Goal: Task Accomplishment & Management: Use online tool/utility

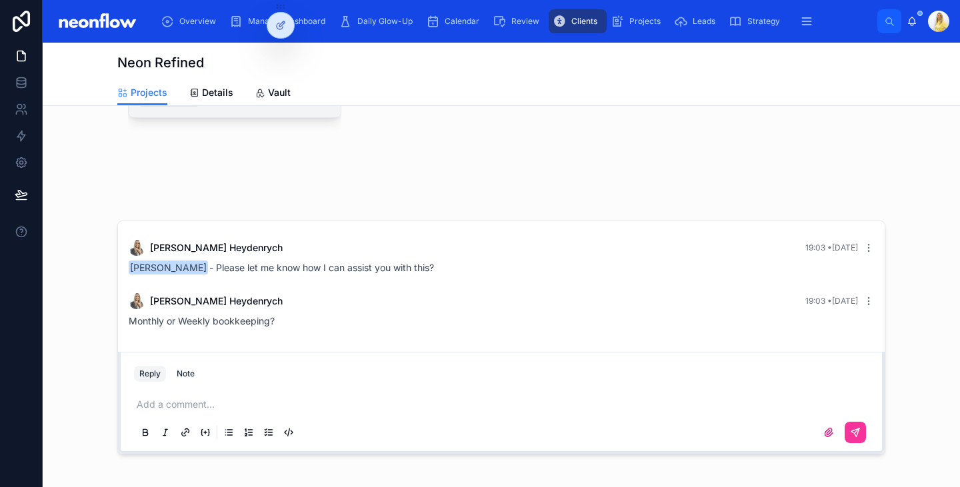
scroll to position [371, 0]
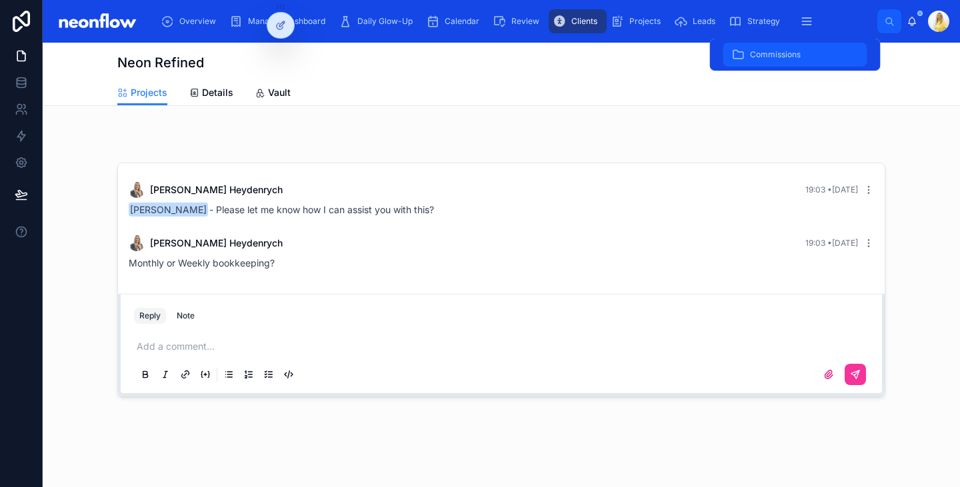
click at [784, 51] on span "Commissions" at bounding box center [775, 54] width 51 height 11
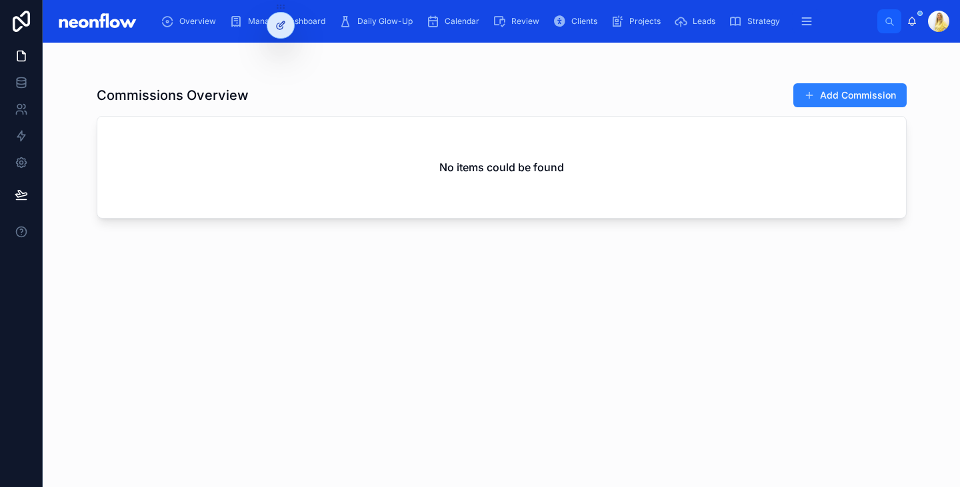
click at [281, 26] on icon at bounding box center [281, 23] width 5 height 5
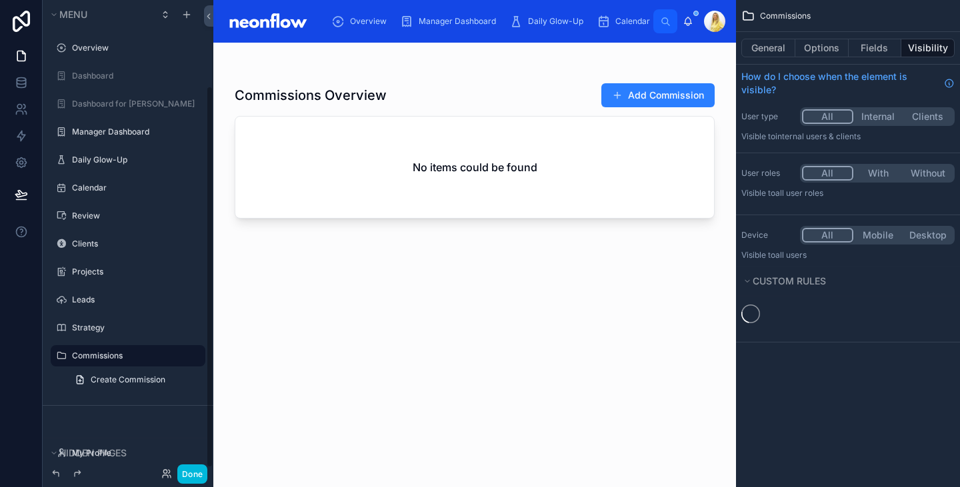
scroll to position [105, 0]
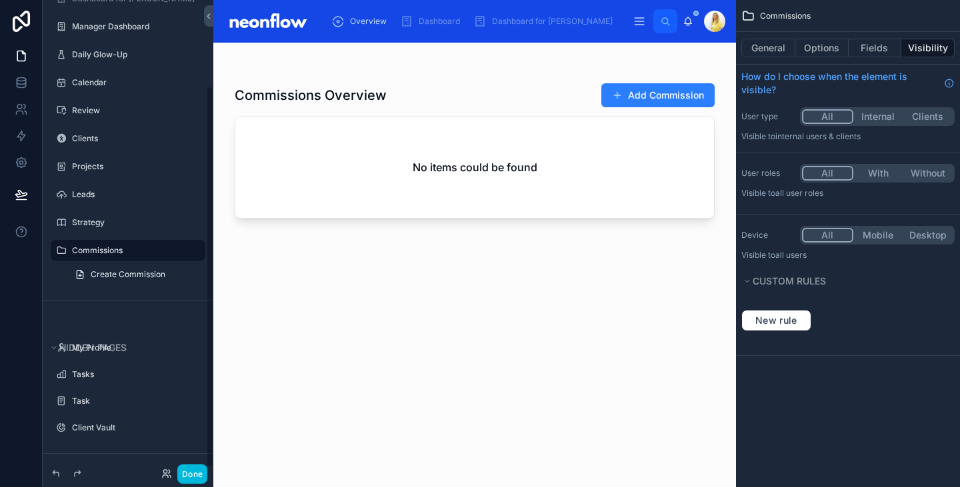
click at [541, 68] on div at bounding box center [474, 257] width 523 height 429
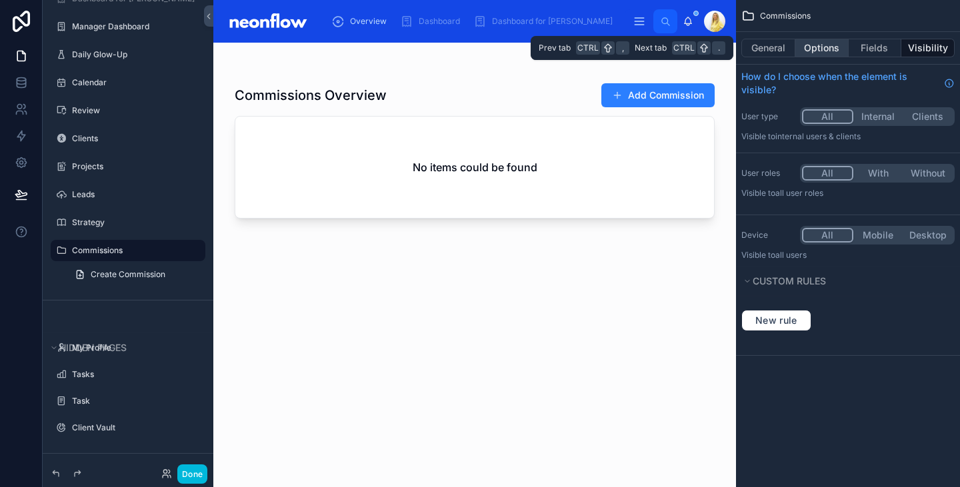
click at [822, 49] on button "Options" at bounding box center [822, 48] width 53 height 19
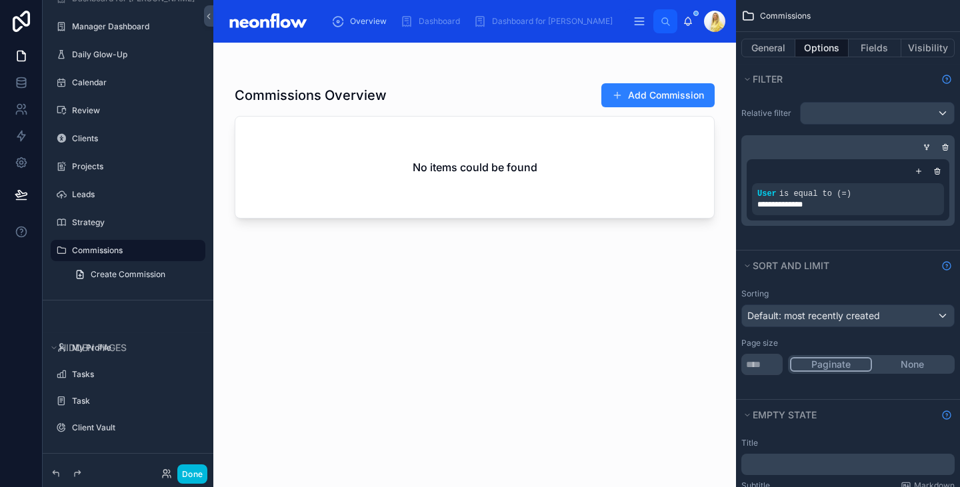
click at [0, 0] on div "scrollable content" at bounding box center [0, 0] width 0 height 0
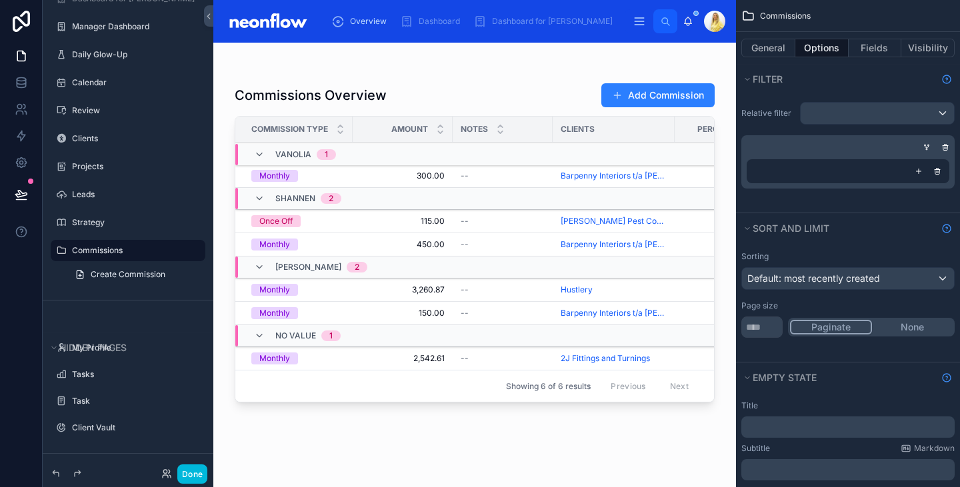
click at [513, 89] on div "Commissions Overview Add Commission" at bounding box center [475, 95] width 480 height 25
click at [495, 359] on div "--" at bounding box center [503, 358] width 84 height 11
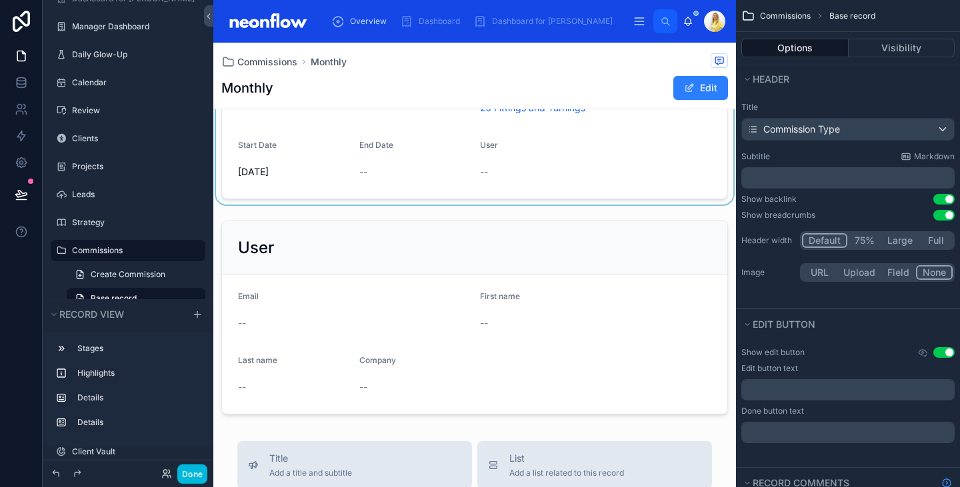
scroll to position [207, 0]
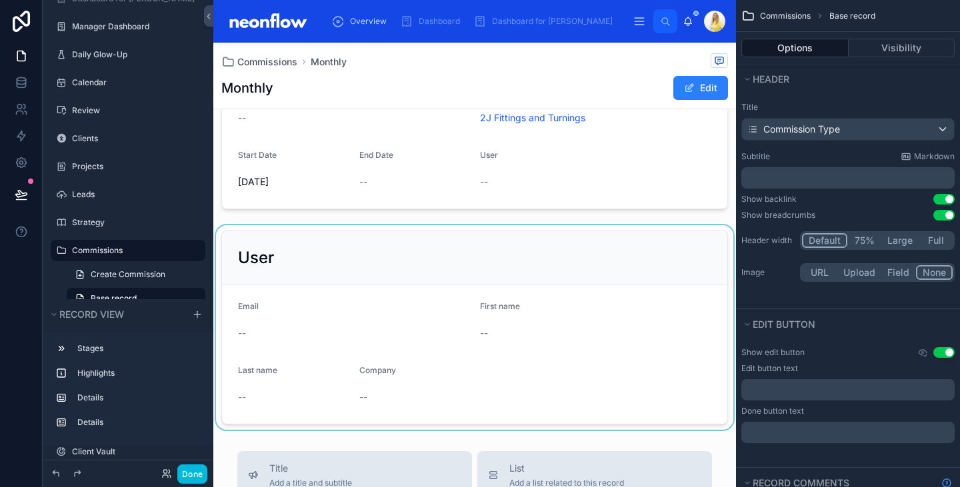
click at [485, 259] on div at bounding box center [474, 327] width 523 height 205
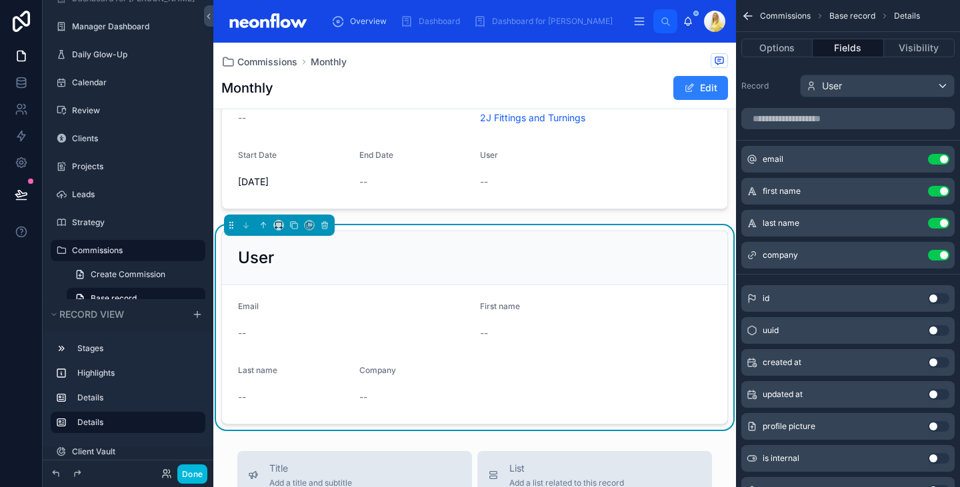
click at [0, 0] on icon "scrollable content" at bounding box center [0, 0] width 0 height 0
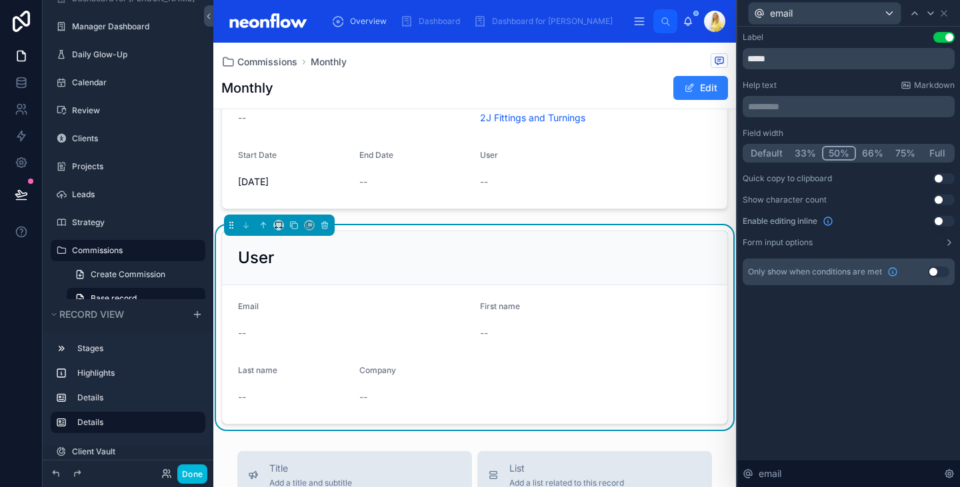
click at [945, 200] on button "Use setting" at bounding box center [944, 200] width 21 height 11
click at [946, 197] on button "Use setting" at bounding box center [944, 200] width 21 height 11
click at [944, 217] on button "Use setting" at bounding box center [944, 221] width 21 height 11
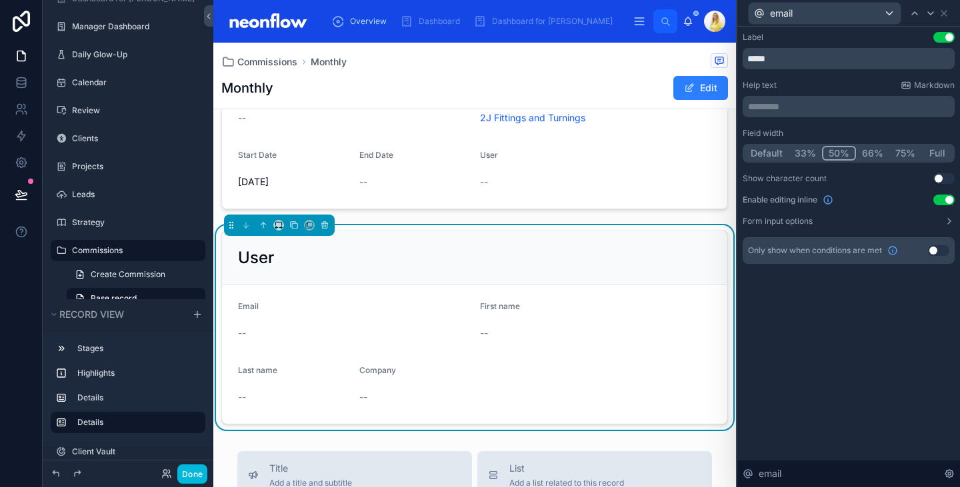
click at [389, 244] on div "User" at bounding box center [474, 258] width 505 height 54
click at [944, 16] on icon at bounding box center [944, 13] width 11 height 11
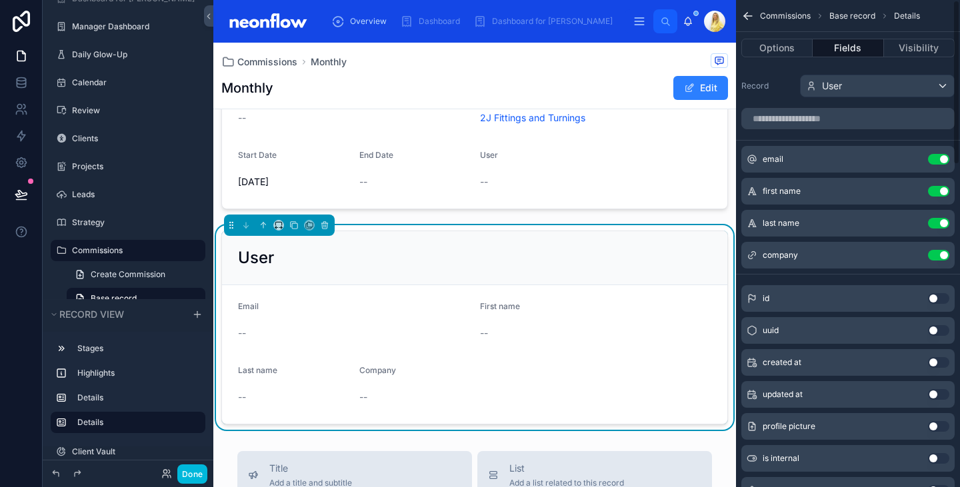
click at [0, 0] on icon "scrollable content" at bounding box center [0, 0] width 0 height 0
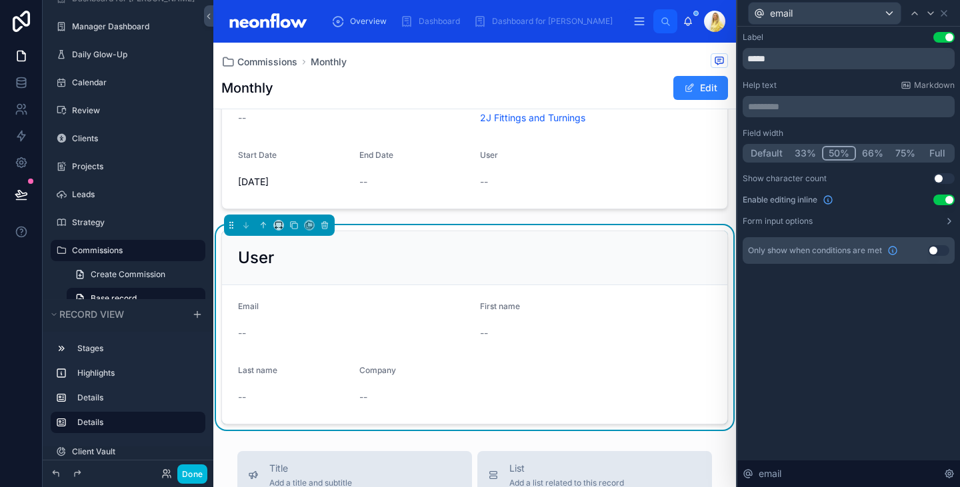
click at [942, 205] on button "Use setting" at bounding box center [944, 200] width 21 height 11
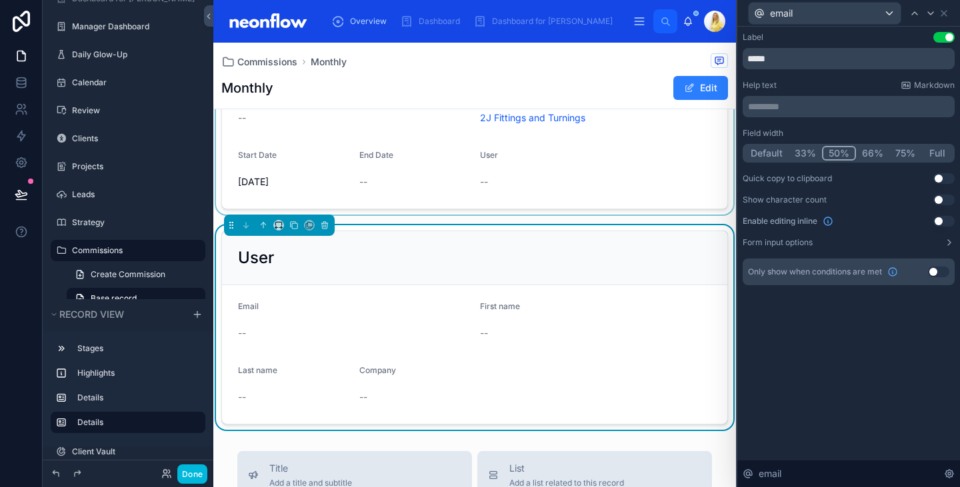
click at [586, 190] on div at bounding box center [474, 139] width 523 height 151
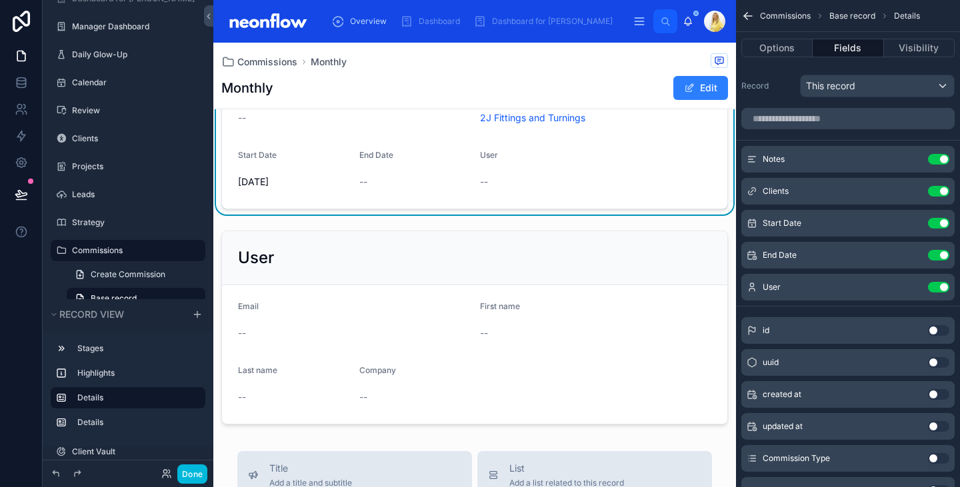
click at [0, 0] on icon "scrollable content" at bounding box center [0, 0] width 0 height 0
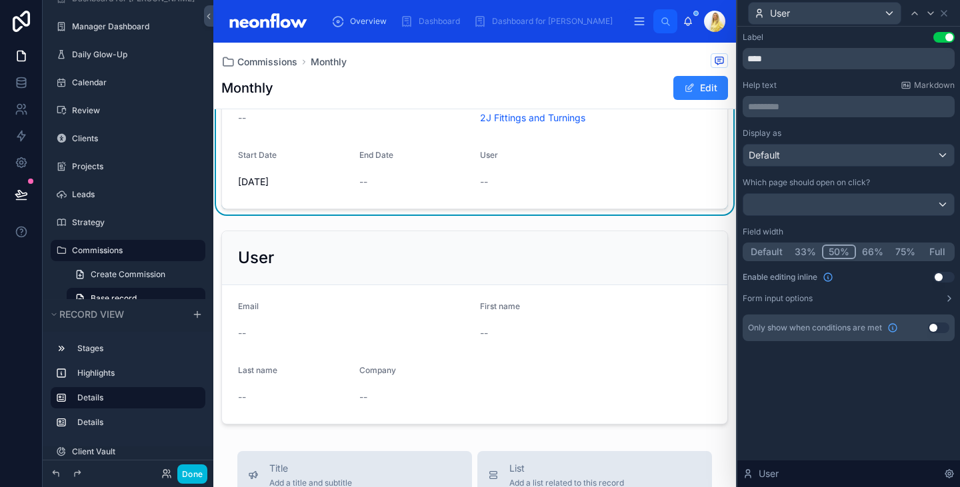
click at [940, 275] on button "Use setting" at bounding box center [944, 277] width 21 height 11
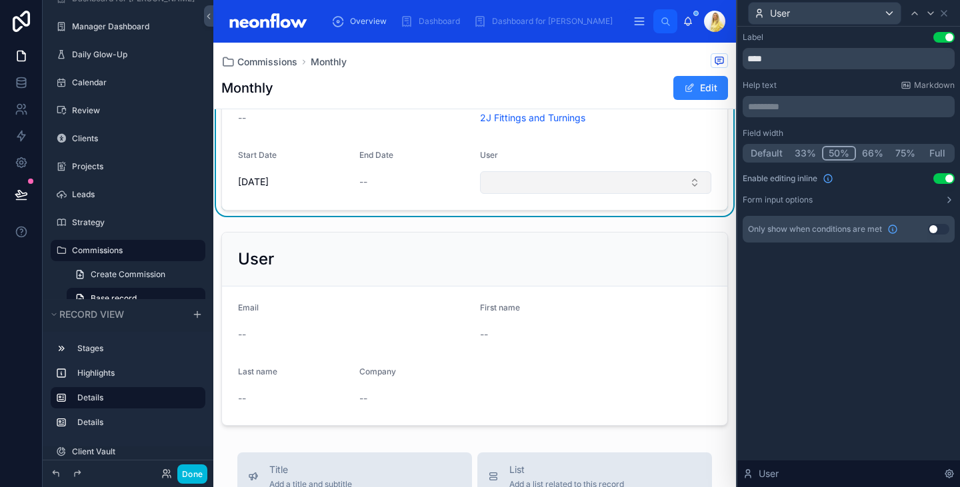
click at [579, 190] on button "Select Button" at bounding box center [595, 182] width 231 height 23
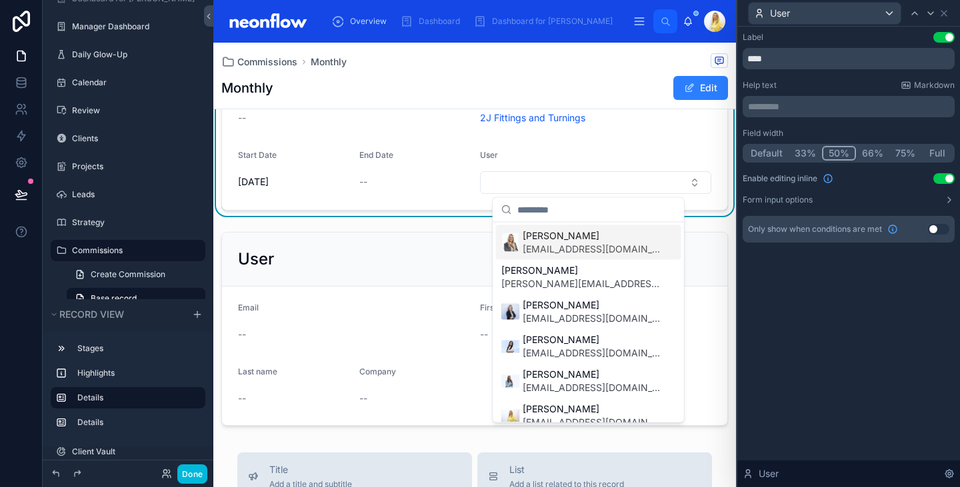
click at [579, 241] on span "[PERSON_NAME]" at bounding box center [591, 235] width 137 height 13
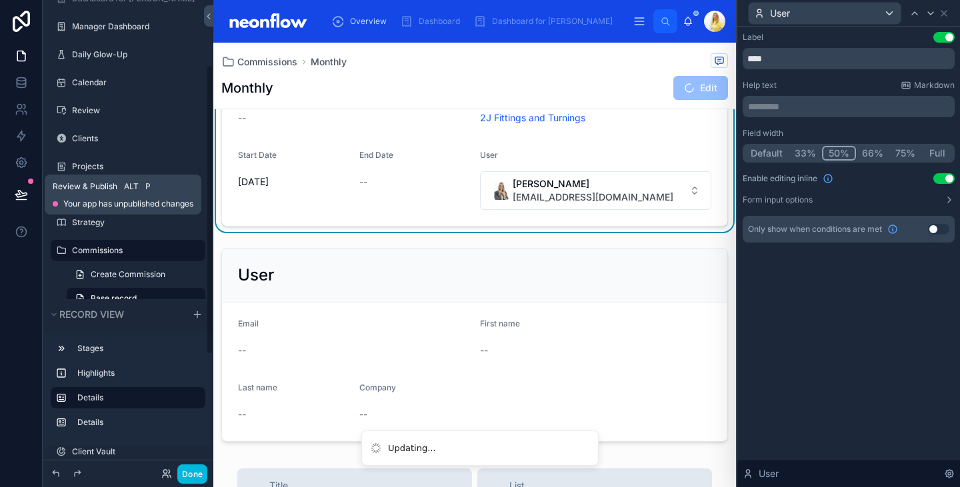
click at [21, 197] on icon at bounding box center [21, 194] width 13 height 13
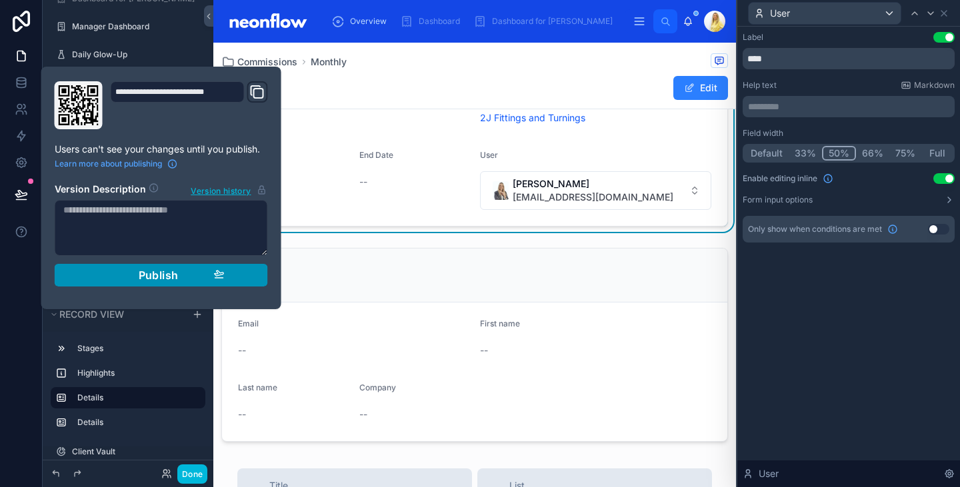
click at [127, 271] on div "Publish" at bounding box center [161, 275] width 127 height 13
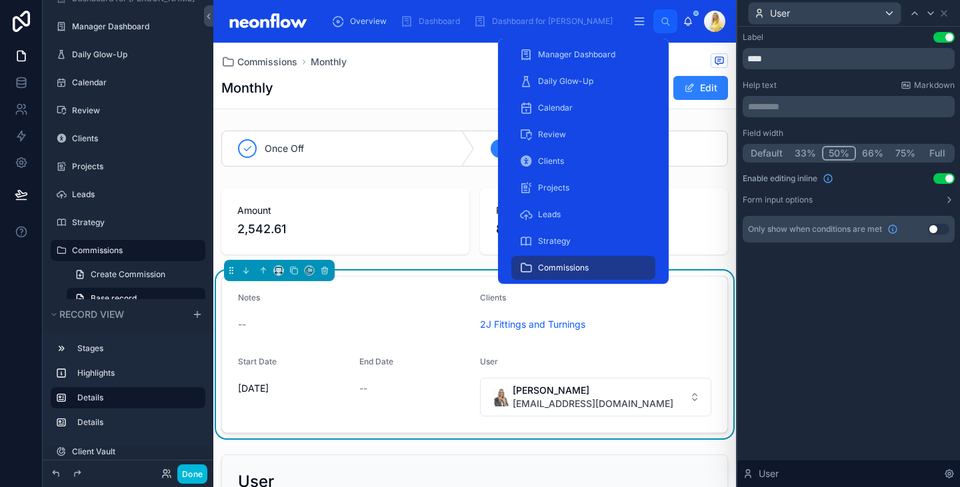
click at [596, 263] on div "Commissions" at bounding box center [584, 267] width 128 height 21
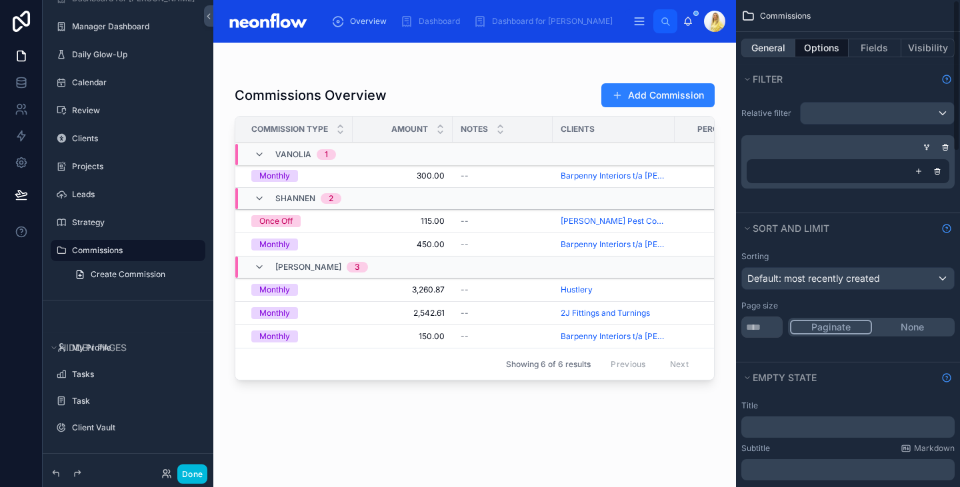
click at [772, 43] on button "General" at bounding box center [769, 48] width 54 height 19
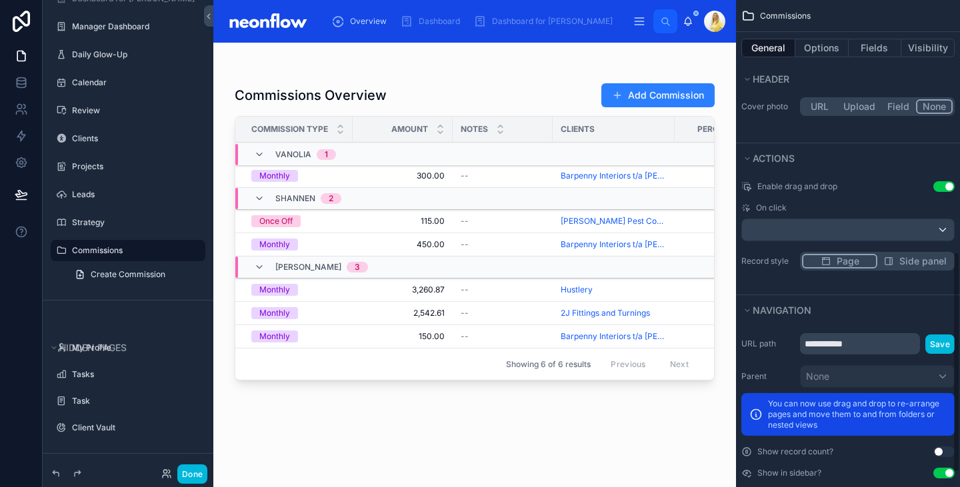
scroll to position [548, 0]
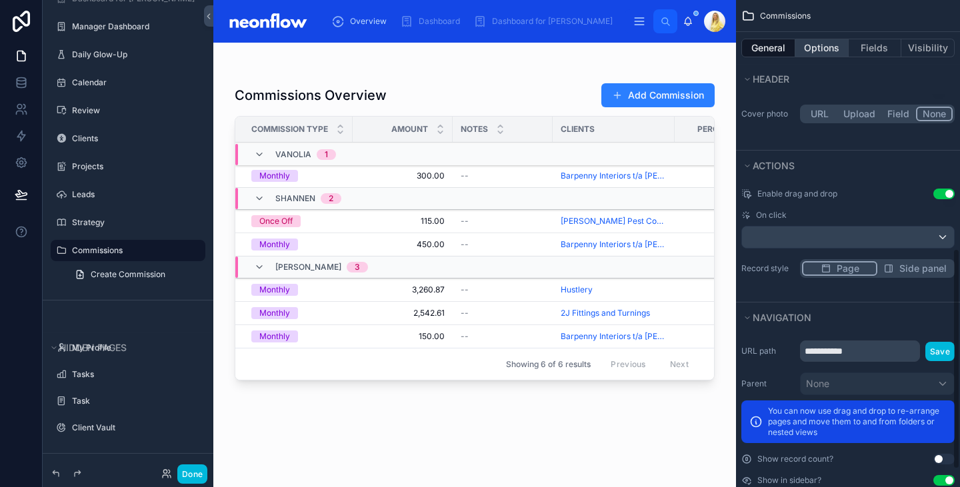
click at [824, 48] on button "Options" at bounding box center [822, 48] width 53 height 19
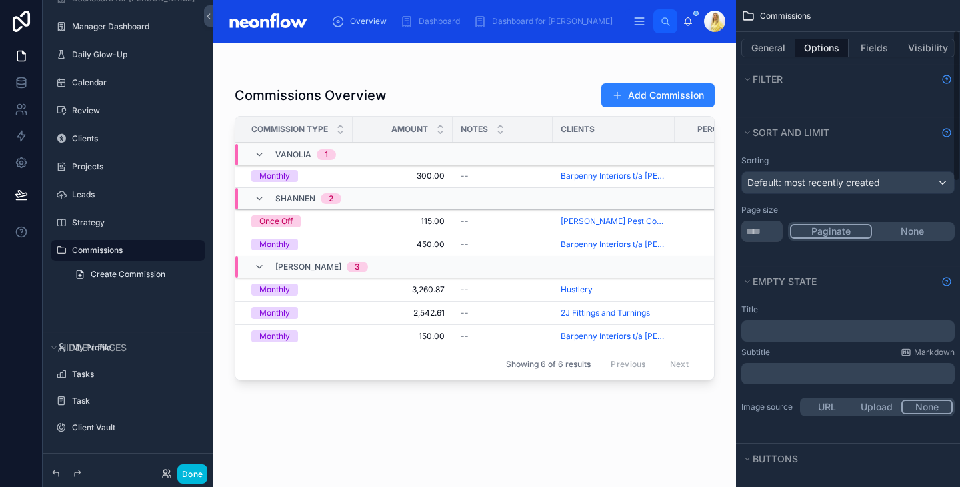
scroll to position [95, 0]
click at [864, 51] on button "Fields" at bounding box center [875, 48] width 53 height 19
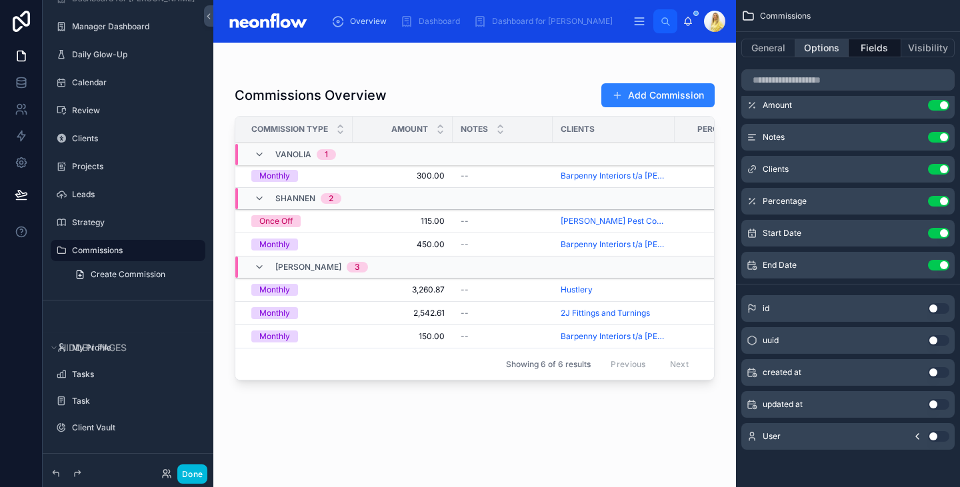
click at [822, 49] on button "Options" at bounding box center [822, 48] width 53 height 19
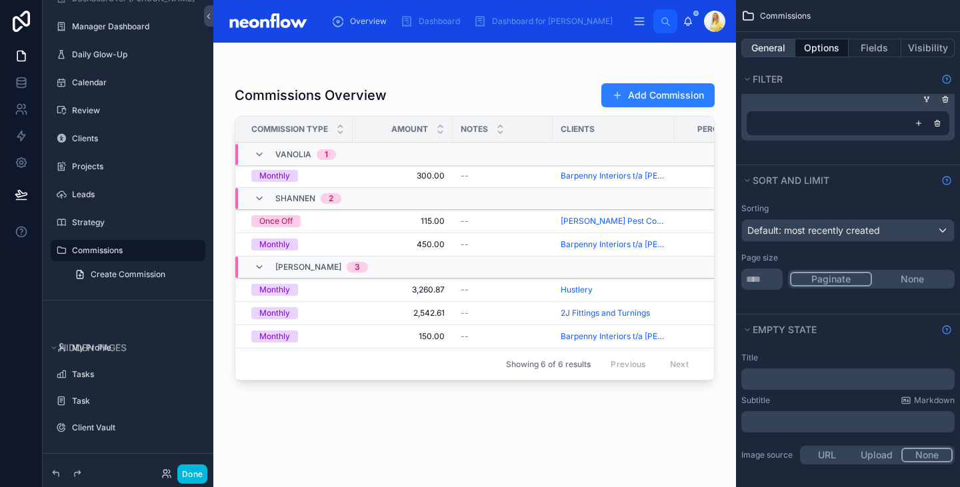
click at [772, 46] on button "General" at bounding box center [769, 48] width 54 height 19
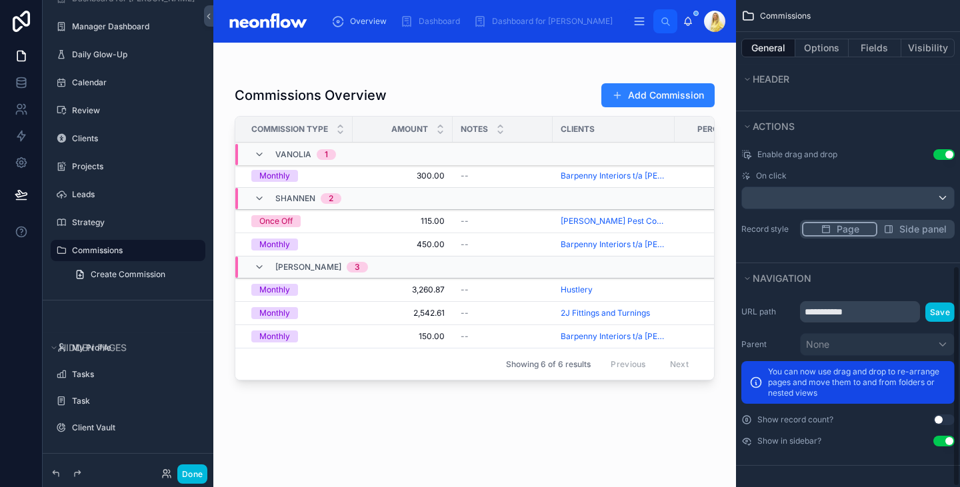
scroll to position [588, 0]
click at [940, 421] on button "Use setting" at bounding box center [944, 420] width 21 height 11
click at [942, 421] on button "Use setting" at bounding box center [944, 420] width 21 height 11
click at [907, 232] on span "Side panel" at bounding box center [923, 229] width 47 height 13
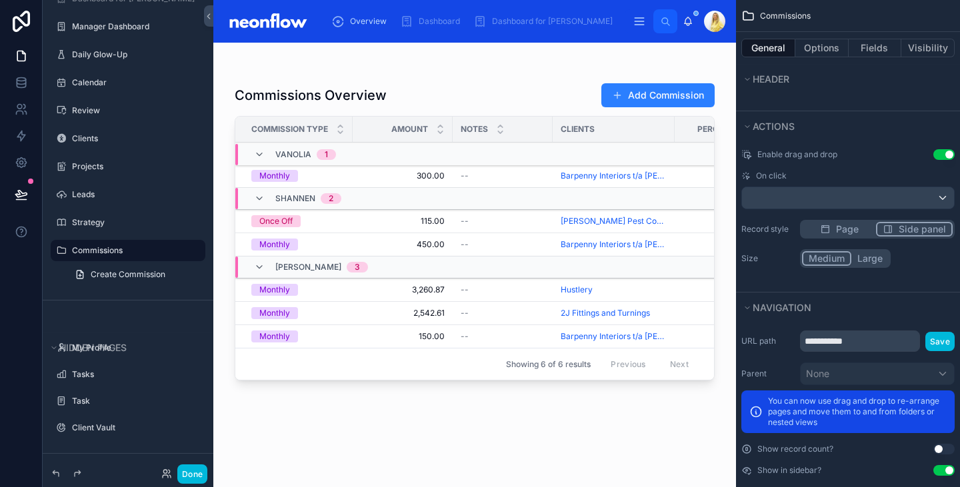
click at [867, 232] on button "Page" at bounding box center [839, 229] width 74 height 15
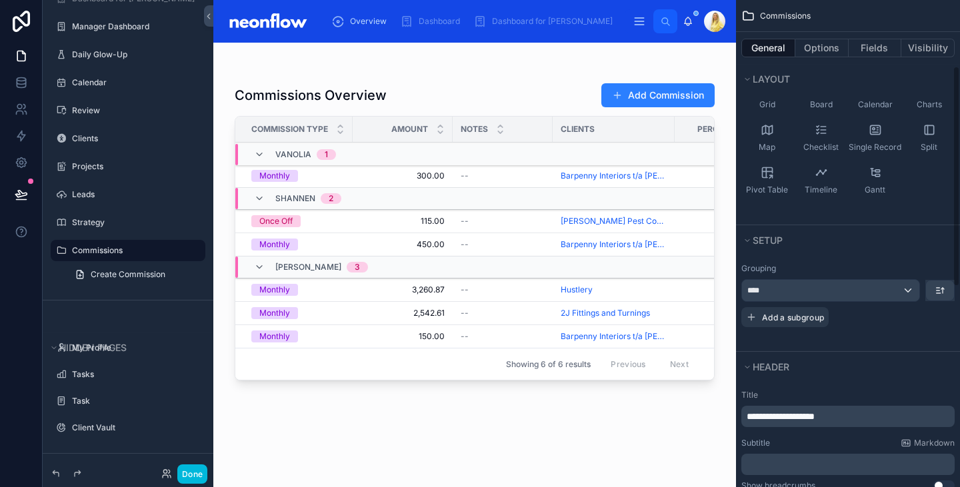
scroll to position [145, 0]
click at [908, 291] on div "****" at bounding box center [830, 293] width 177 height 21
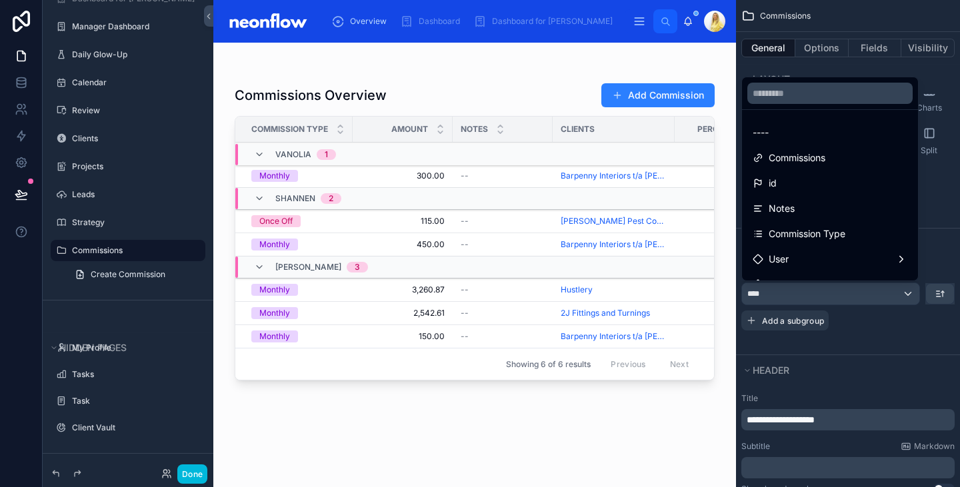
click at [908, 291] on div "scrollable content" at bounding box center [480, 243] width 960 height 487
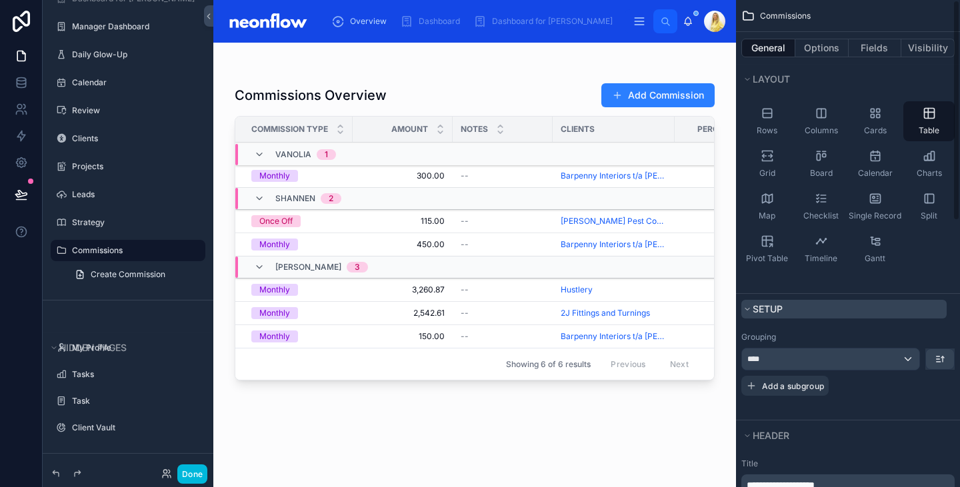
scroll to position [0, 0]
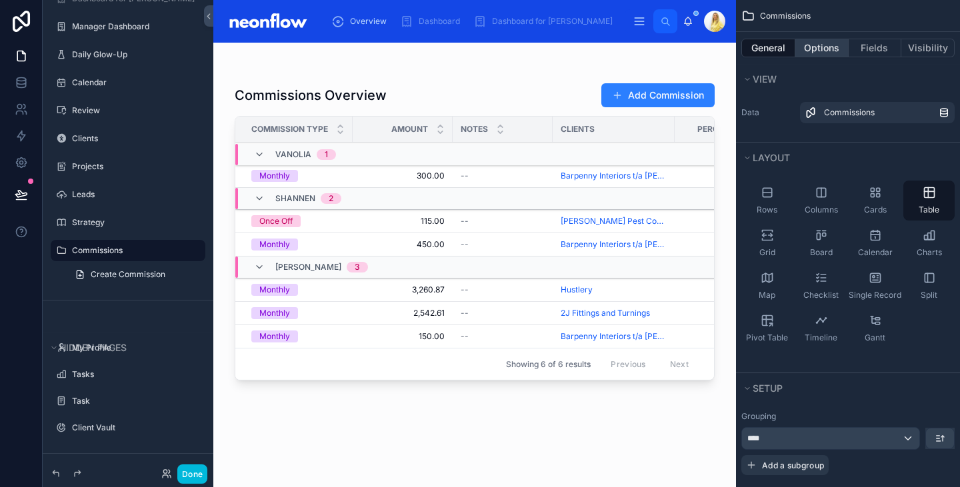
click at [819, 42] on button "Options" at bounding box center [822, 48] width 53 height 19
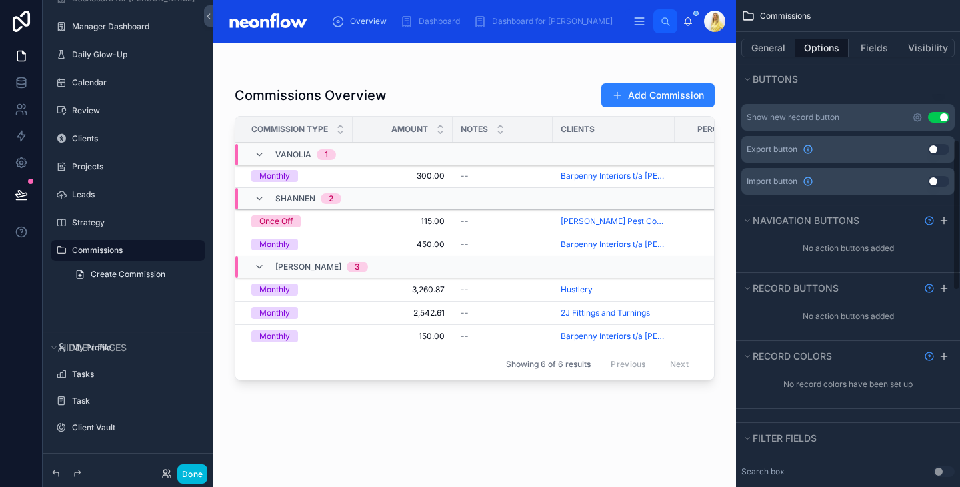
scroll to position [401, 0]
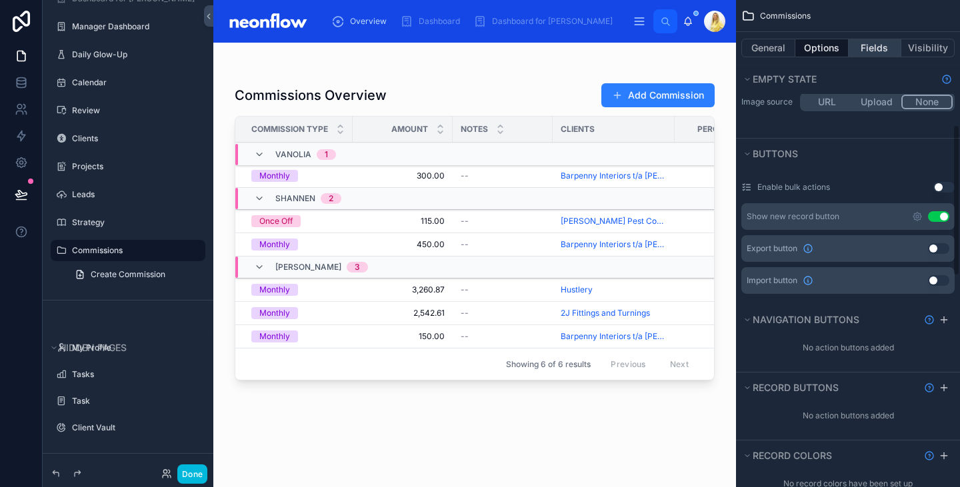
click at [877, 45] on button "Fields" at bounding box center [875, 48] width 53 height 19
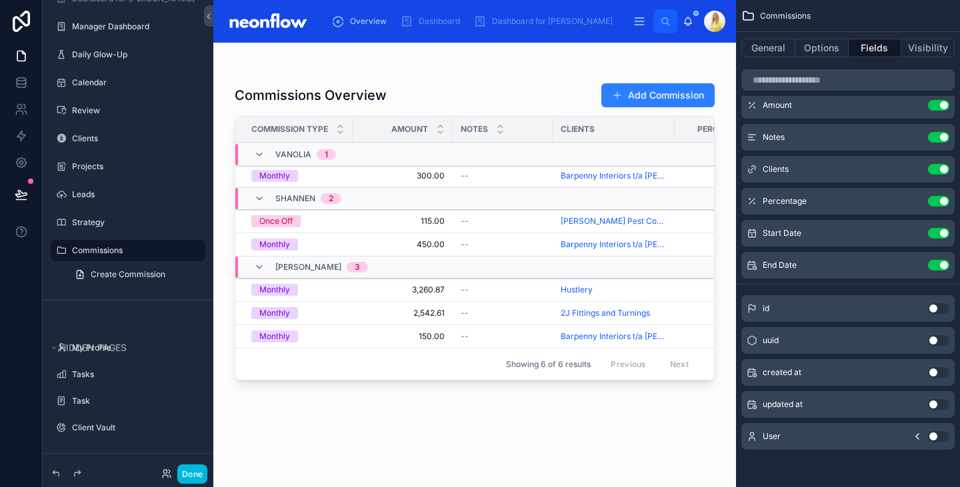
click at [0, 0] on icon "scrollable content" at bounding box center [0, 0] width 0 height 0
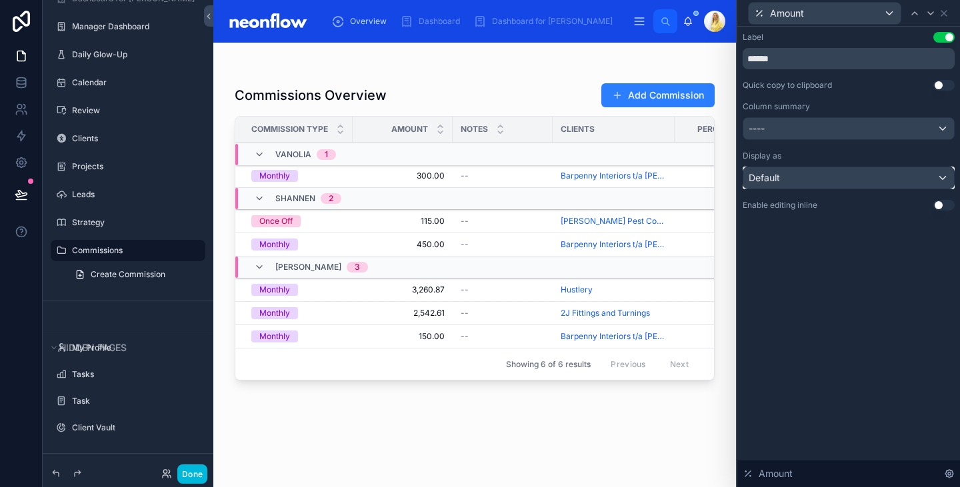
click at [934, 180] on div "Default" at bounding box center [849, 177] width 211 height 21
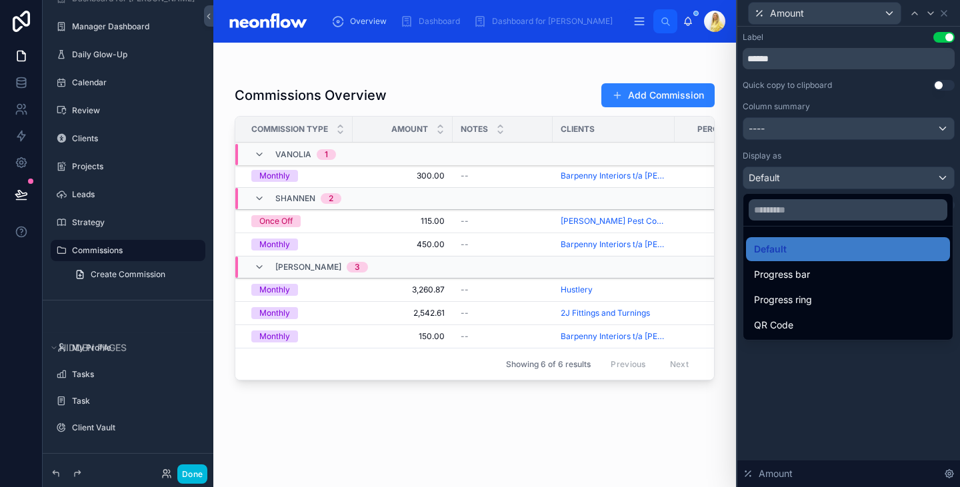
click at [883, 183] on div at bounding box center [849, 243] width 223 height 487
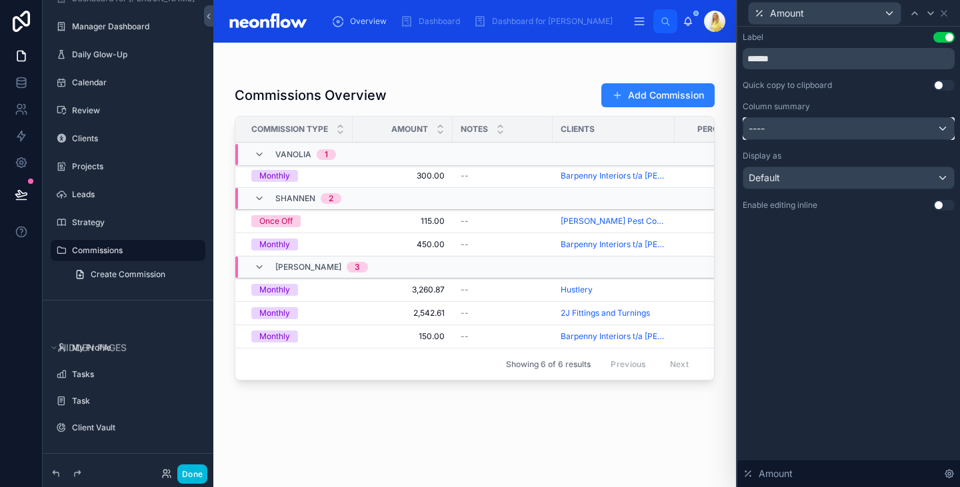
click at [889, 130] on div "----" at bounding box center [849, 128] width 211 height 21
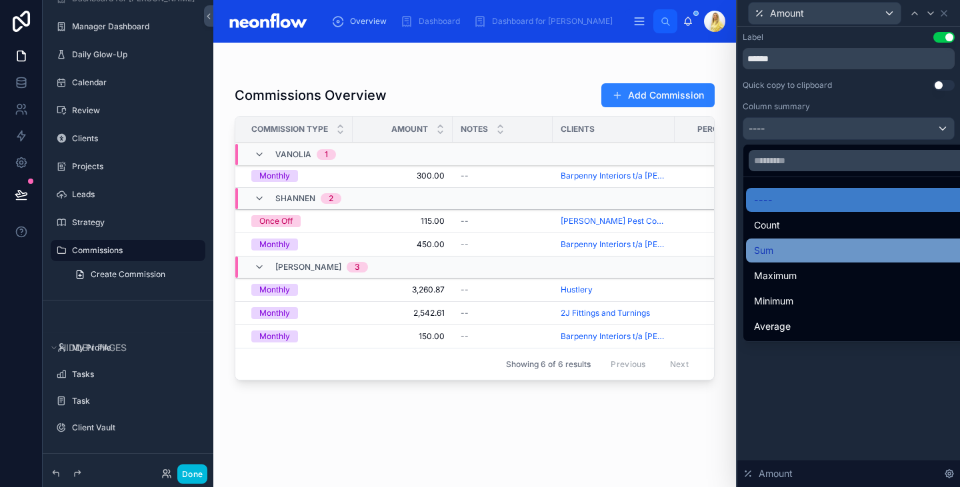
click at [865, 251] on div "Sum" at bounding box center [864, 251] width 220 height 16
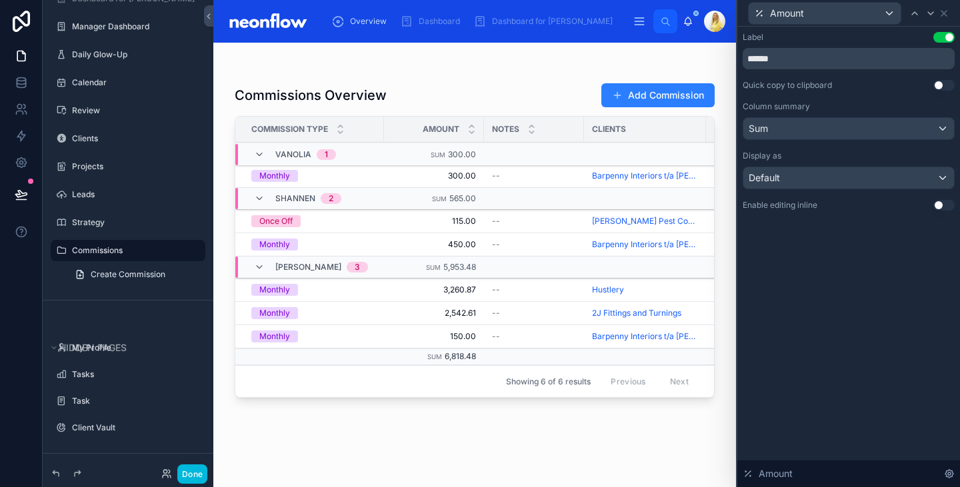
click at [526, 75] on div "Commissions Overview Add Commission Commission Type Amount Notes Clients Percen…" at bounding box center [475, 273] width 480 height 397
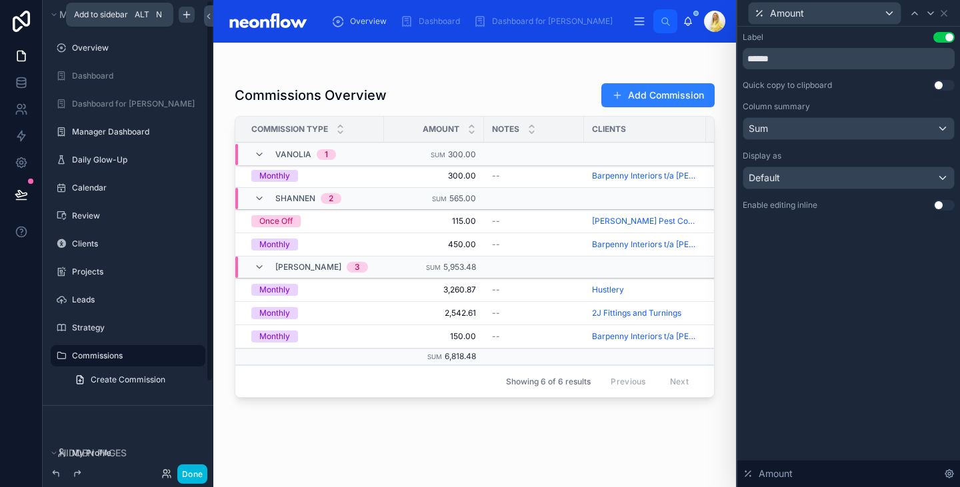
click at [190, 18] on icon "scrollable content" at bounding box center [186, 14] width 11 height 11
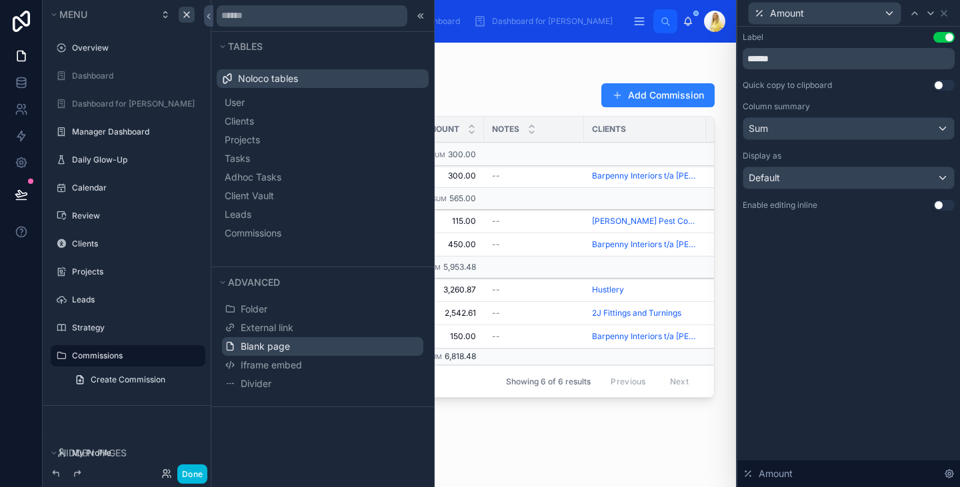
click at [300, 339] on button "Blank page" at bounding box center [322, 346] width 201 height 19
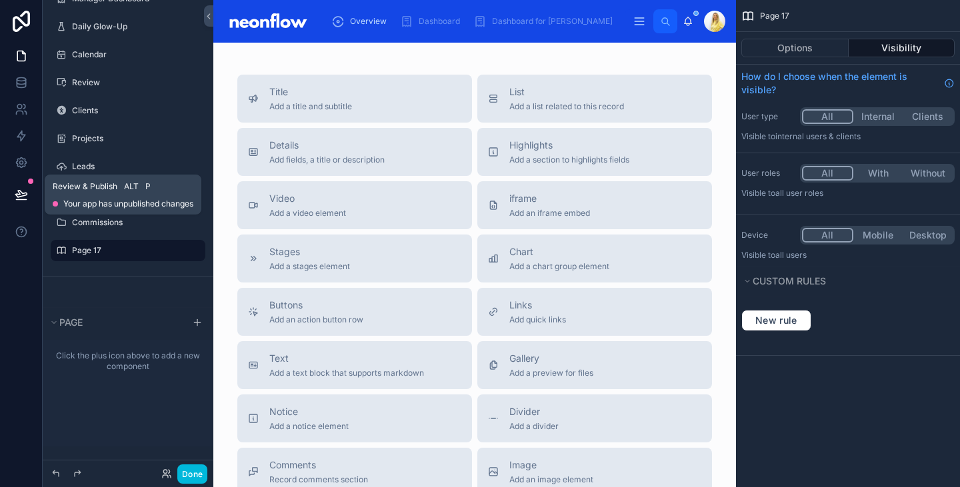
click at [24, 190] on icon at bounding box center [21, 194] width 13 height 13
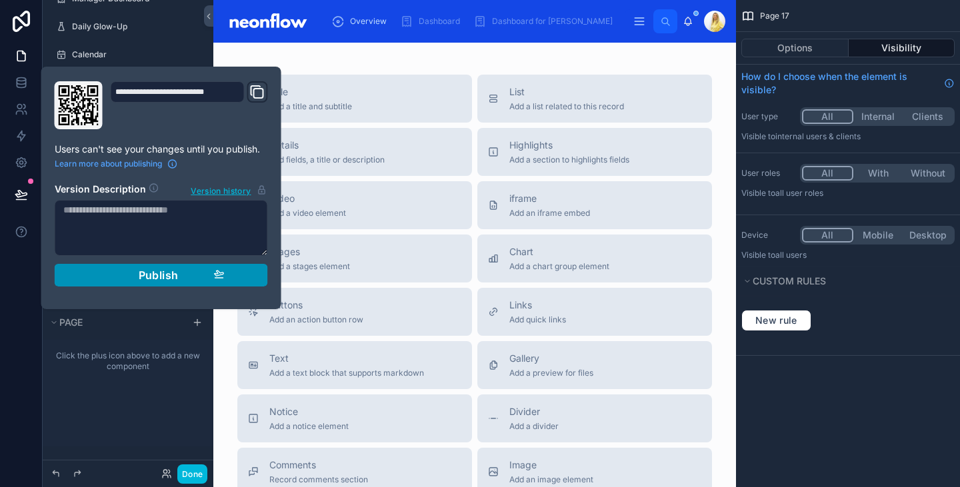
click at [116, 273] on div "Publish" at bounding box center [161, 275] width 127 height 13
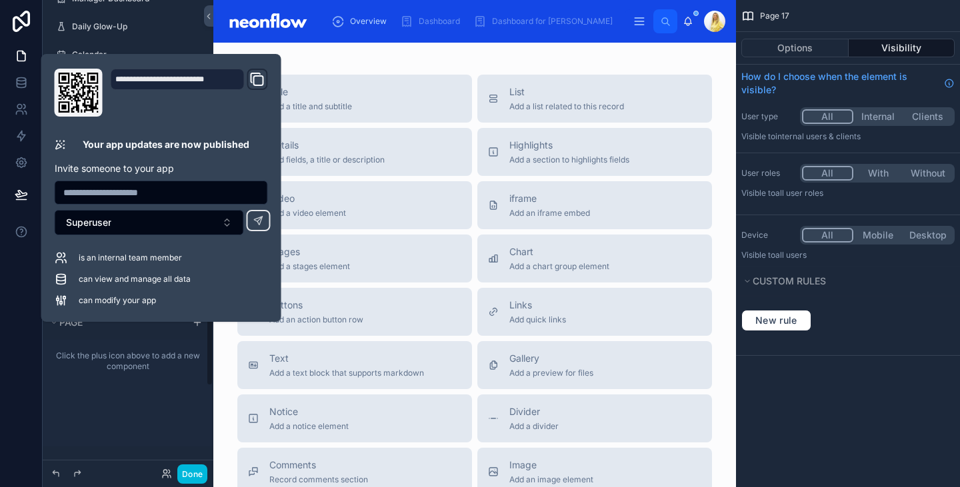
click at [189, 391] on div "Click the plus icon above to add a new component" at bounding box center [128, 393] width 171 height 107
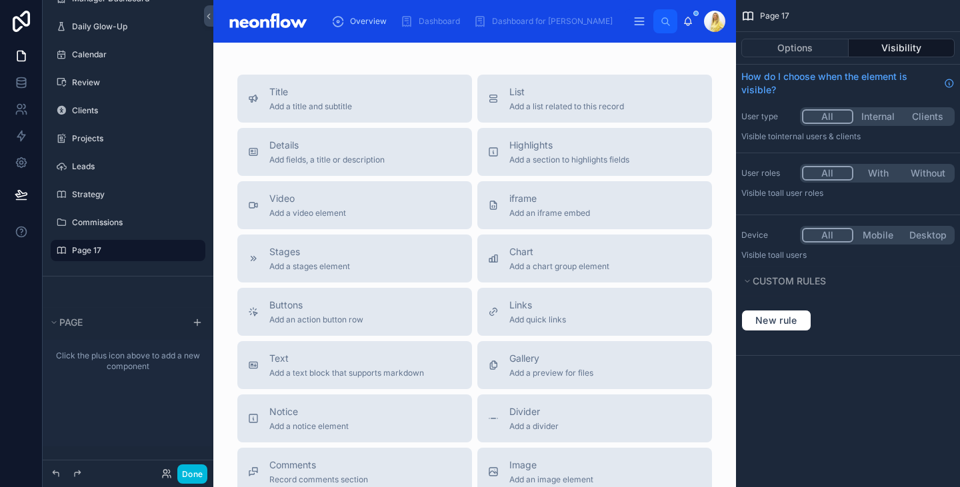
click at [141, 249] on label "Page 17" at bounding box center [134, 250] width 125 height 11
click at [0, 0] on icon "scrollable content" at bounding box center [0, 0] width 0 height 0
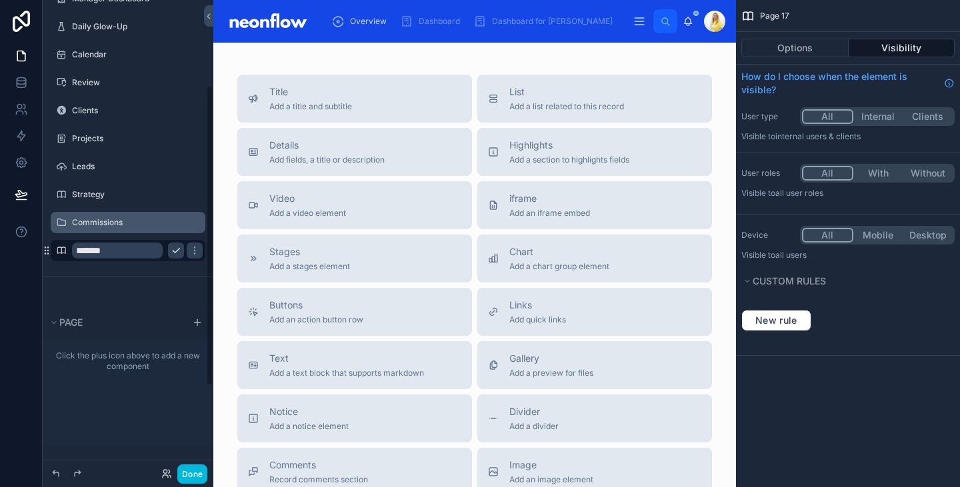
click at [137, 223] on label "Commissions" at bounding box center [134, 222] width 125 height 11
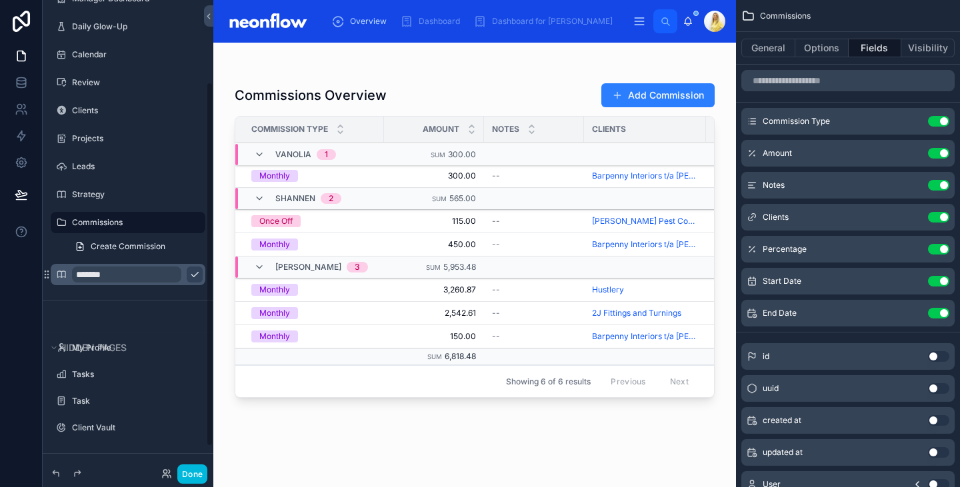
scroll to position [105, 0]
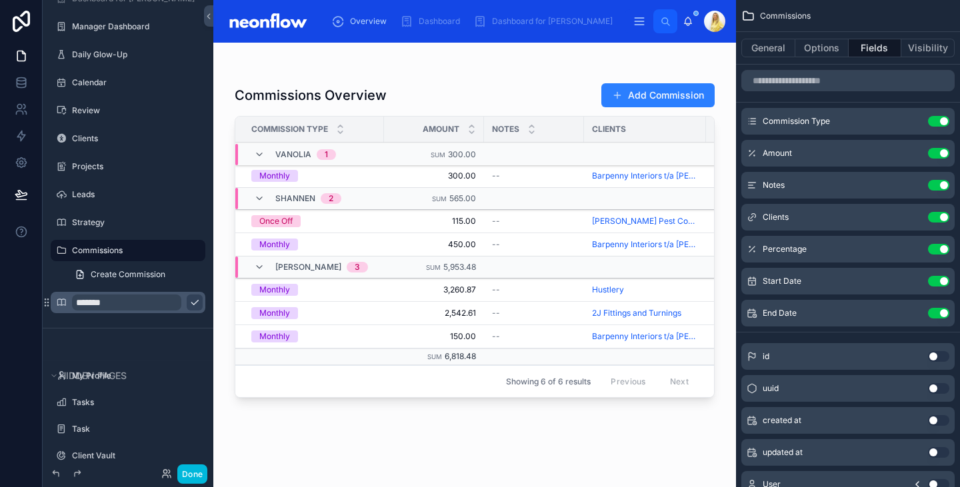
click at [0, 0] on icon "scrollable content" at bounding box center [0, 0] width 0 height 0
click at [140, 253] on input "**********" at bounding box center [117, 251] width 91 height 16
type input "**********"
click at [153, 305] on input "*******" at bounding box center [126, 303] width 109 height 16
click at [177, 248] on icon "scrollable content" at bounding box center [176, 250] width 11 height 11
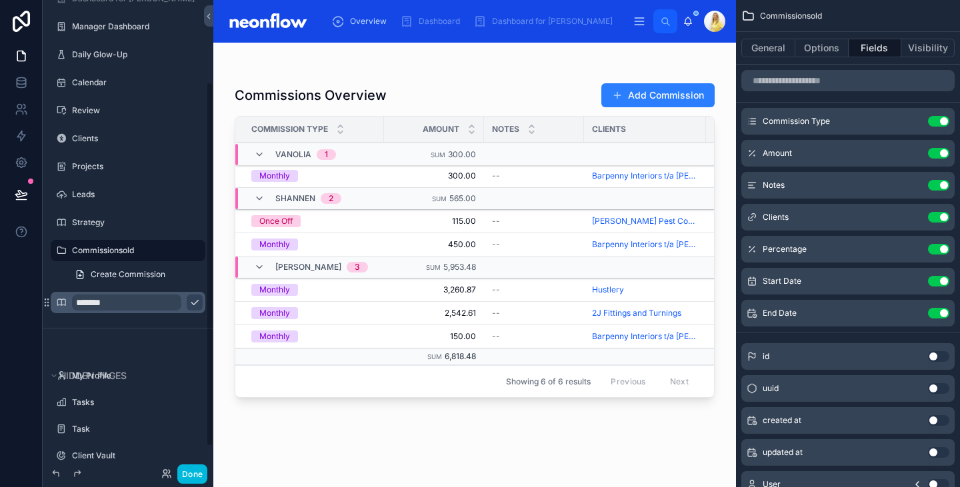
click at [150, 306] on input "*******" at bounding box center [126, 303] width 109 height 16
type input "*"
type input "**********"
click at [189, 307] on icon "scrollable content" at bounding box center [194, 302] width 11 height 11
click at [145, 307] on div "Commissions" at bounding box center [137, 303] width 131 height 16
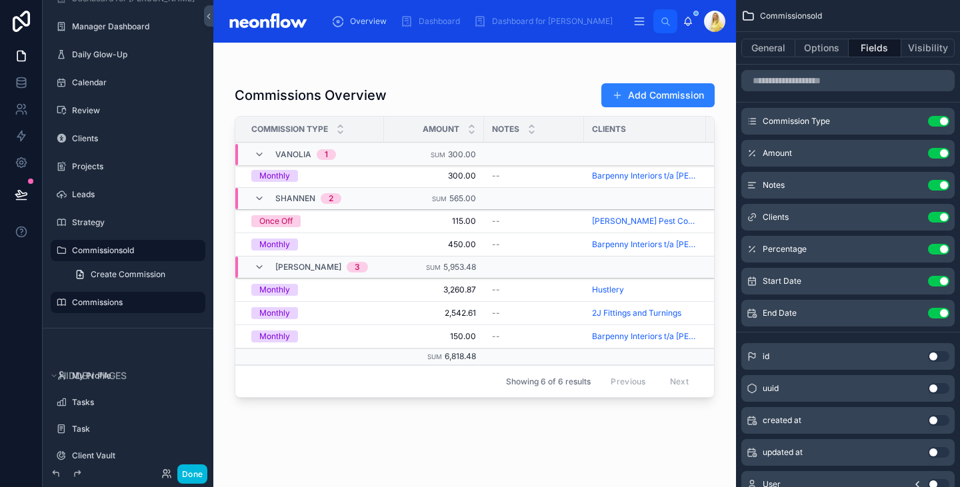
click at [77, 301] on label "Commissions" at bounding box center [134, 302] width 125 height 11
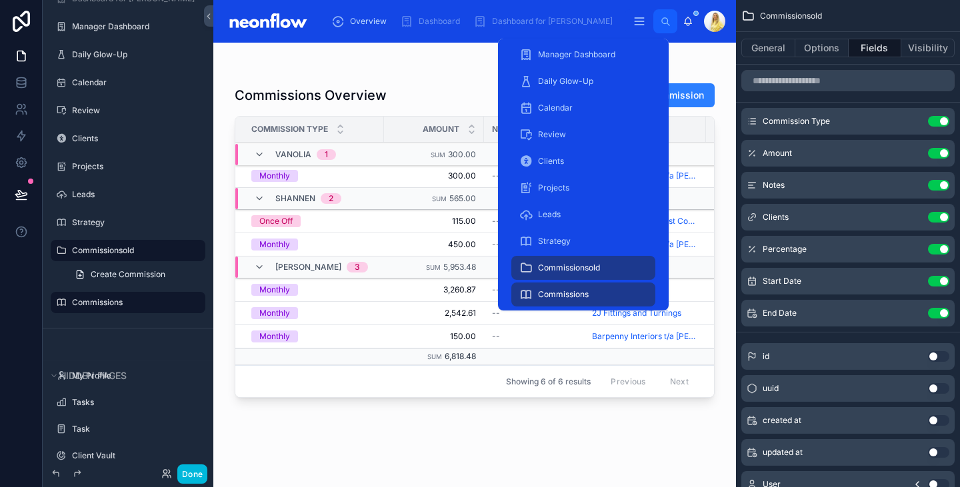
click at [570, 296] on span "Commissions" at bounding box center [563, 294] width 51 height 11
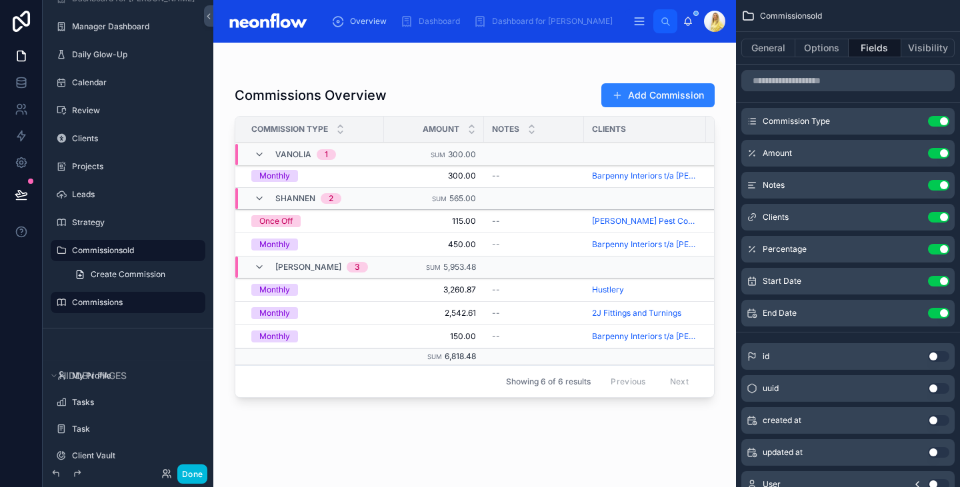
click at [382, 78] on div at bounding box center [474, 257] width 523 height 429
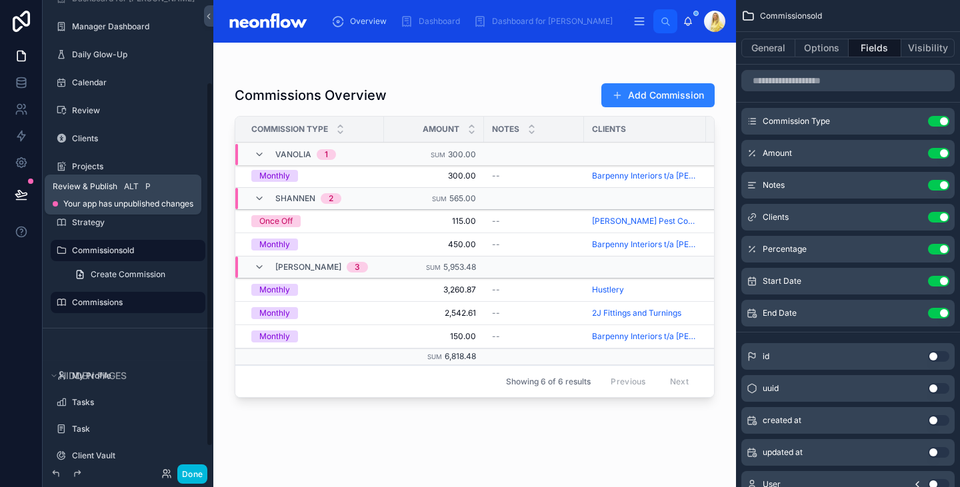
click at [24, 201] on button at bounding box center [21, 194] width 29 height 37
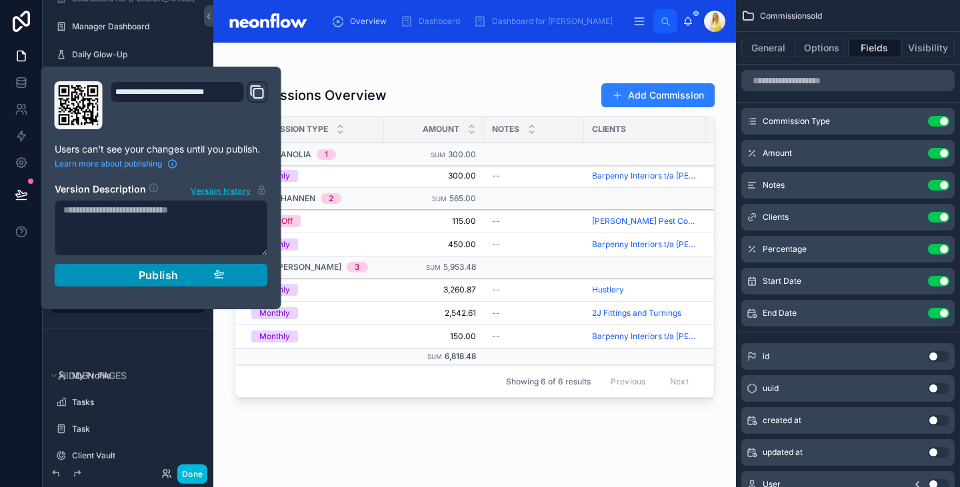
click at [139, 273] on span "Publish" at bounding box center [159, 275] width 40 height 13
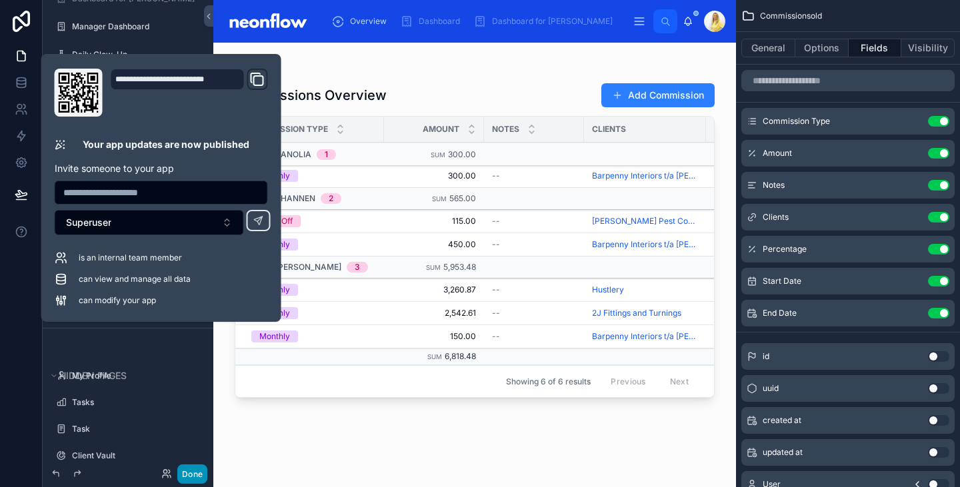
click at [193, 469] on button "Done" at bounding box center [192, 474] width 30 height 19
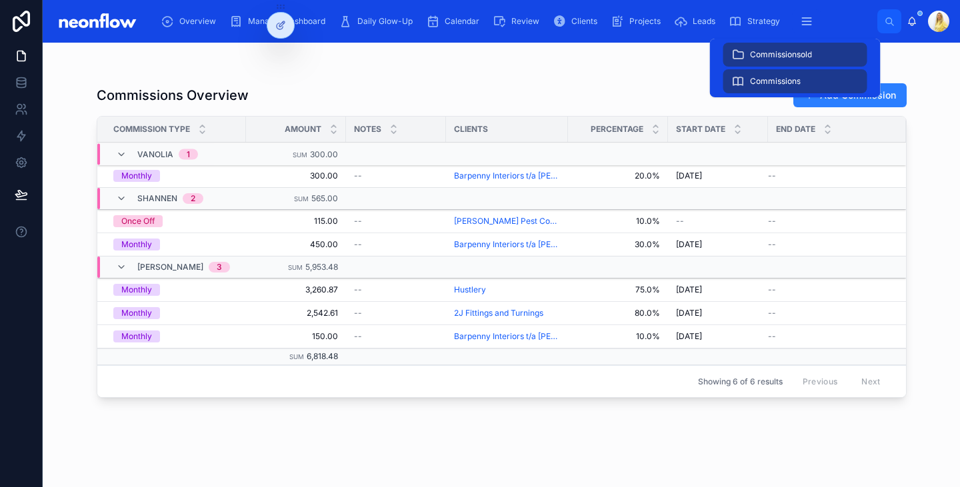
click at [778, 80] on span "Commissions" at bounding box center [775, 81] width 51 height 11
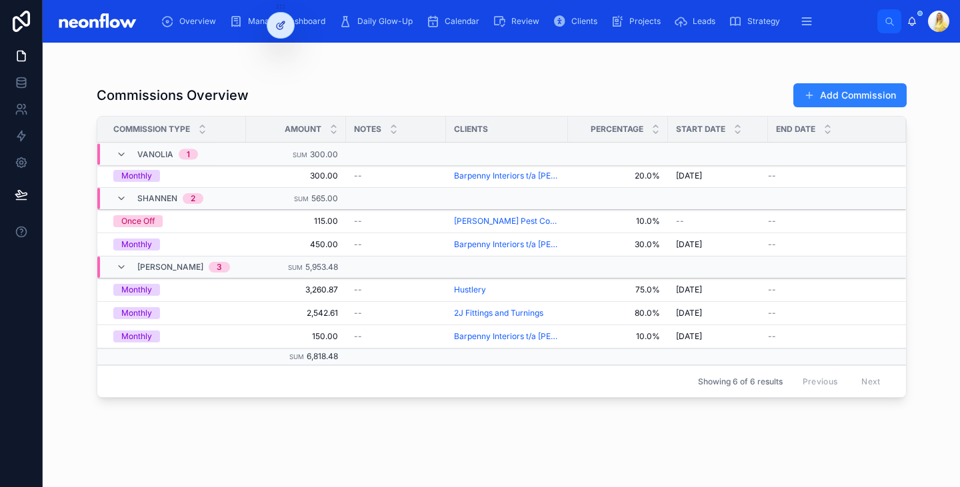
click at [281, 27] on icon at bounding box center [280, 25] width 11 height 11
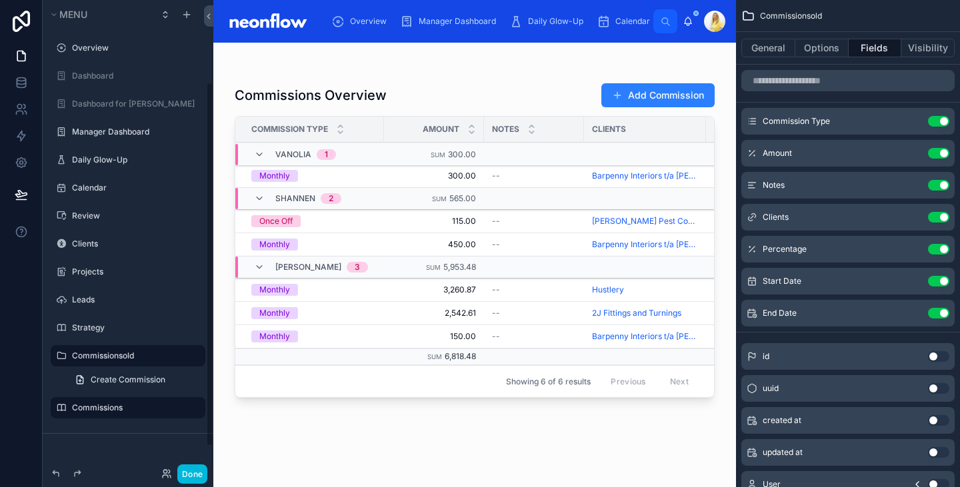
scroll to position [105, 0]
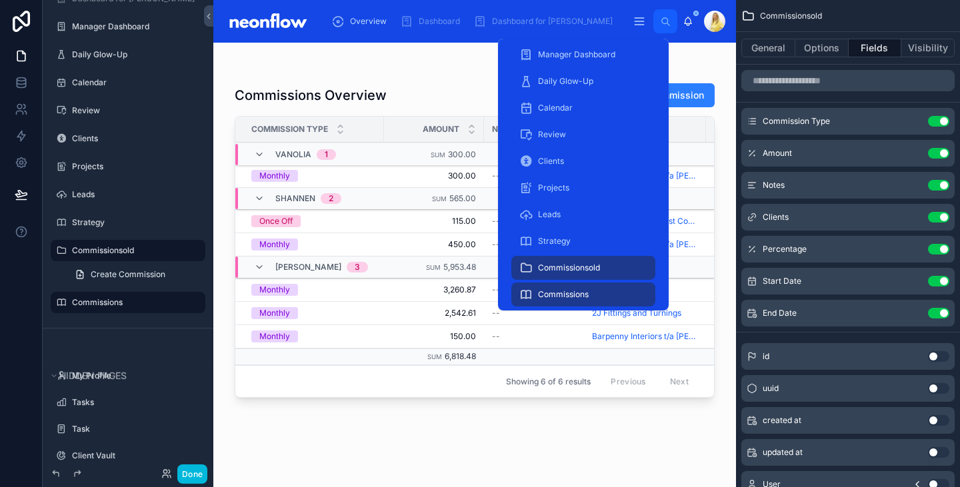
click at [553, 298] on span "Commissions" at bounding box center [563, 294] width 51 height 11
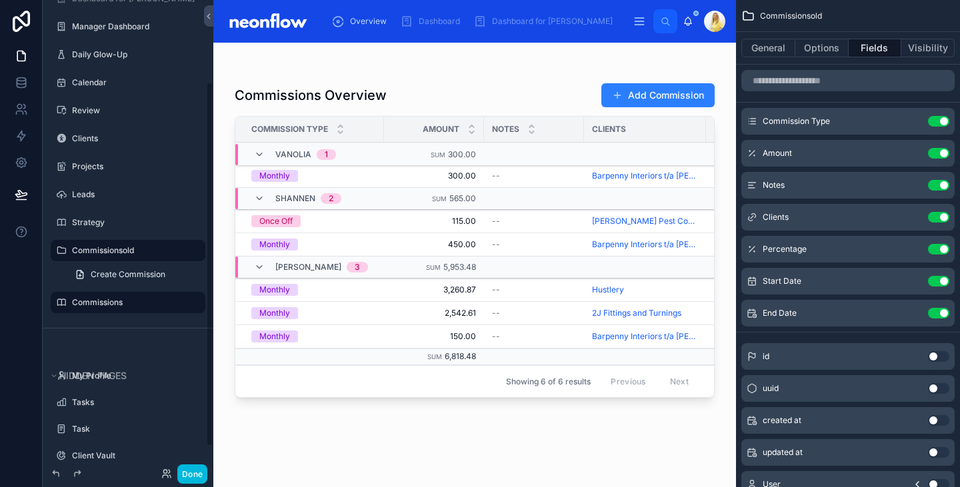
click at [95, 303] on label "Commissions" at bounding box center [134, 302] width 125 height 11
click at [113, 251] on label "Commissionsold" at bounding box center [134, 250] width 125 height 11
click at [110, 222] on label "Strategy" at bounding box center [134, 222] width 125 height 11
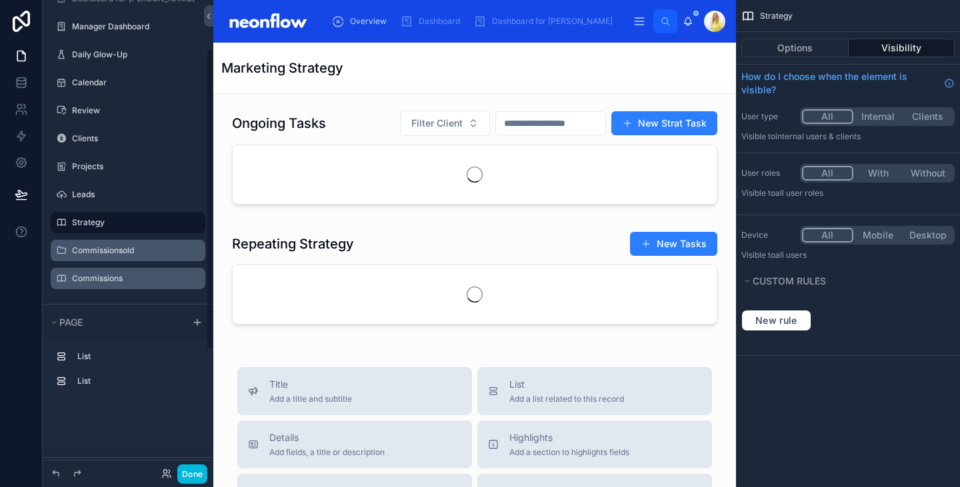
scroll to position [77, 0]
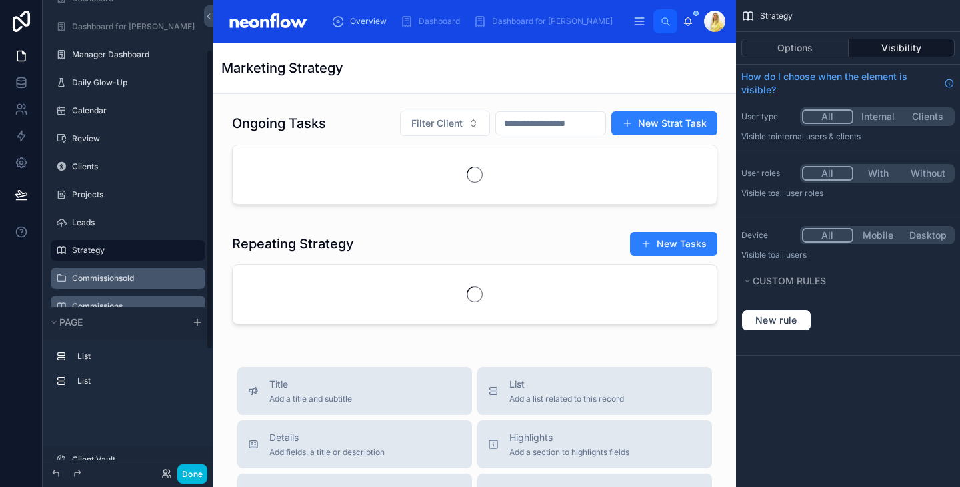
click at [101, 303] on label "Commissions" at bounding box center [134, 306] width 125 height 11
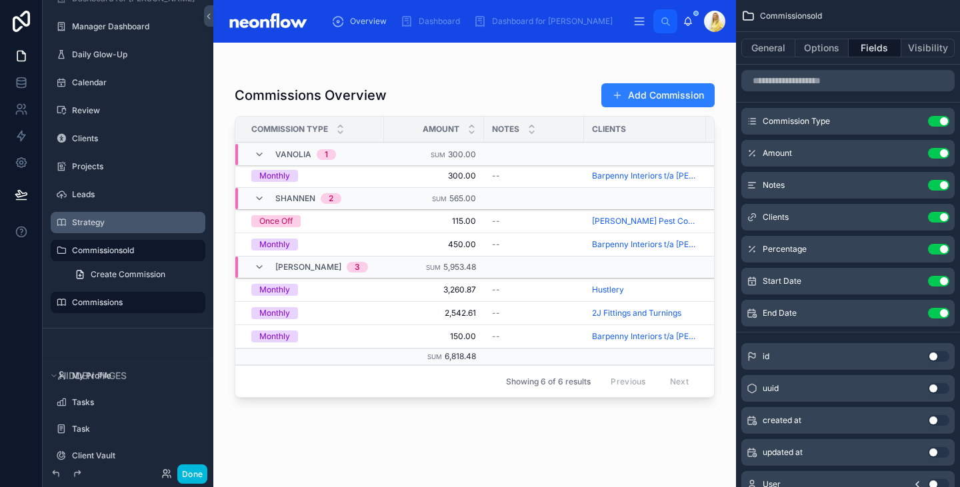
click at [0, 0] on icon "scrollable content" at bounding box center [0, 0] width 0 height 0
click at [177, 303] on icon "scrollable content" at bounding box center [176, 302] width 11 height 11
click at [205, 298] on div "Commissions" at bounding box center [128, 302] width 155 height 21
click at [0, 0] on icon "scrollable content" at bounding box center [0, 0] width 0 height 0
click at [199, 466] on button "Done" at bounding box center [192, 474] width 30 height 19
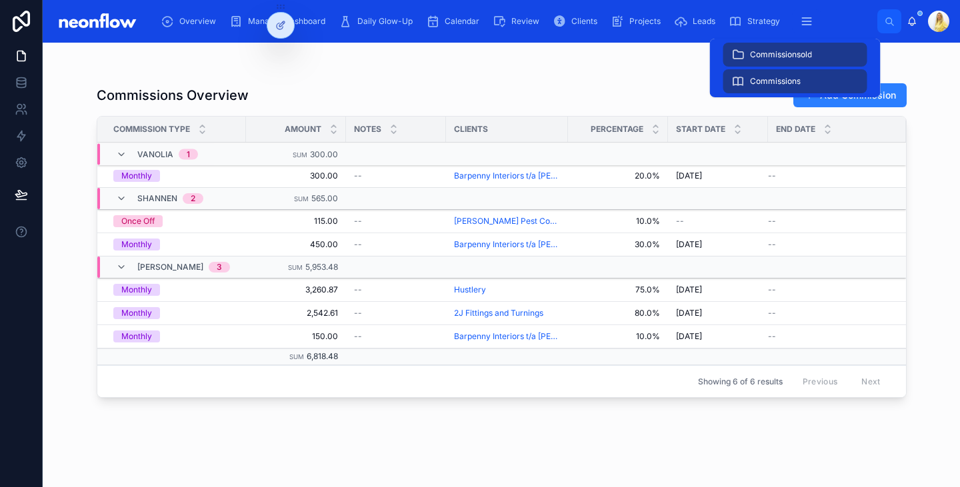
click at [772, 82] on span "Commissions" at bounding box center [775, 81] width 51 height 11
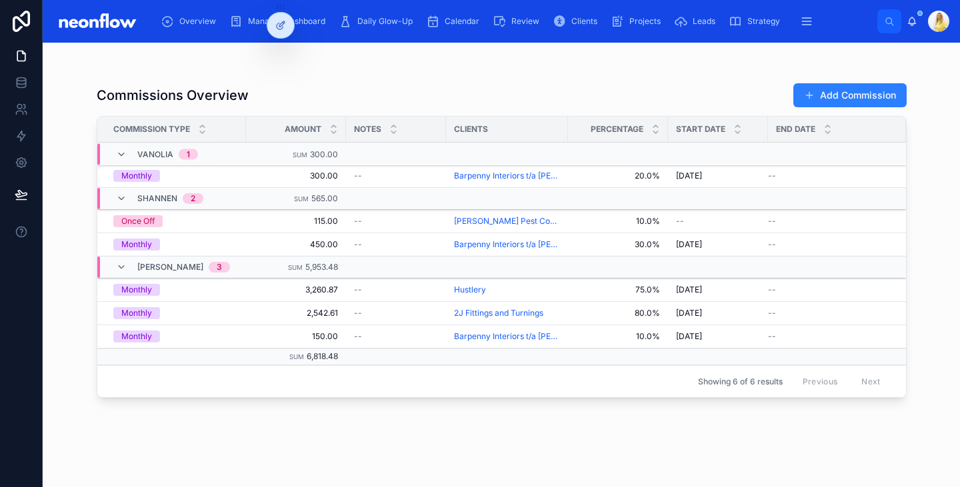
click at [575, 81] on div "Commissions Overview Add Commission Commission Type Amount Notes Clients Percen…" at bounding box center [502, 273] width 810 height 397
click at [283, 31] on div at bounding box center [280, 25] width 27 height 25
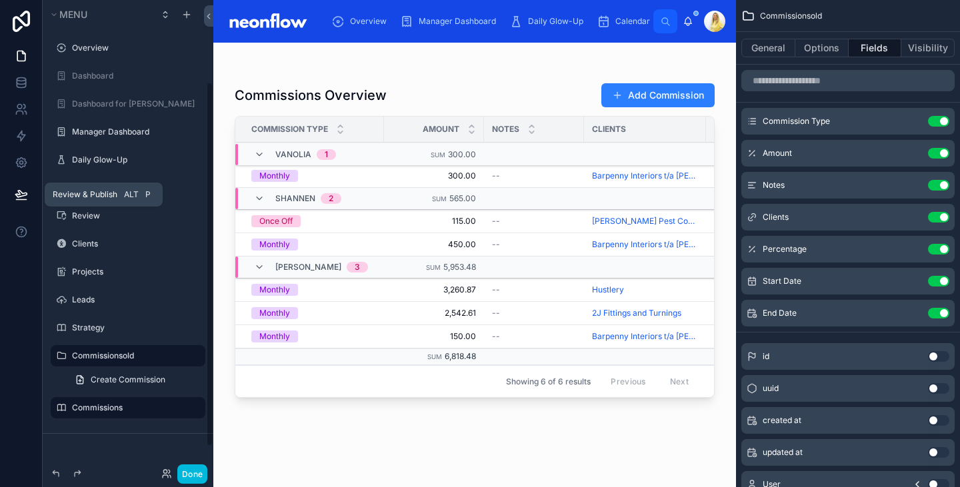
scroll to position [105, 0]
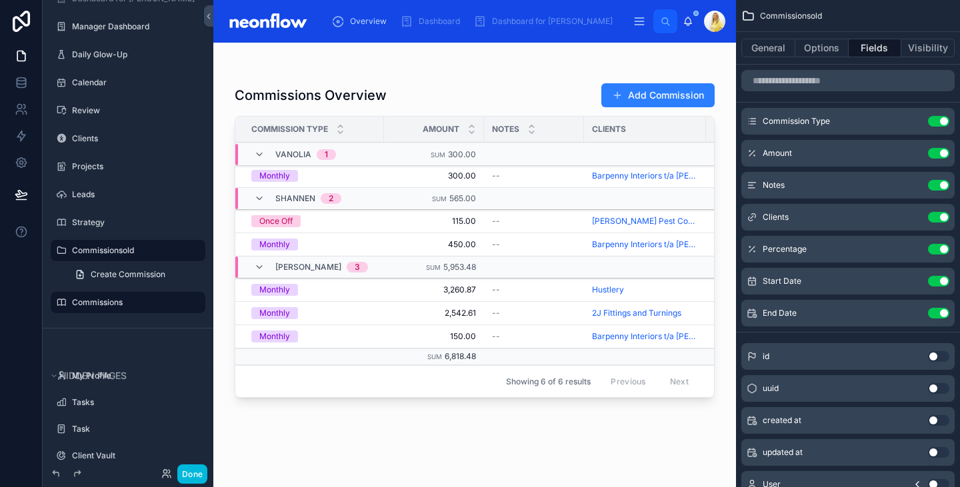
click at [516, 285] on div at bounding box center [474, 257] width 523 height 429
click at [125, 251] on label "Commissionsold" at bounding box center [134, 250] width 125 height 11
click at [0, 0] on icon "scrollable content" at bounding box center [0, 0] width 0 height 0
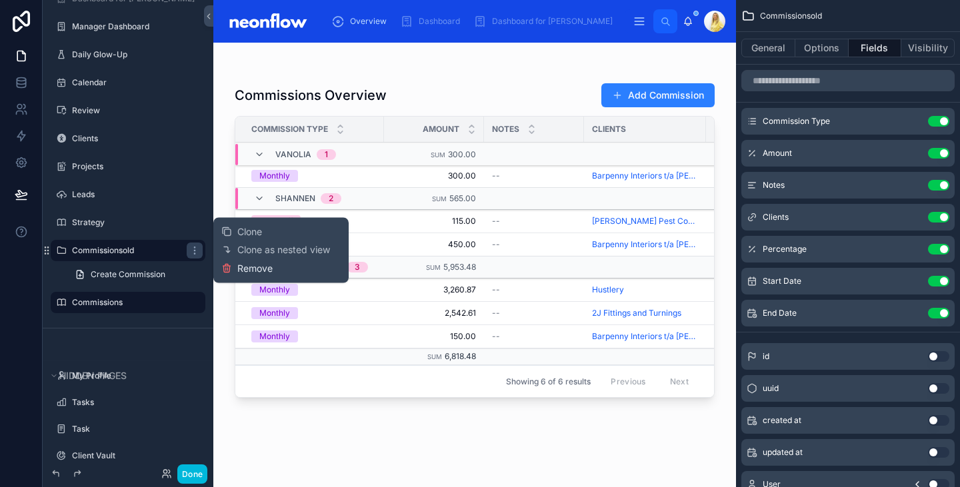
click at [248, 271] on span "Remove" at bounding box center [254, 268] width 35 height 13
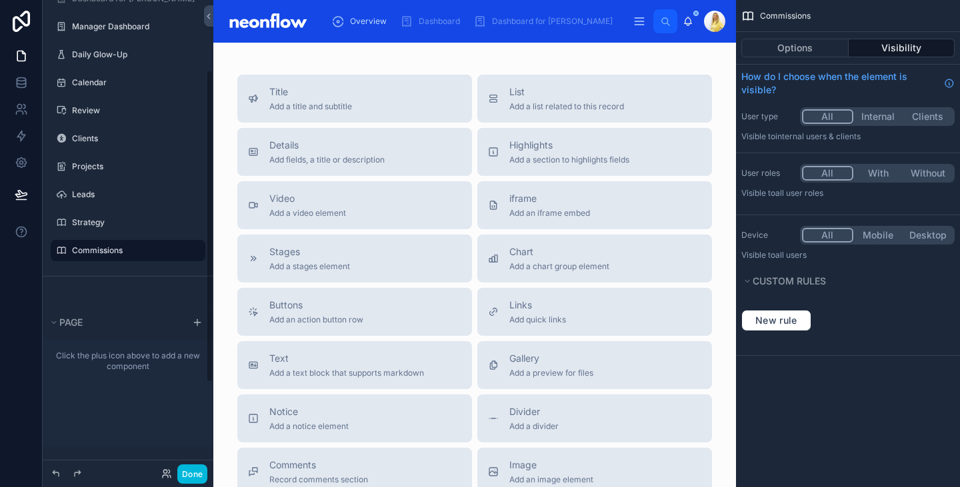
click at [149, 254] on label "Commissions" at bounding box center [134, 250] width 125 height 11
click at [556, 97] on span "List" at bounding box center [567, 91] width 115 height 13
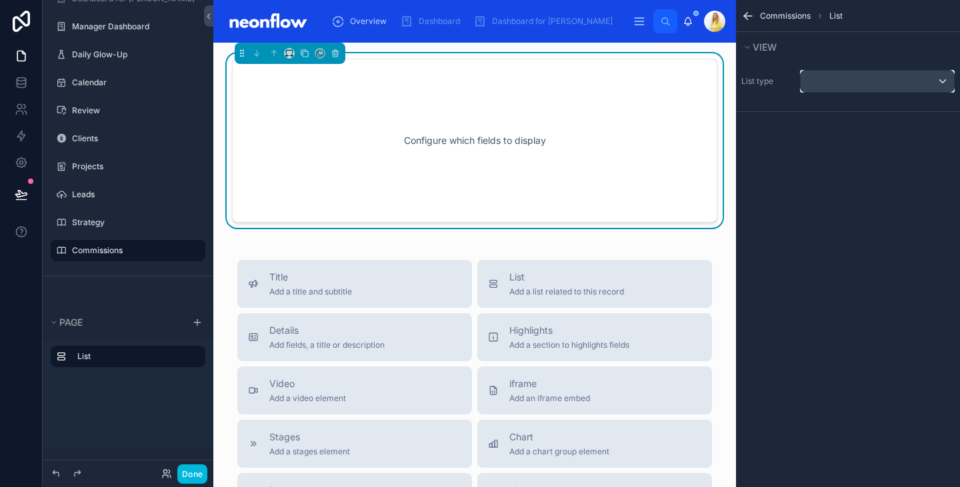
click at [866, 84] on div "scrollable content" at bounding box center [877, 81] width 153 height 21
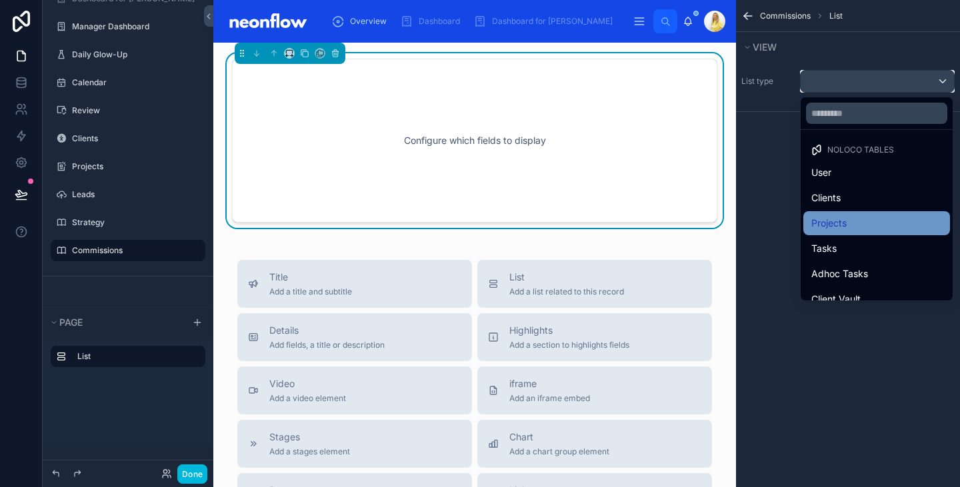
scroll to position [64, 0]
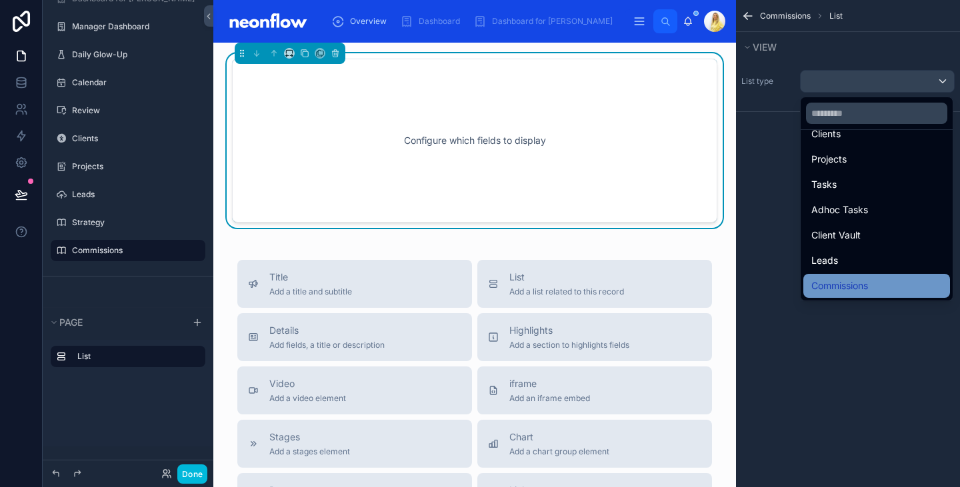
click at [854, 285] on span "Commissions" at bounding box center [840, 286] width 57 height 16
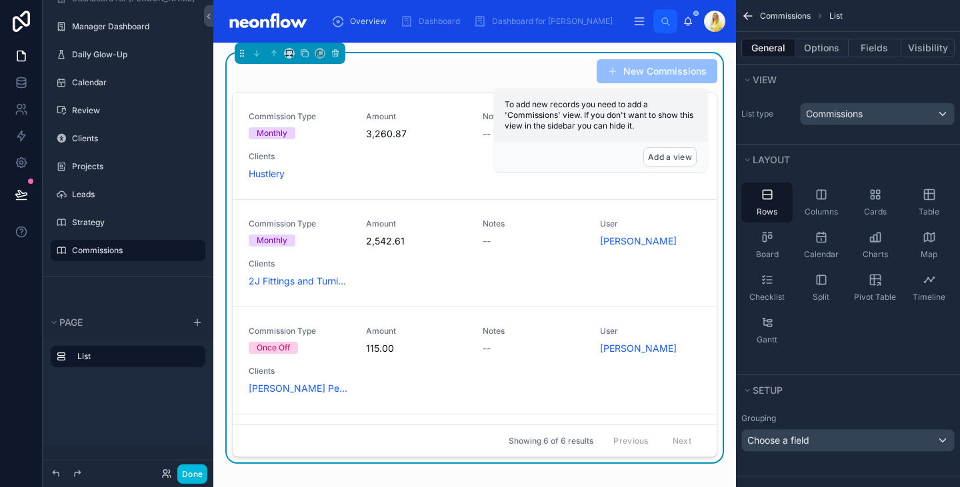
click at [471, 71] on div "New Commissions" at bounding box center [474, 71] width 485 height 25
click at [672, 161] on button "Add a view" at bounding box center [670, 156] width 53 height 19
click at [449, 75] on div "New Commissions" at bounding box center [474, 71] width 485 height 25
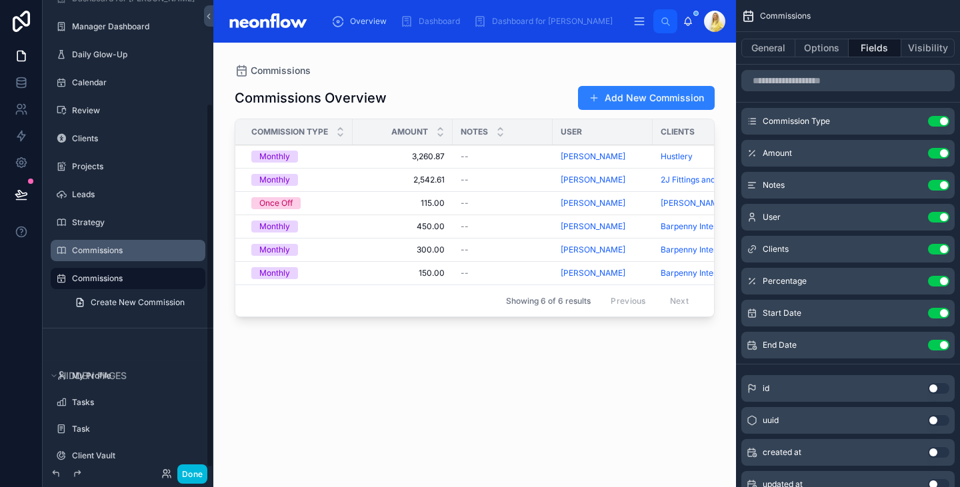
scroll to position [133, 0]
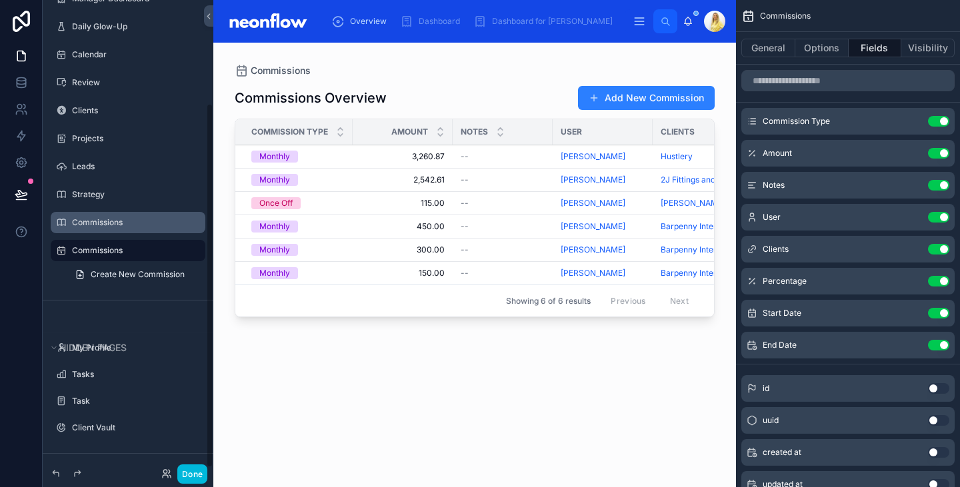
click at [0, 0] on icon "scrollable content" at bounding box center [0, 0] width 0 height 0
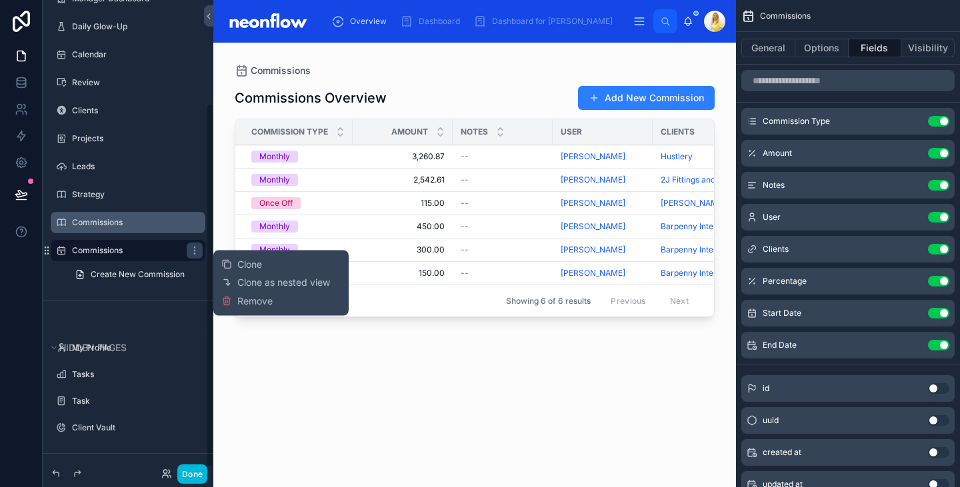
drag, startPoint x: 259, startPoint y: 300, endPoint x: 119, endPoint y: 263, distance: 144.9
click at [119, 263] on div "Clone Clone as nested view Remove Menu Overview Dashboard Dashboard for Kyle Ma…" at bounding box center [480, 243] width 960 height 487
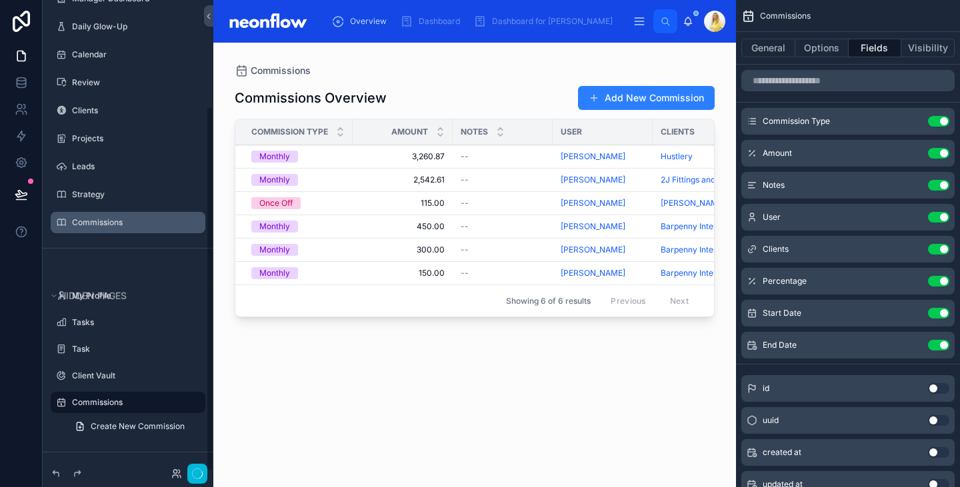
scroll to position [136, 0]
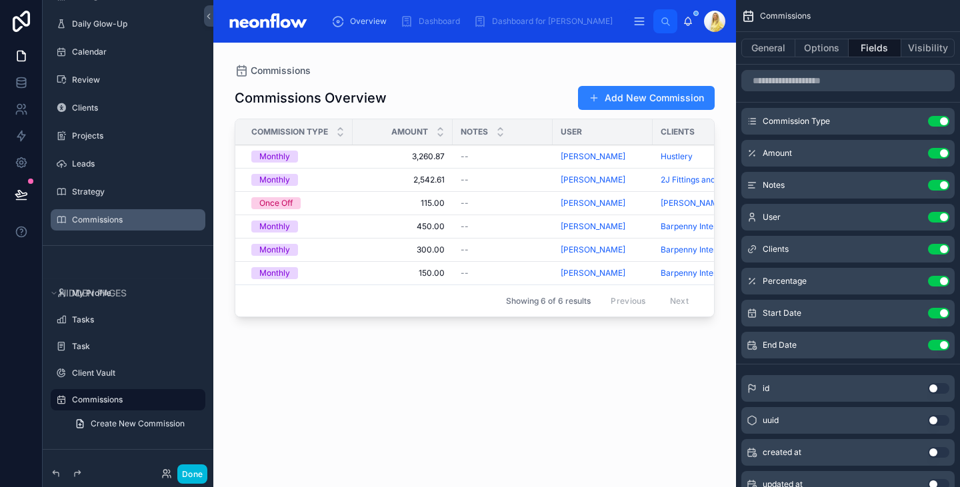
click at [131, 220] on label "Commissions" at bounding box center [134, 220] width 125 height 11
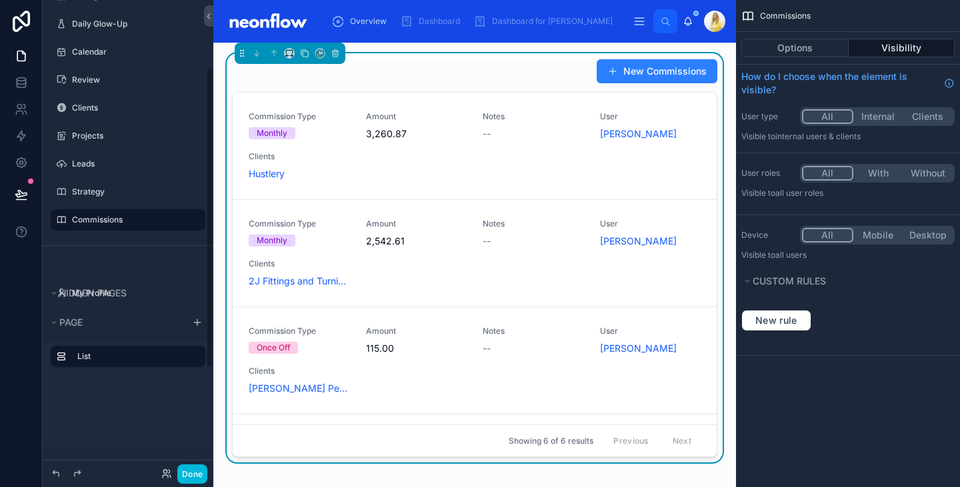
scroll to position [105, 0]
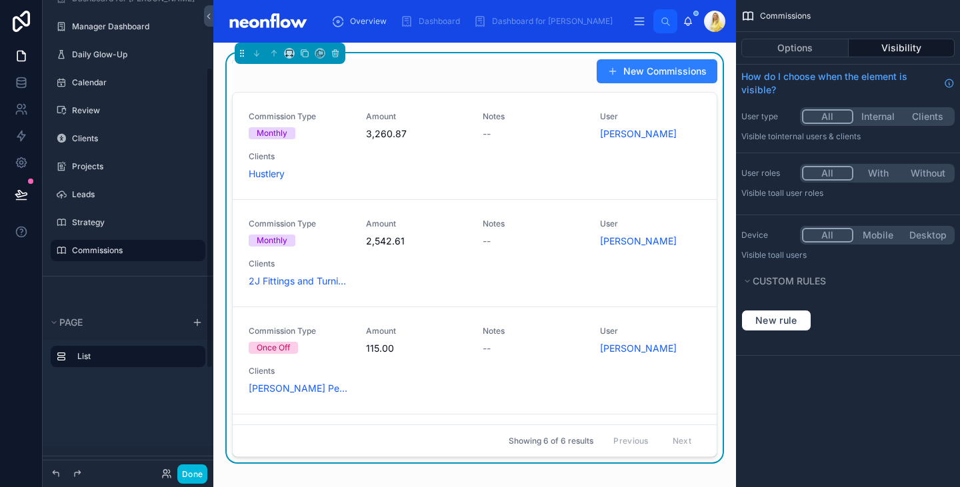
click at [483, 81] on div "New Commissions" at bounding box center [474, 71] width 485 height 25
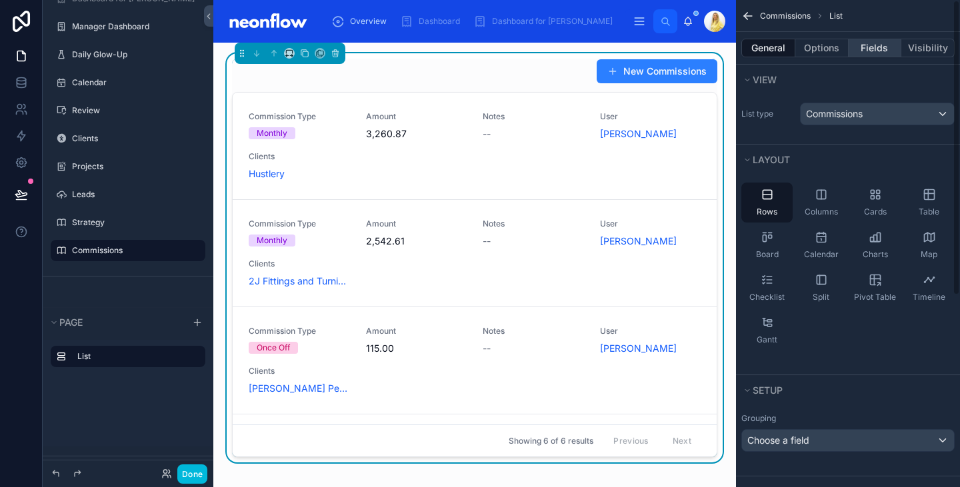
click at [880, 44] on button "Fields" at bounding box center [875, 48] width 53 height 19
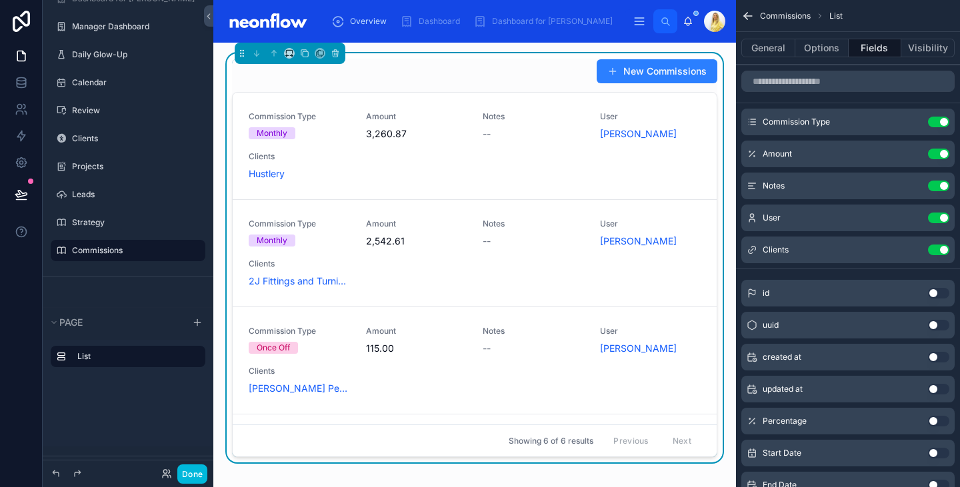
click at [941, 187] on button "Use setting" at bounding box center [938, 186] width 21 height 11
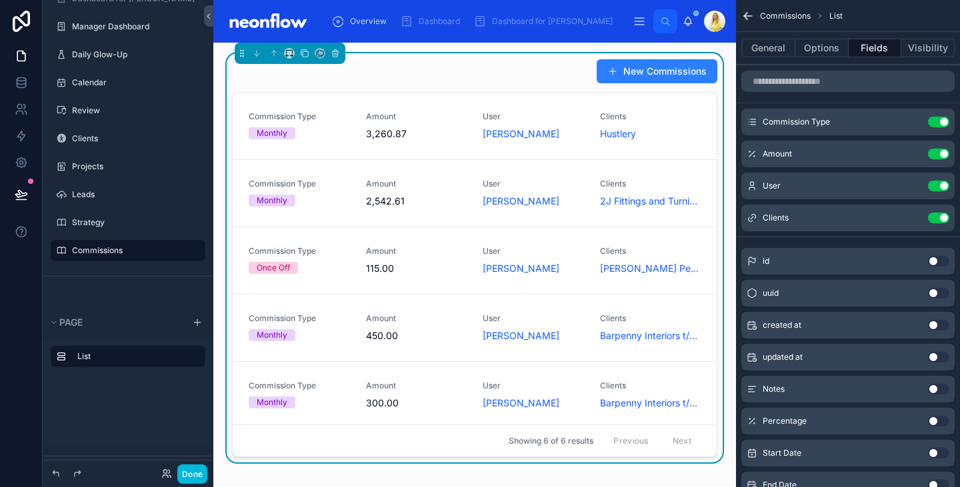
click at [944, 185] on button "Use setting" at bounding box center [938, 186] width 21 height 11
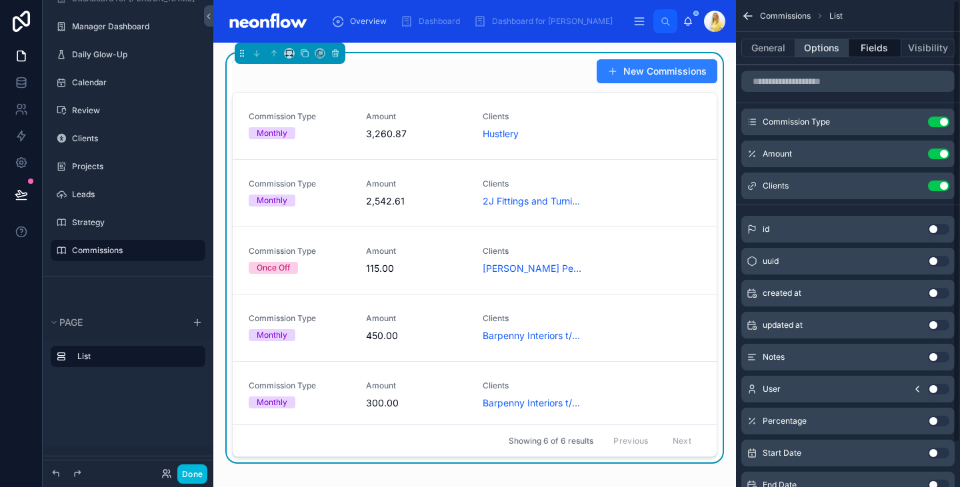
click at [818, 52] on button "Options" at bounding box center [822, 48] width 53 height 19
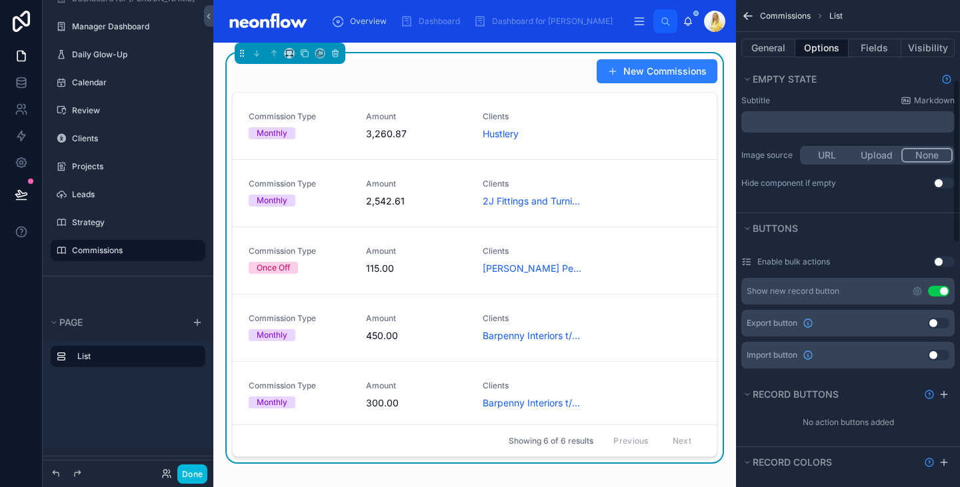
scroll to position [0, 0]
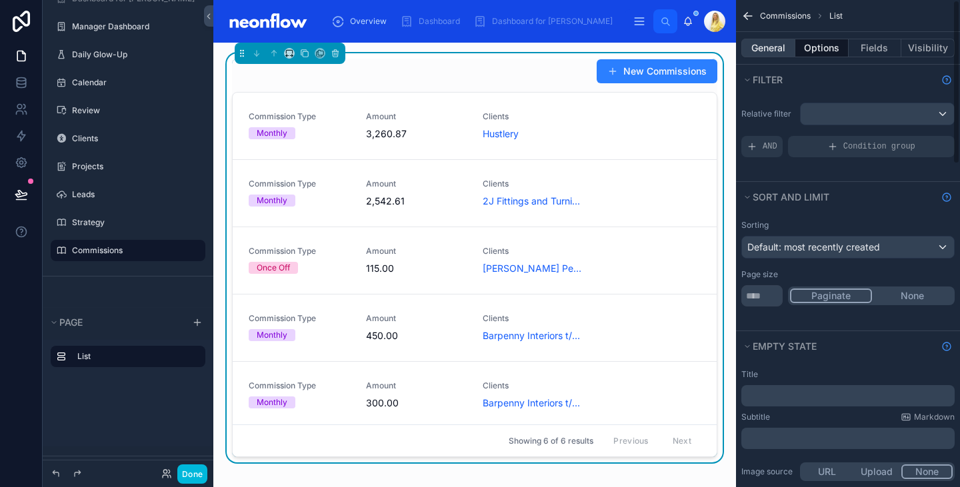
click at [769, 50] on button "General" at bounding box center [769, 48] width 54 height 19
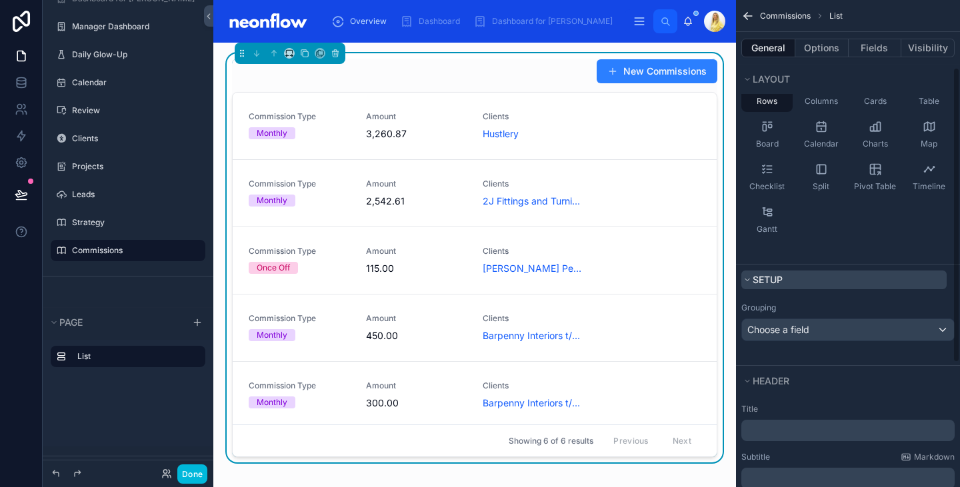
scroll to position [111, 0]
click at [873, 325] on div "Choose a field" at bounding box center [848, 329] width 212 height 21
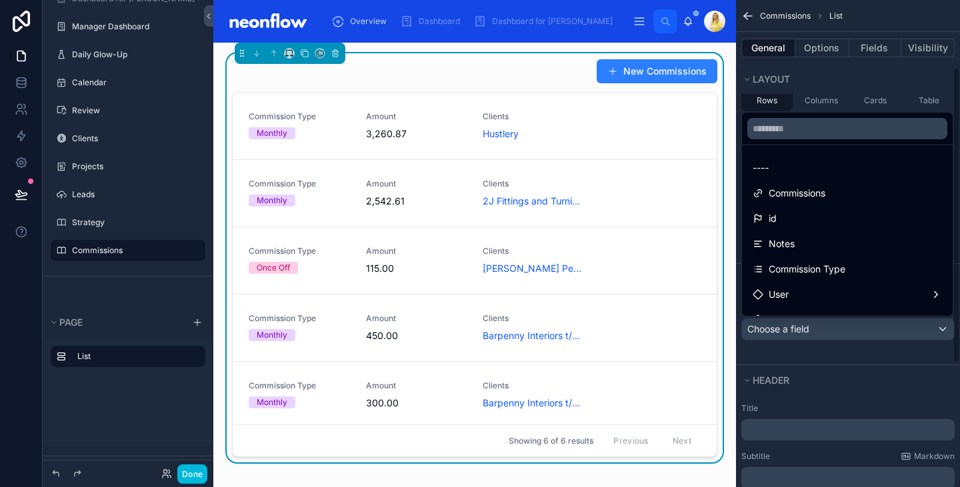
click at [894, 363] on div "scrollable content" at bounding box center [480, 243] width 960 height 487
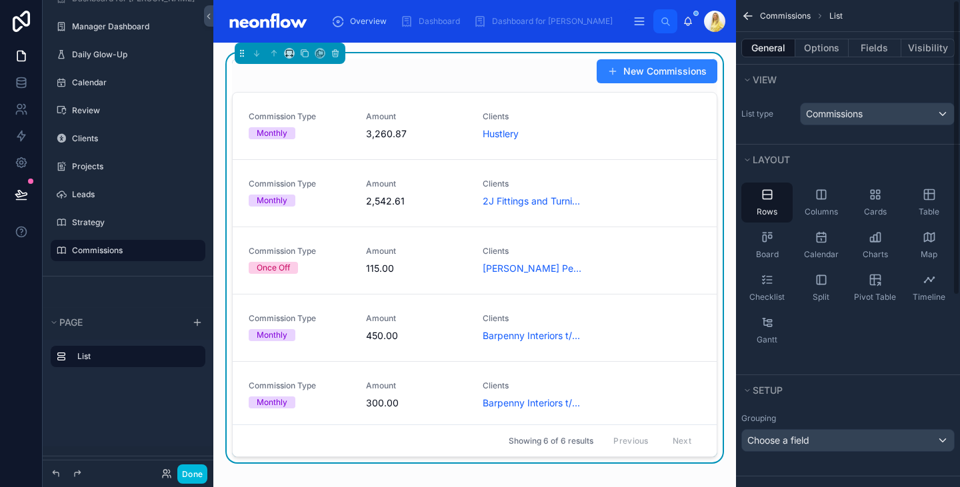
scroll to position [0, 0]
click at [934, 193] on icon "scrollable content" at bounding box center [929, 193] width 10 height 0
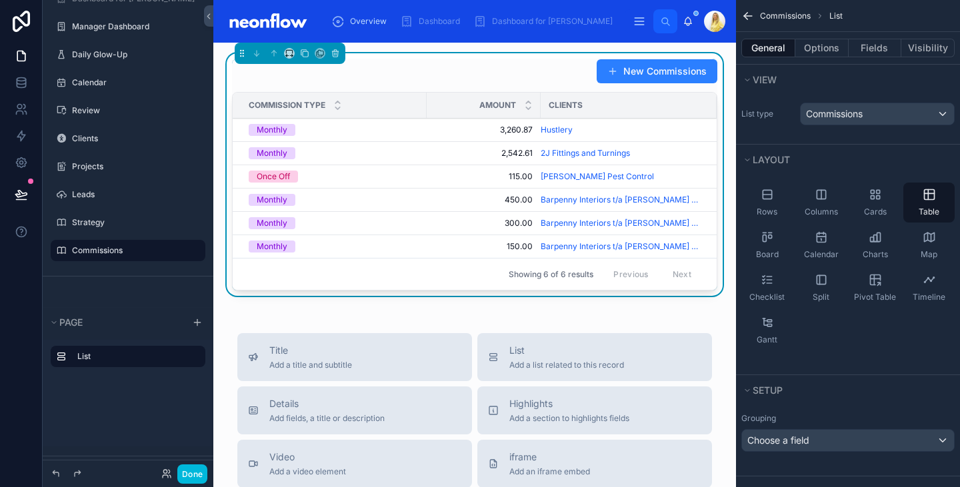
click at [461, 78] on div "New Commissions" at bounding box center [474, 71] width 485 height 25
click at [871, 52] on button "Fields" at bounding box center [875, 48] width 53 height 19
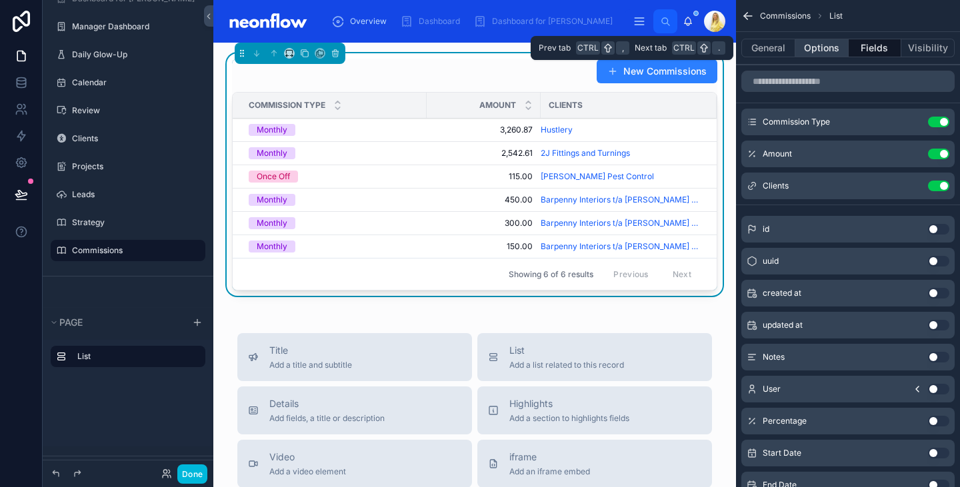
click at [835, 47] on button "Options" at bounding box center [822, 48] width 53 height 19
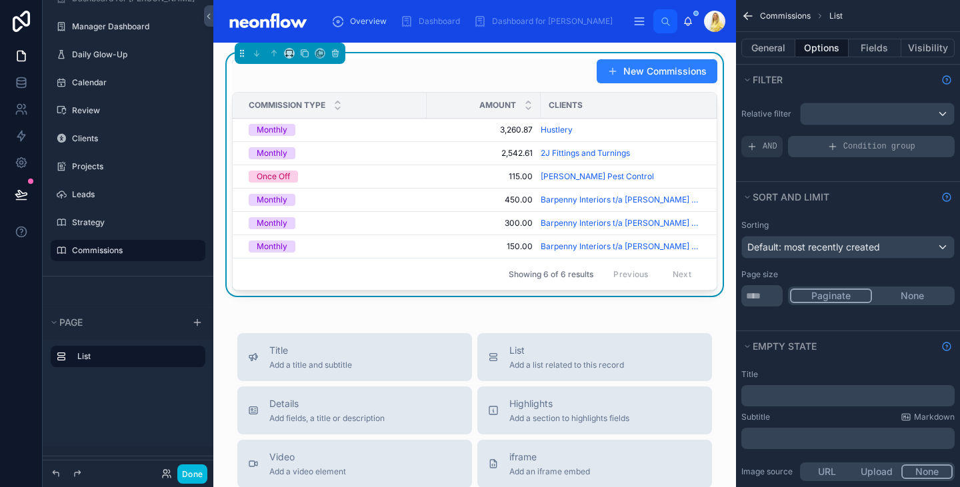
click at [872, 143] on span "Condition group" at bounding box center [880, 146] width 72 height 11
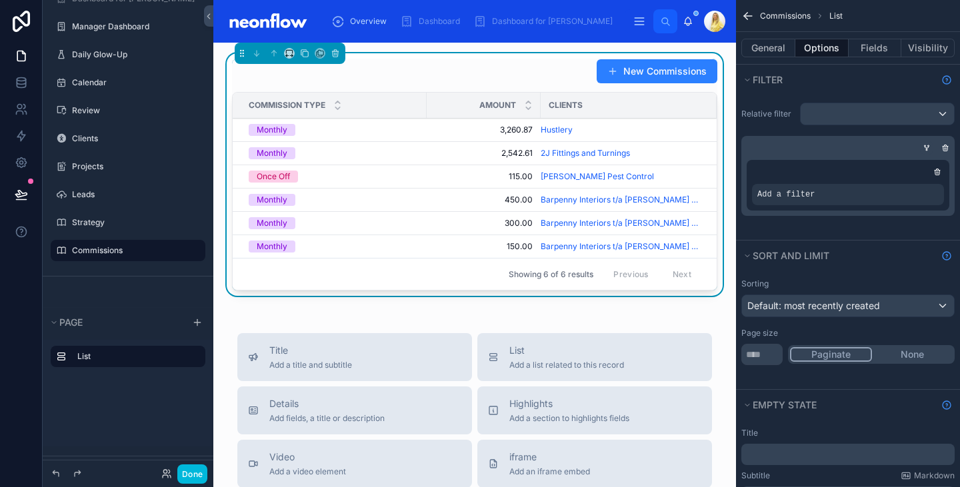
click at [926, 142] on div "scrollable content" at bounding box center [926, 147] width 13 height 13
click at [0, 0] on div "scrollable content" at bounding box center [0, 0] width 0 height 0
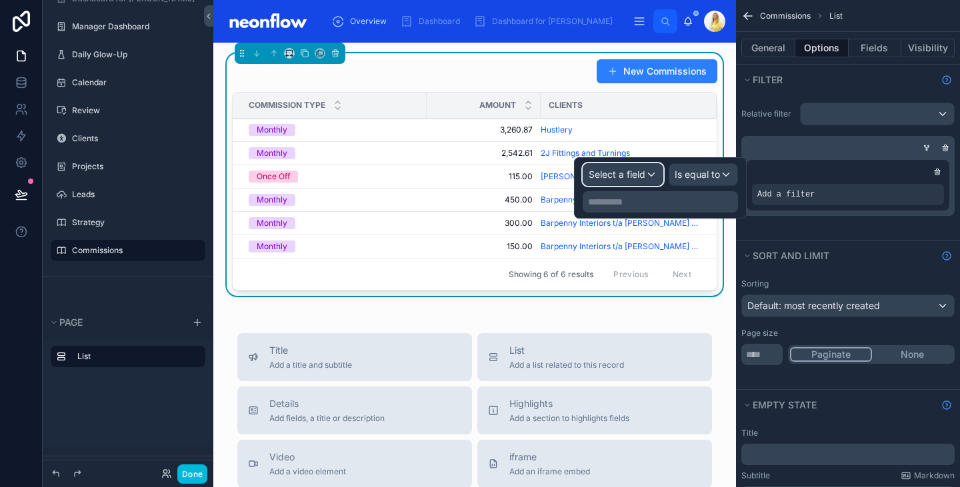
click at [633, 177] on span "Select a field" at bounding box center [617, 174] width 57 height 11
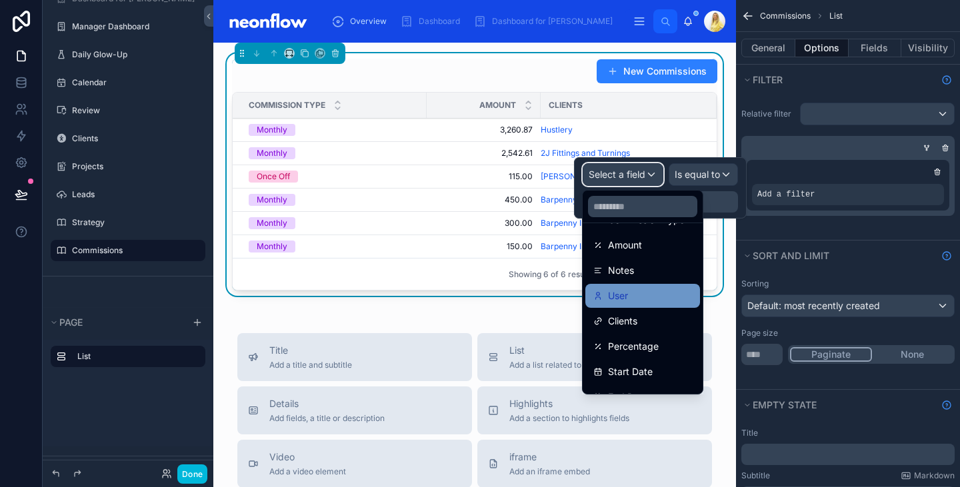
scroll to position [128, 0]
click at [664, 303] on div "User" at bounding box center [643, 295] width 115 height 24
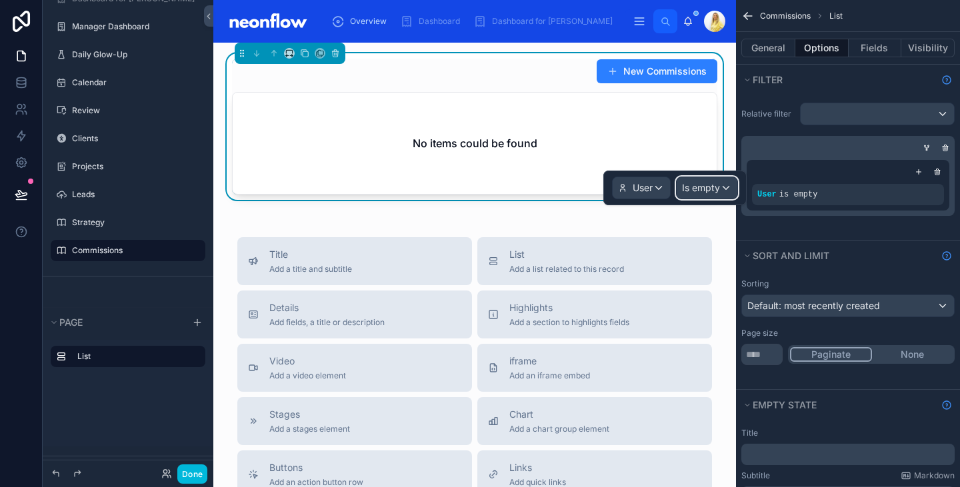
click at [713, 178] on div "Is empty" at bounding box center [707, 187] width 61 height 21
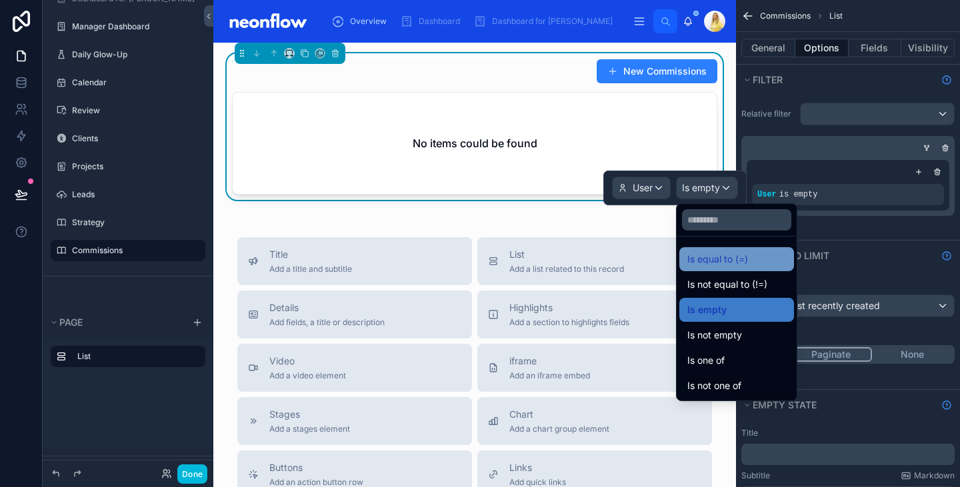
click at [724, 264] on span "Is equal to (=)" at bounding box center [718, 259] width 61 height 16
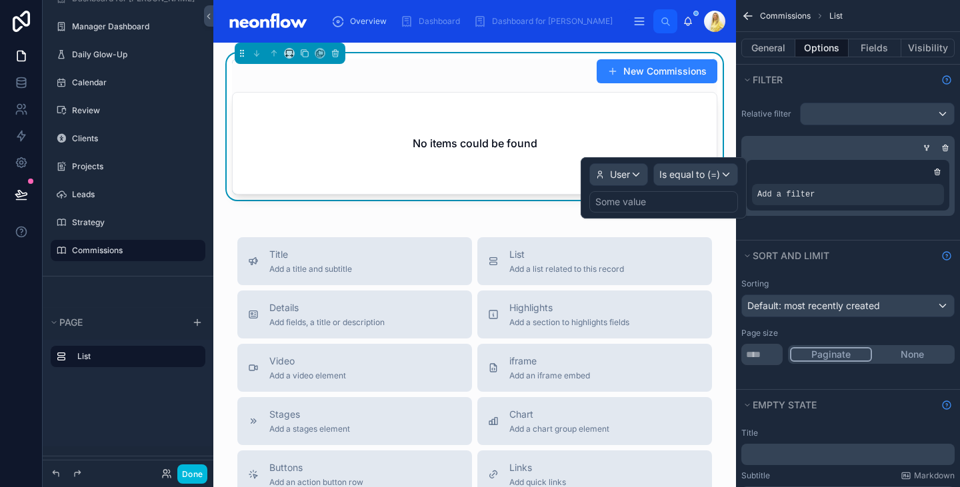
click at [682, 210] on div "Some value" at bounding box center [664, 201] width 149 height 21
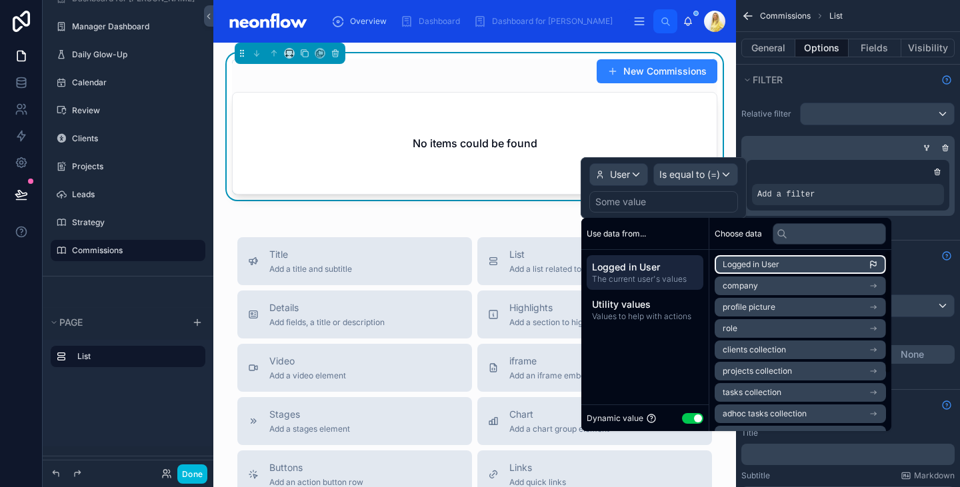
click at [744, 261] on span "Logged in User" at bounding box center [751, 264] width 57 height 11
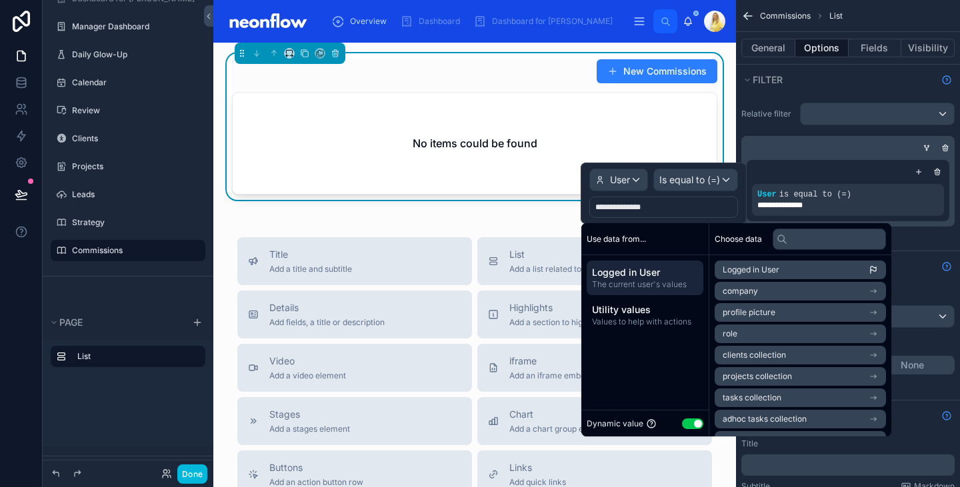
click at [540, 75] on div "New Commissions" at bounding box center [474, 71] width 485 height 25
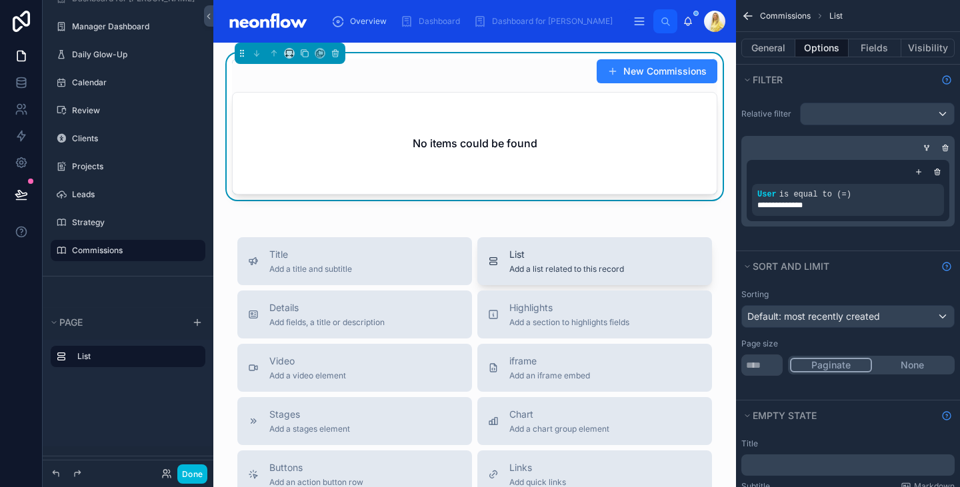
click at [548, 259] on span "List" at bounding box center [567, 254] width 115 height 13
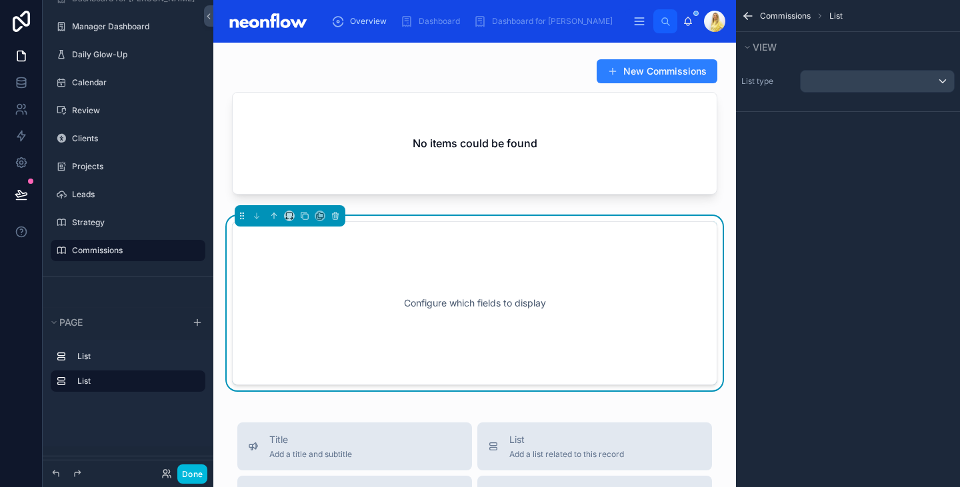
scroll to position [38, 0]
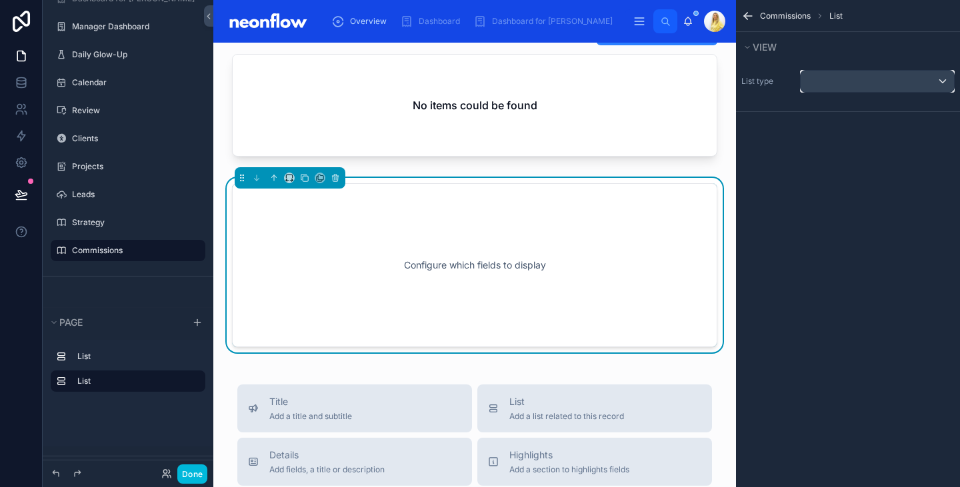
click at [846, 82] on div "scrollable content" at bounding box center [877, 81] width 153 height 21
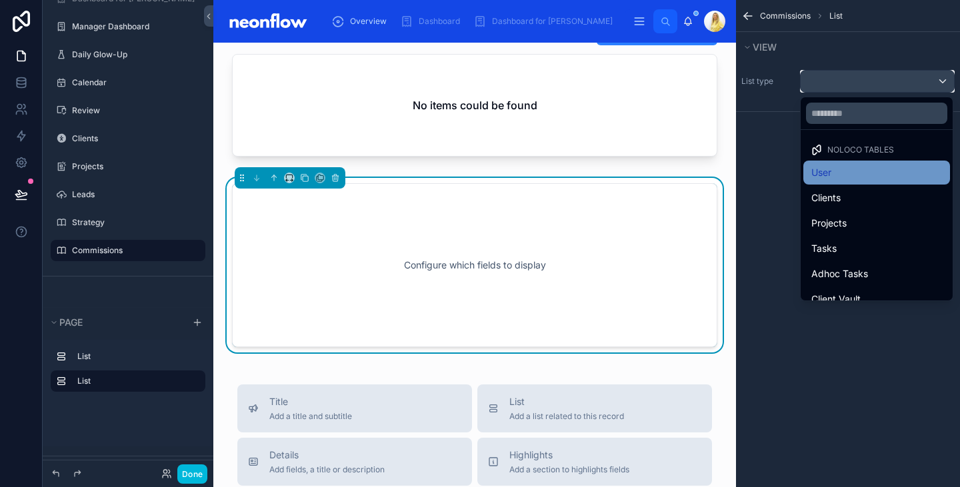
scroll to position [64, 0]
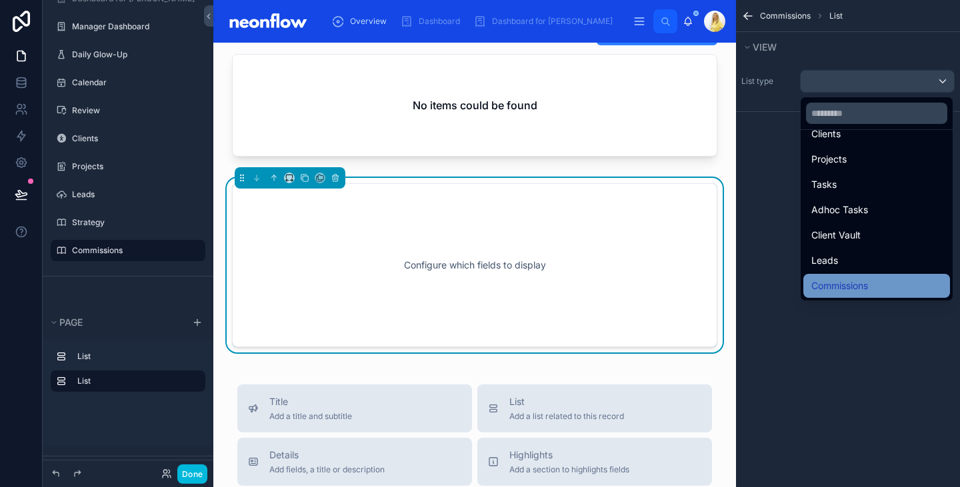
click at [858, 287] on span "Commissions" at bounding box center [840, 286] width 57 height 16
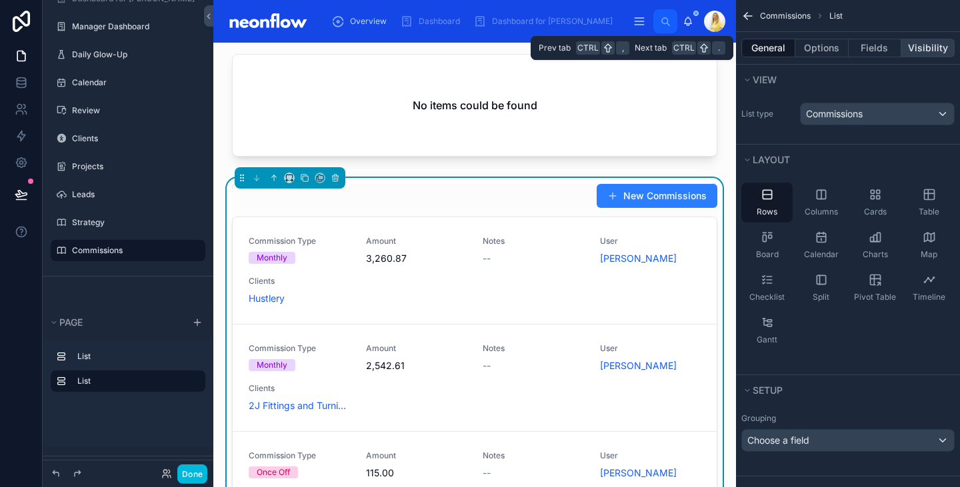
click at [922, 47] on button "Visibility" at bounding box center [928, 48] width 53 height 19
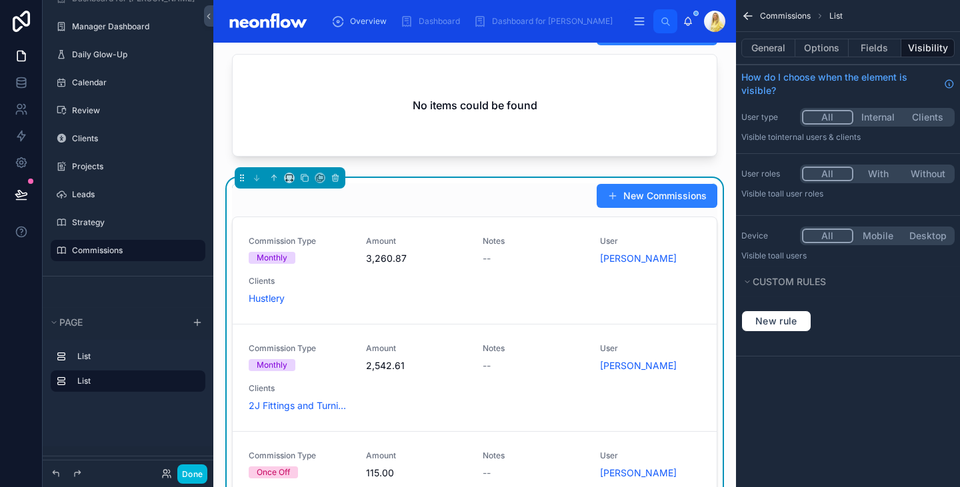
click at [878, 171] on button "With" at bounding box center [879, 174] width 50 height 15
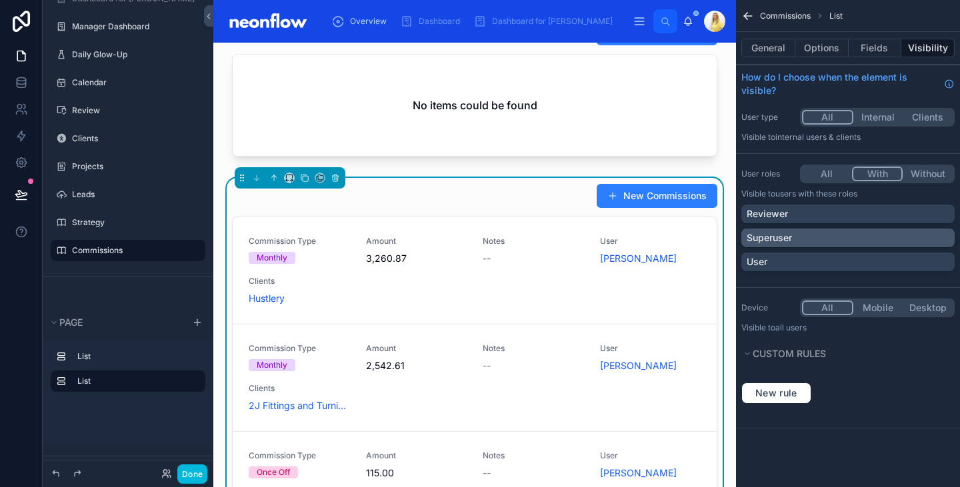
click at [840, 234] on div "Superuser" at bounding box center [848, 237] width 203 height 13
click at [816, 43] on button "Options" at bounding box center [822, 48] width 53 height 19
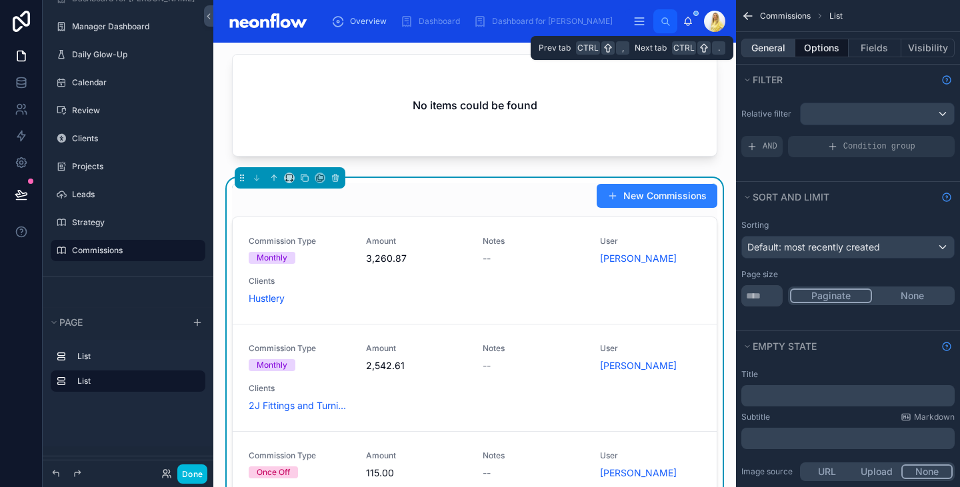
click at [777, 51] on button "General" at bounding box center [769, 48] width 54 height 19
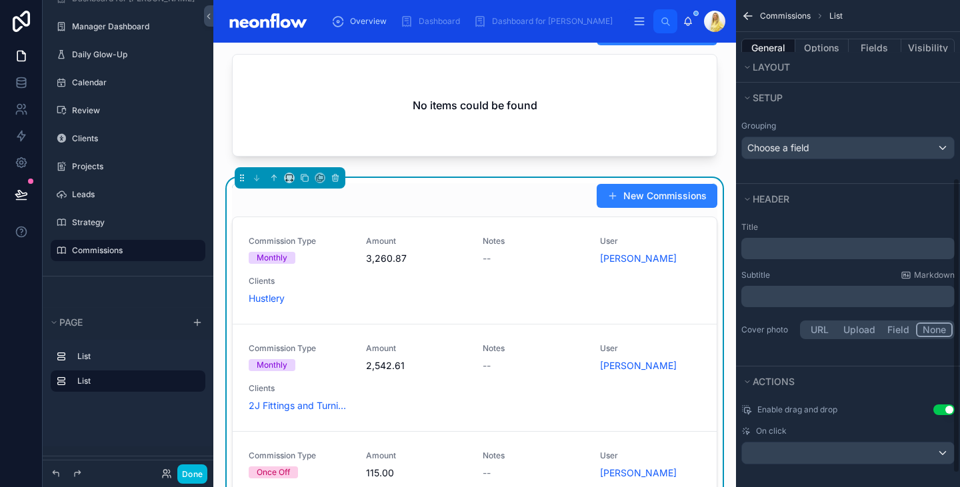
scroll to position [294, 0]
click at [848, 147] on div "Choose a field" at bounding box center [848, 146] width 212 height 21
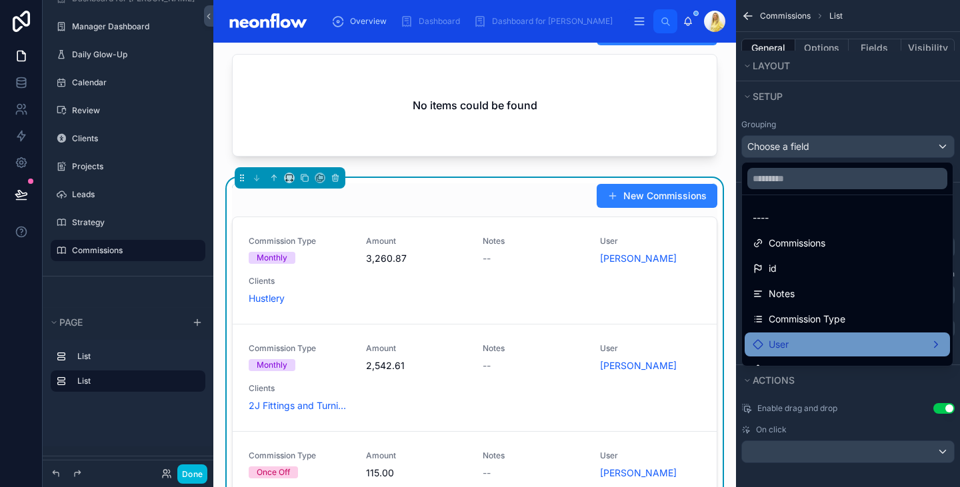
click at [838, 338] on div "User" at bounding box center [847, 345] width 189 height 16
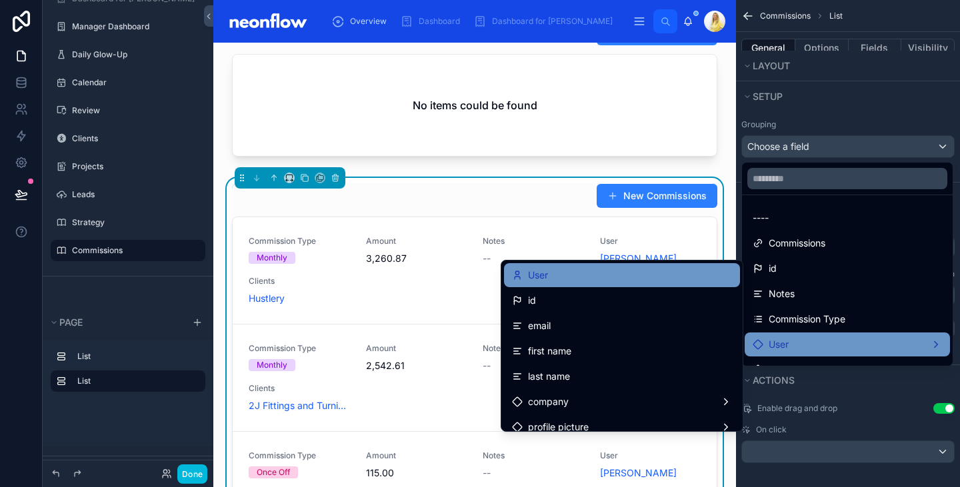
click at [632, 276] on div "User" at bounding box center [622, 275] width 220 height 16
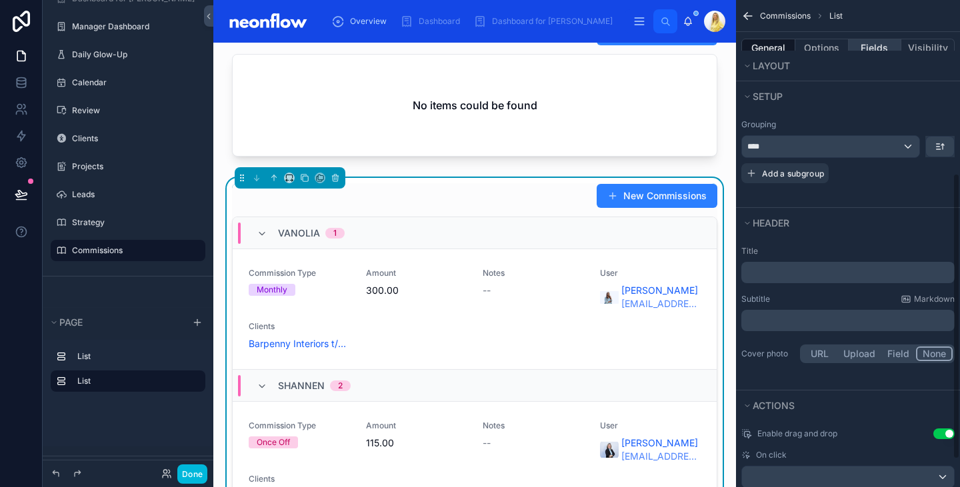
click at [874, 45] on button "Fields" at bounding box center [875, 48] width 53 height 19
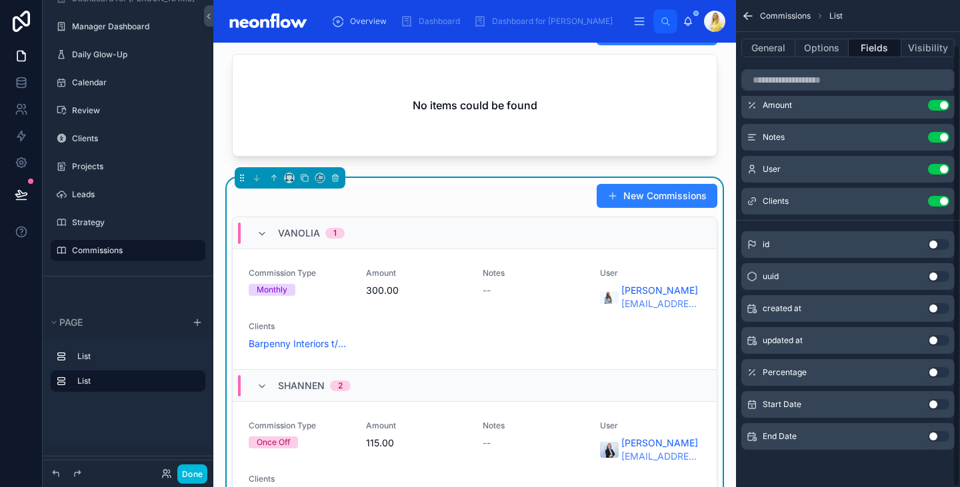
click at [943, 169] on button "Use setting" at bounding box center [938, 169] width 21 height 11
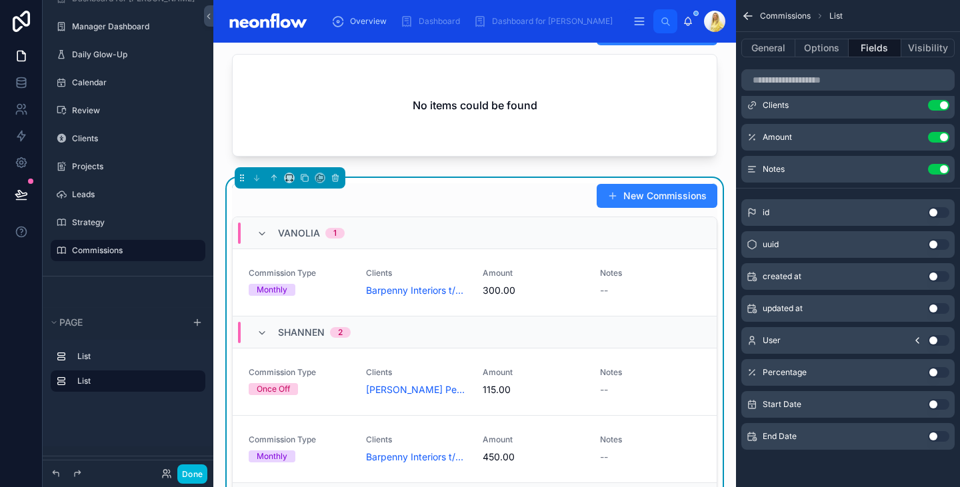
click at [944, 372] on button "Use setting" at bounding box center [938, 372] width 21 height 11
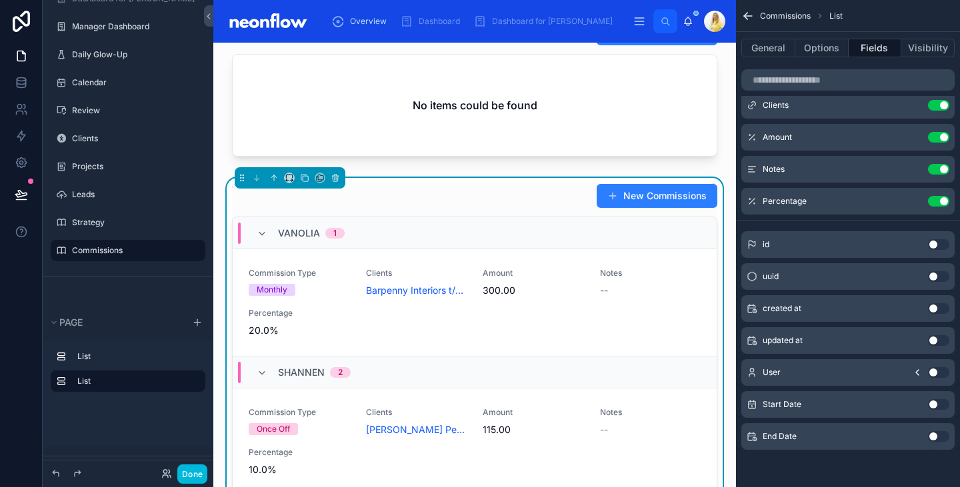
click at [944, 165] on button "Use setting" at bounding box center [938, 169] width 21 height 11
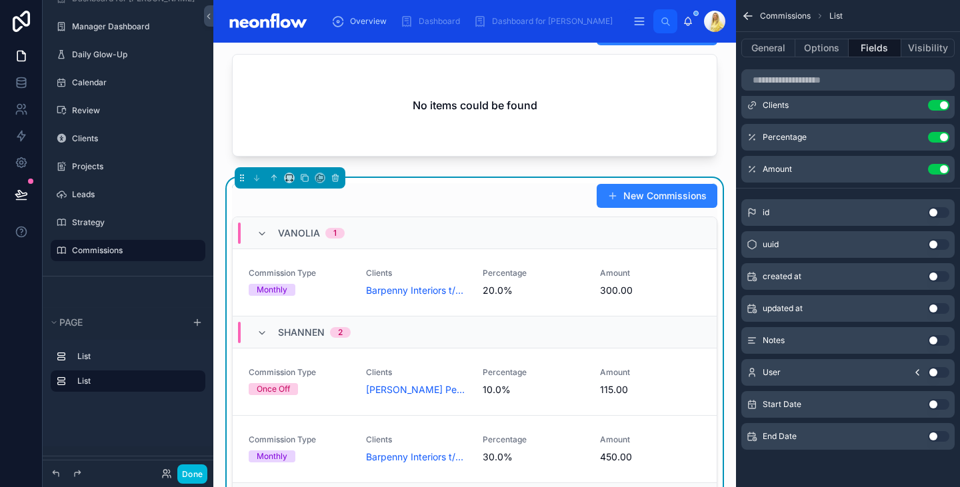
click at [0, 0] on icon "scrollable content" at bounding box center [0, 0] width 0 height 0
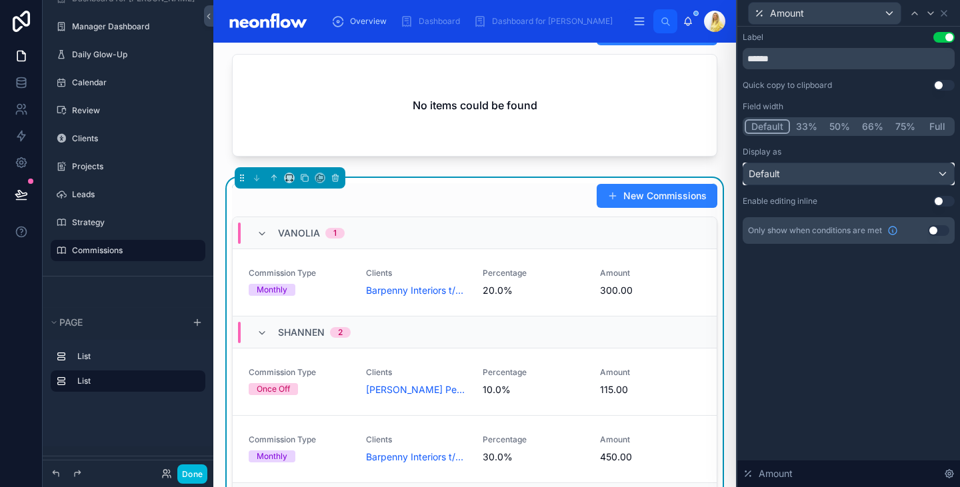
click at [889, 172] on div "Default" at bounding box center [849, 173] width 211 height 21
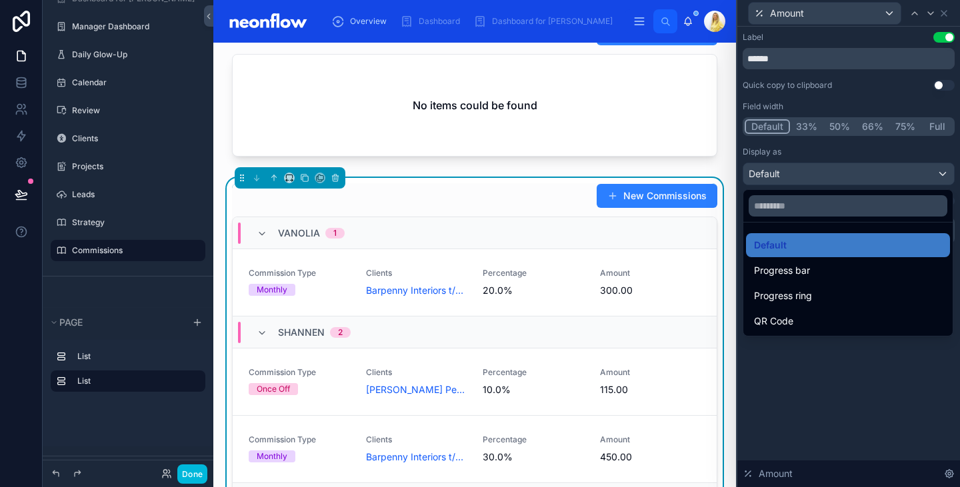
click at [870, 170] on div at bounding box center [849, 243] width 223 height 487
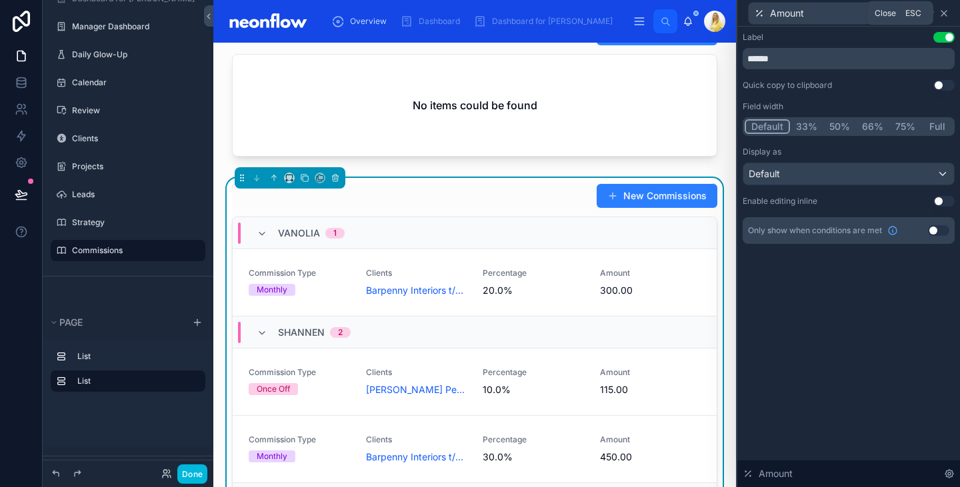
click at [944, 15] on icon at bounding box center [944, 13] width 11 height 11
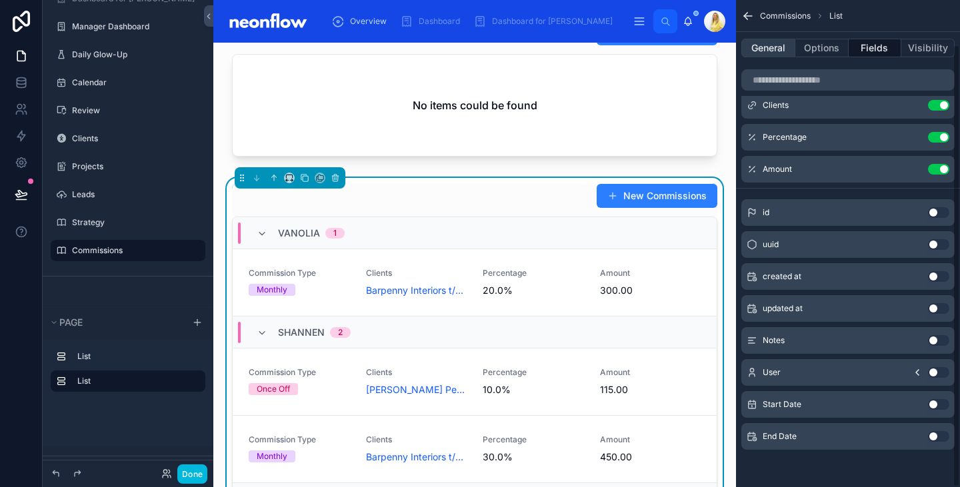
click at [786, 49] on button "General" at bounding box center [769, 48] width 54 height 19
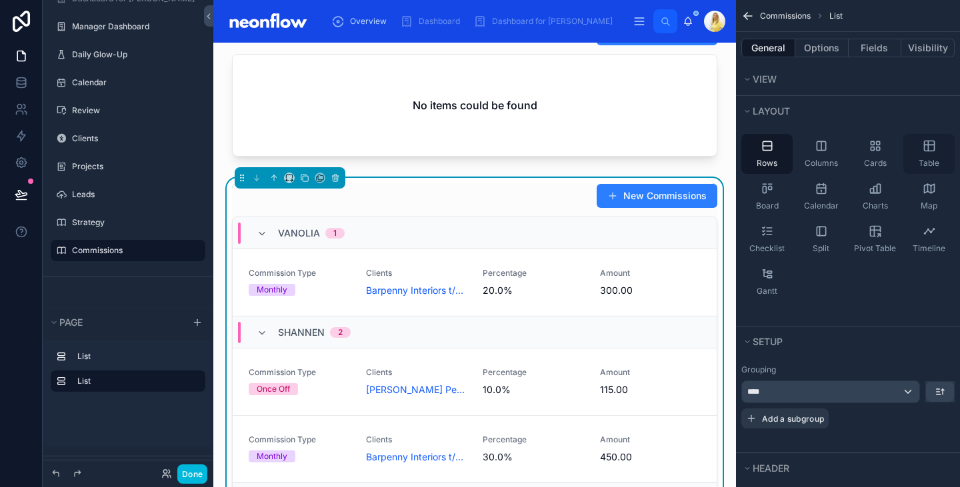
click at [932, 151] on icon "scrollable content" at bounding box center [929, 146] width 10 height 10
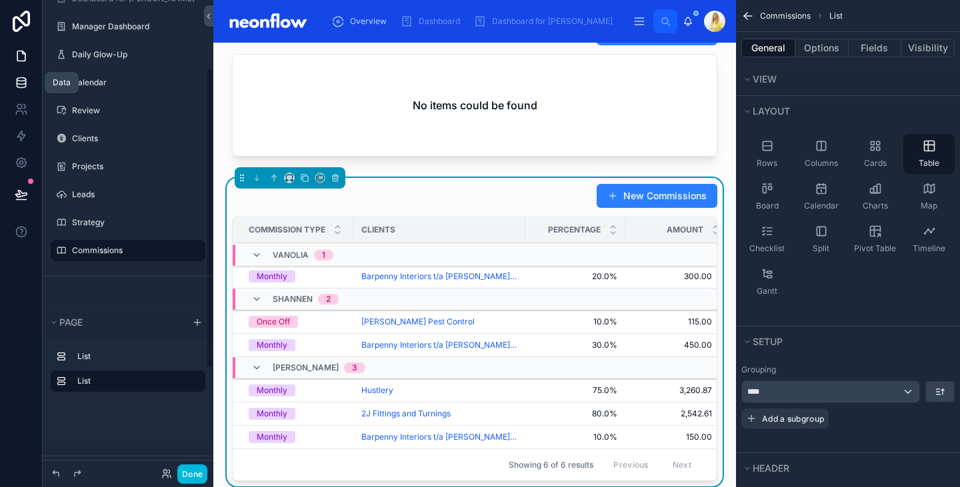
click at [23, 80] on icon at bounding box center [21, 79] width 9 height 3
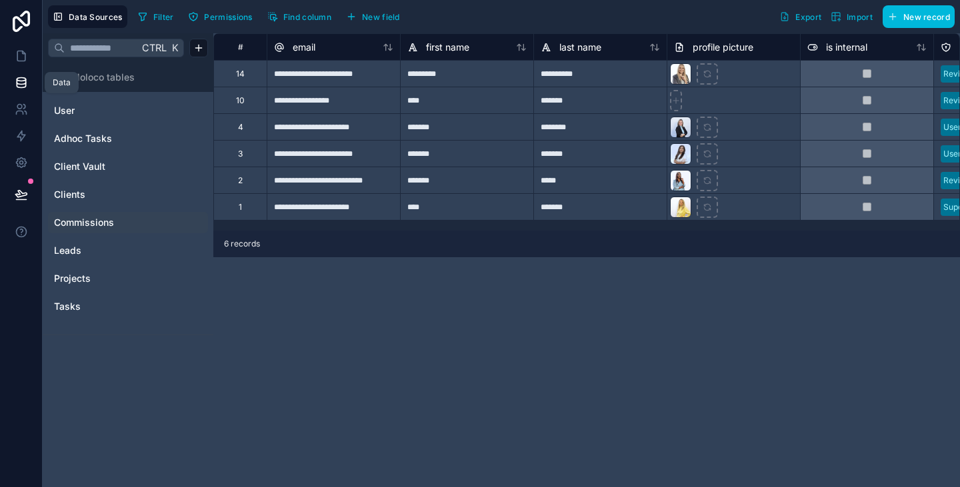
click at [95, 228] on span "Commissions" at bounding box center [84, 222] width 60 height 13
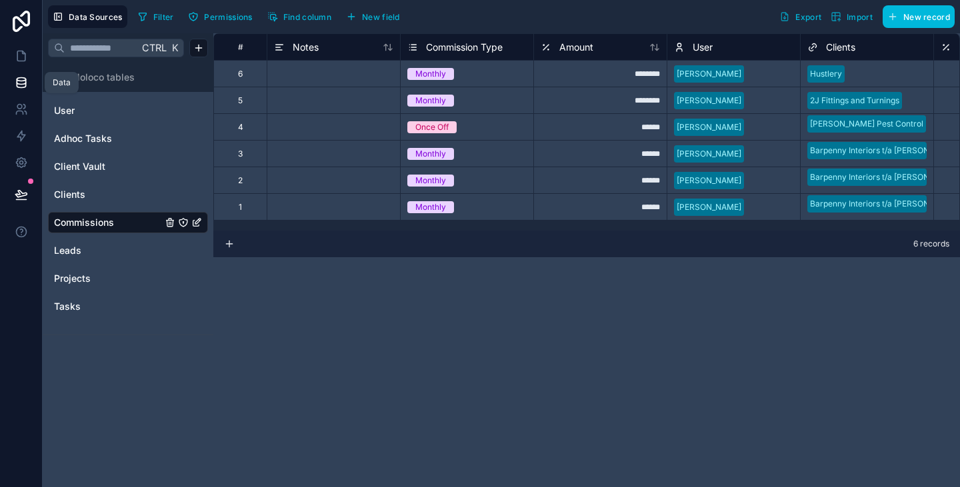
click at [373, 19] on span "New field" at bounding box center [381, 17] width 38 height 10
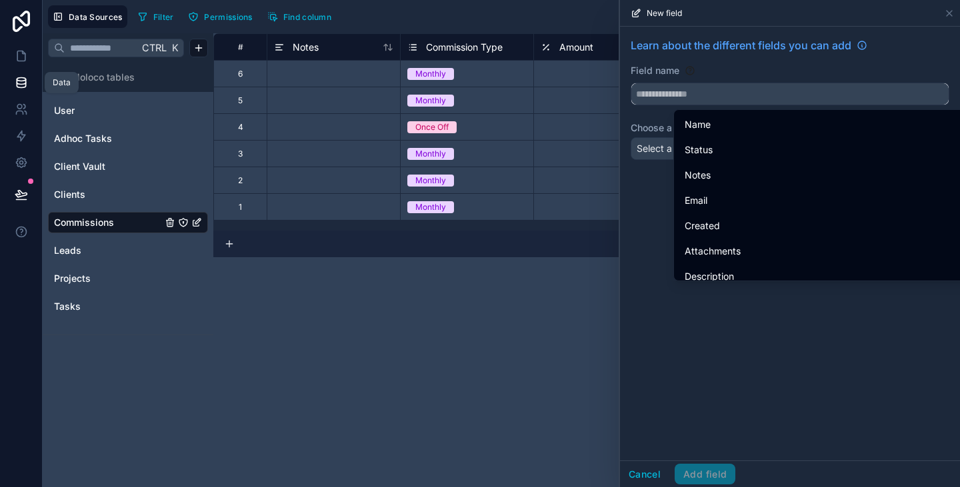
click at [642, 97] on input "text" at bounding box center [790, 93] width 317 height 21
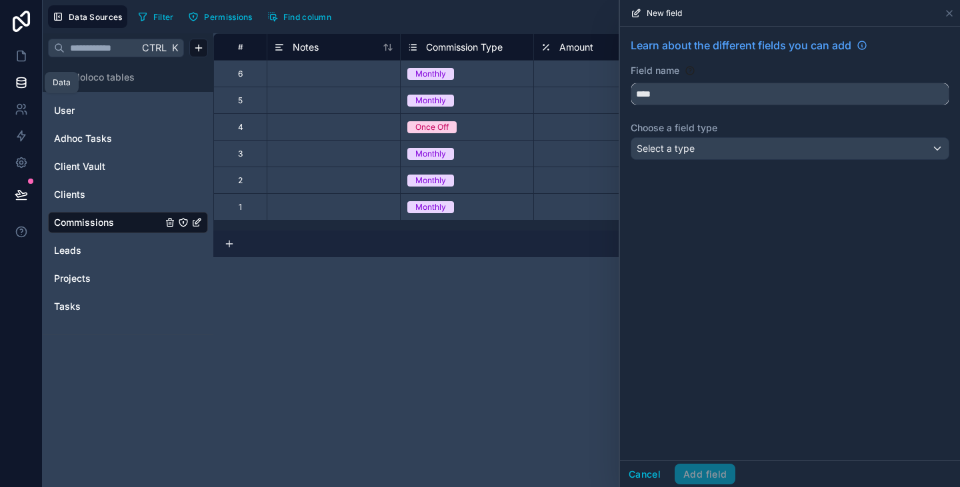
type input "****"
click at [716, 160] on div "Learn about the different fields you can add Field name **** Choose a field typ…" at bounding box center [790, 101] width 340 height 149
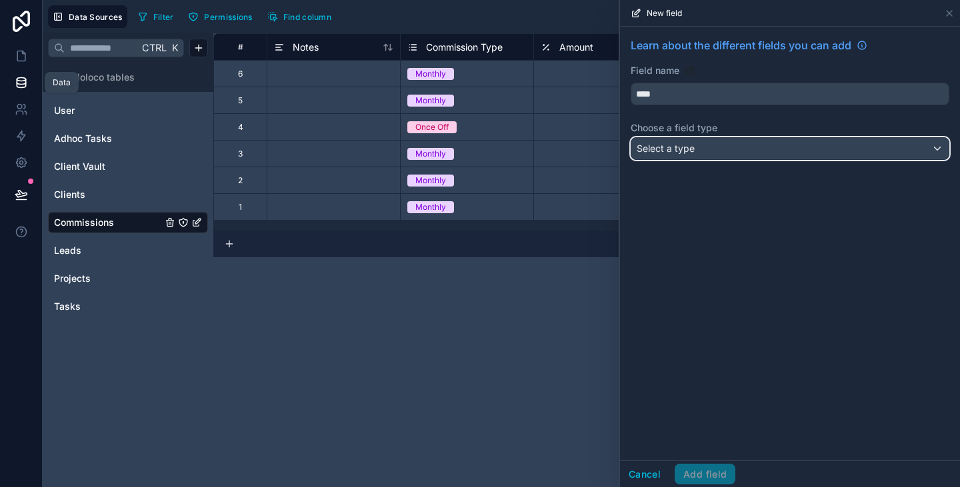
click at [718, 155] on div "Select a type" at bounding box center [790, 148] width 317 height 21
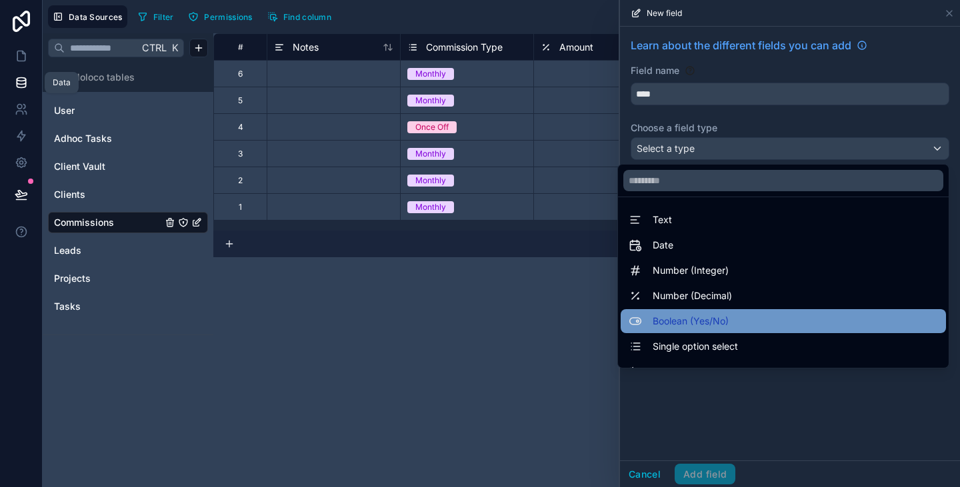
click at [688, 320] on span "Boolean (Yes/No)" at bounding box center [691, 321] width 76 height 16
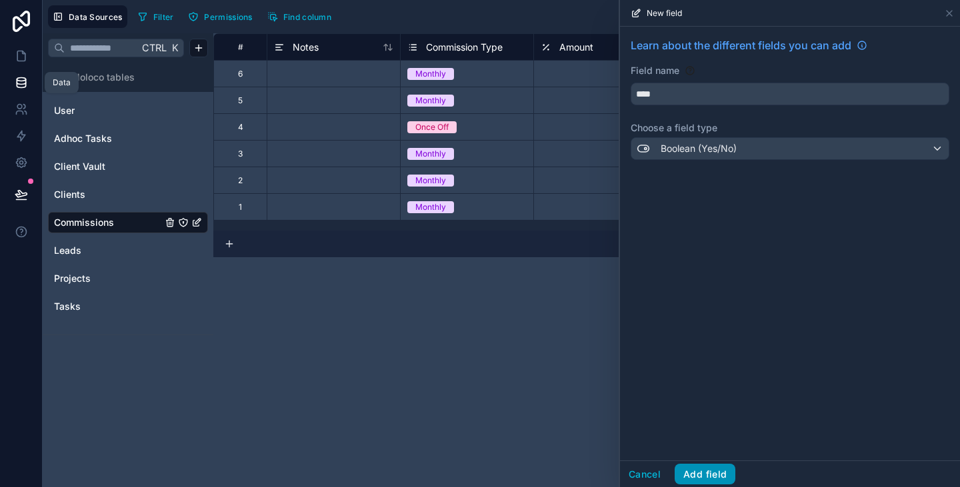
click at [716, 470] on button "Add field" at bounding box center [705, 474] width 61 height 21
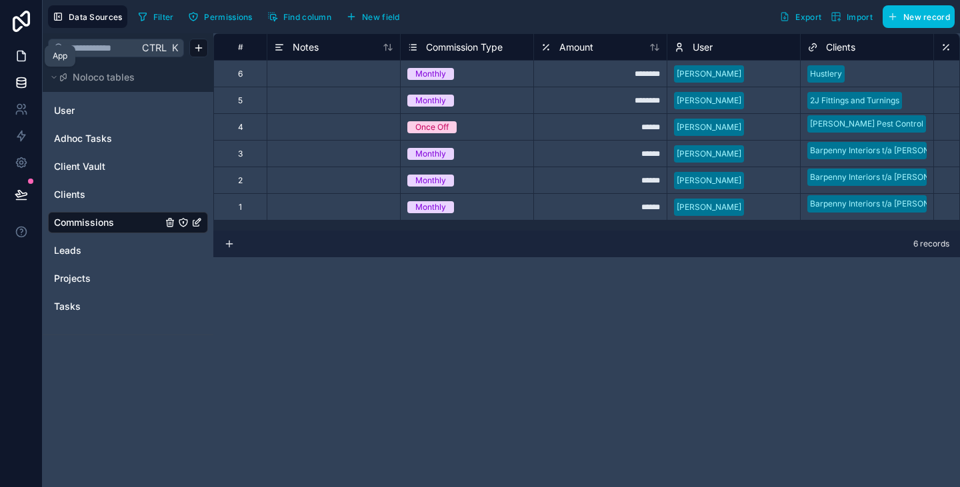
click at [21, 59] on icon at bounding box center [21, 55] width 13 height 13
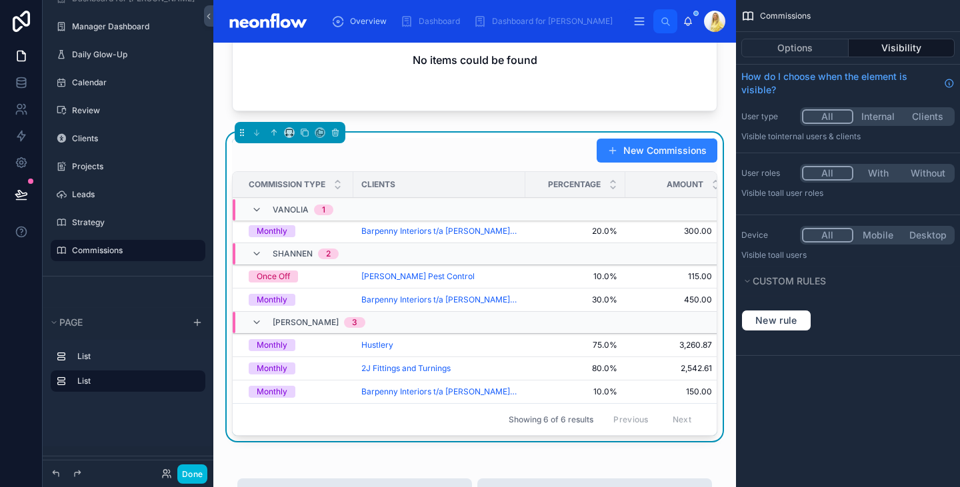
scroll to position [87, 0]
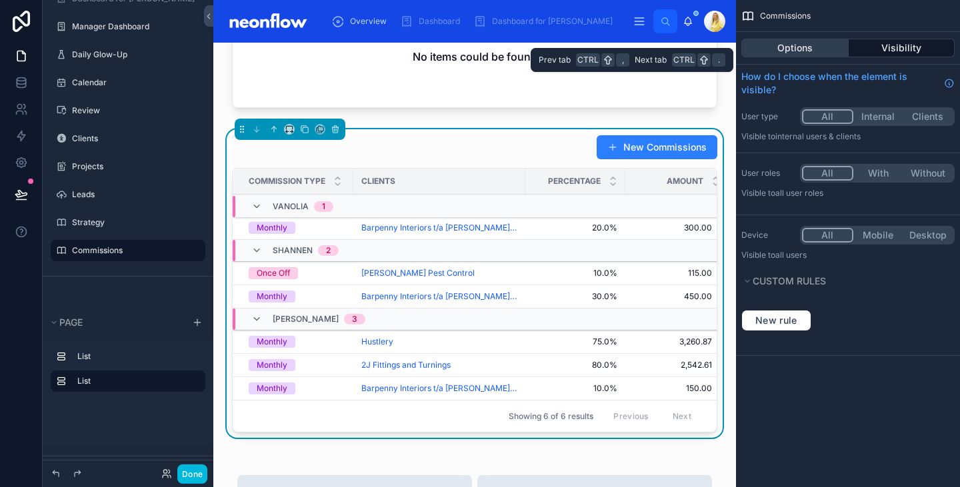
click at [828, 49] on button "Options" at bounding box center [795, 48] width 107 height 19
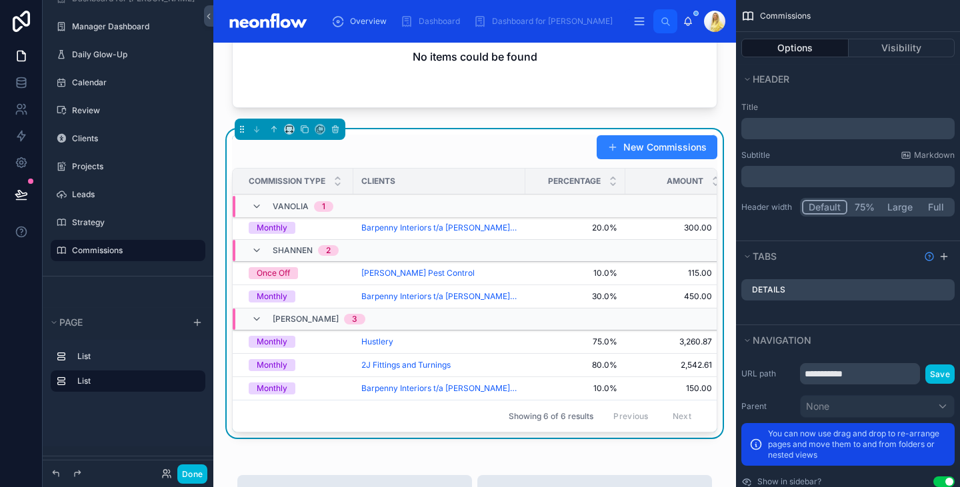
click at [472, 154] on div "New Commissions" at bounding box center [474, 147] width 485 height 25
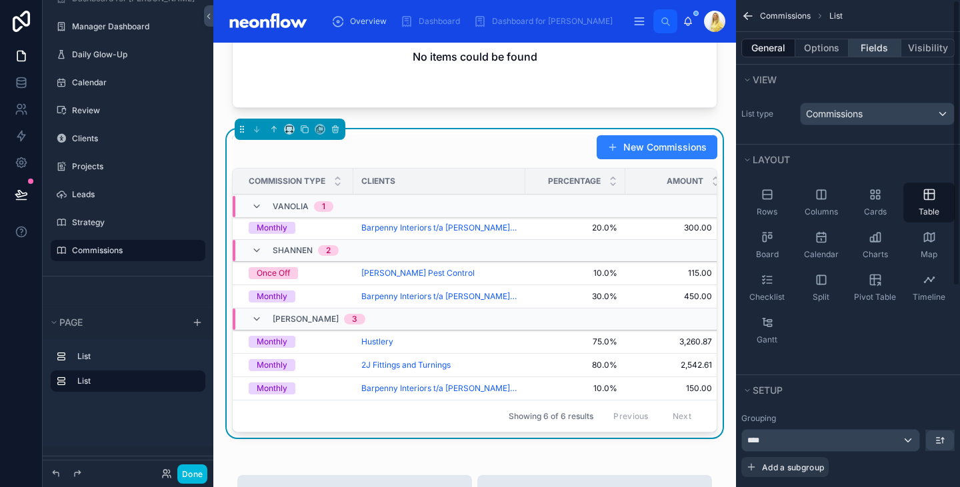
click at [874, 47] on button "Fields" at bounding box center [875, 48] width 53 height 19
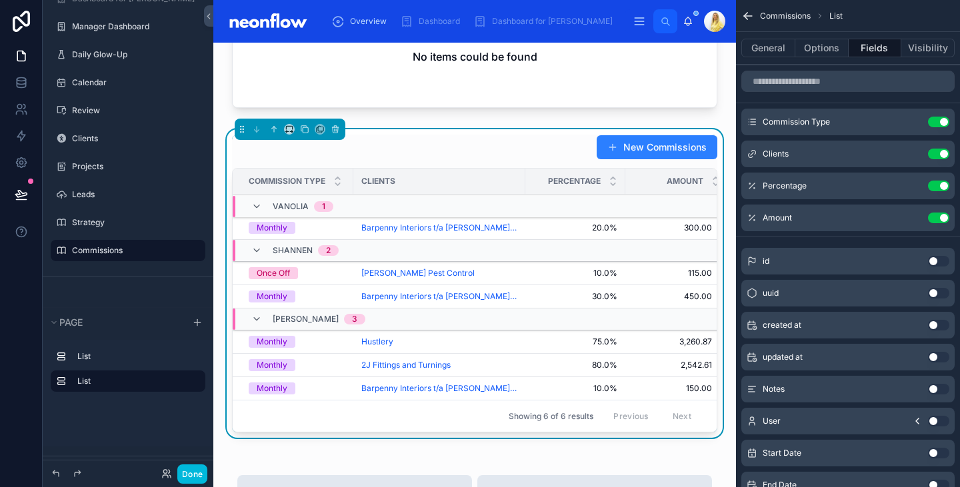
scroll to position [81, 0]
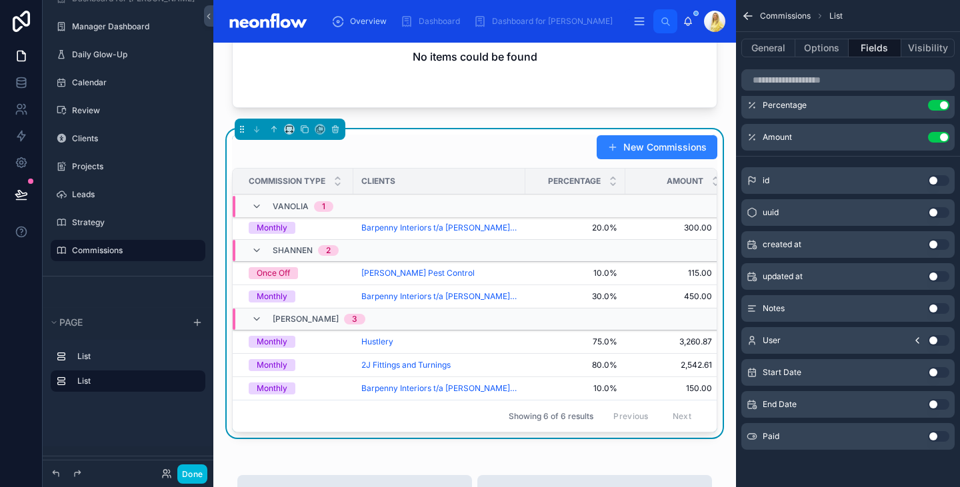
click at [936, 433] on button "Use setting" at bounding box center [938, 436] width 21 height 11
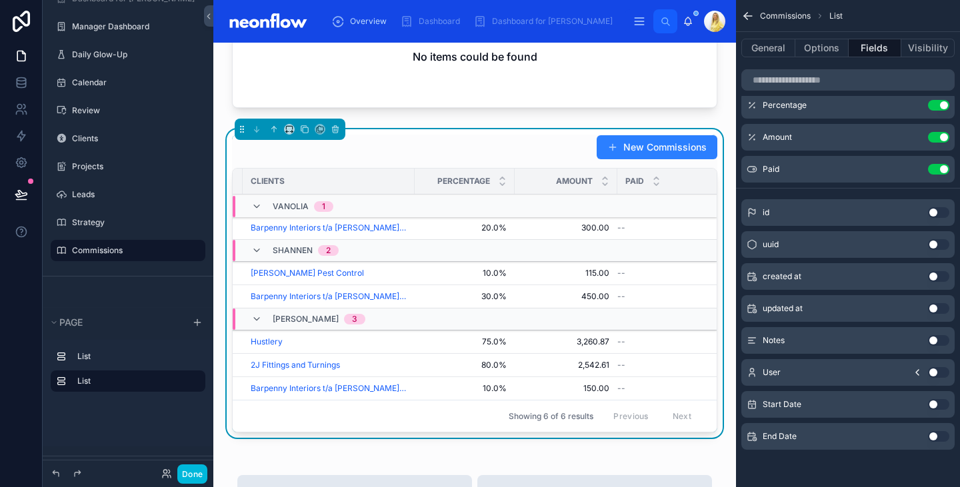
scroll to position [0, 0]
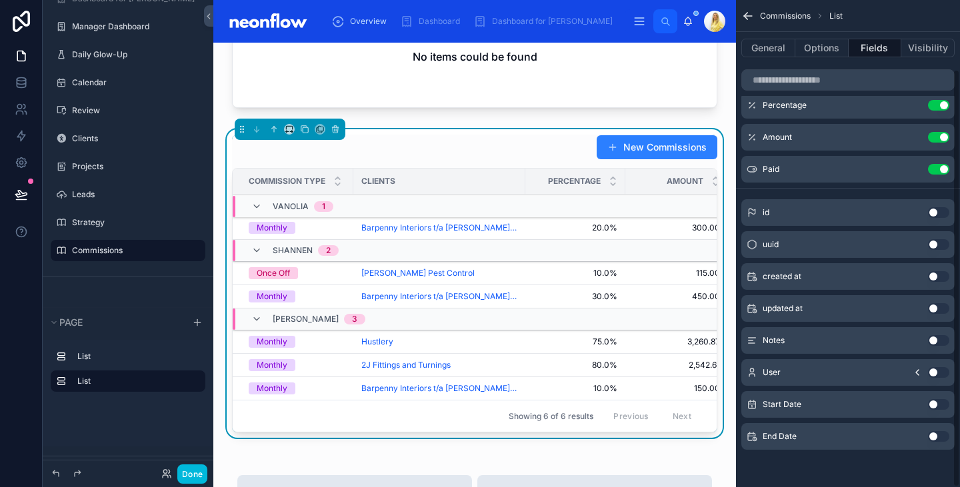
click at [0, 0] on icon "scrollable content" at bounding box center [0, 0] width 0 height 0
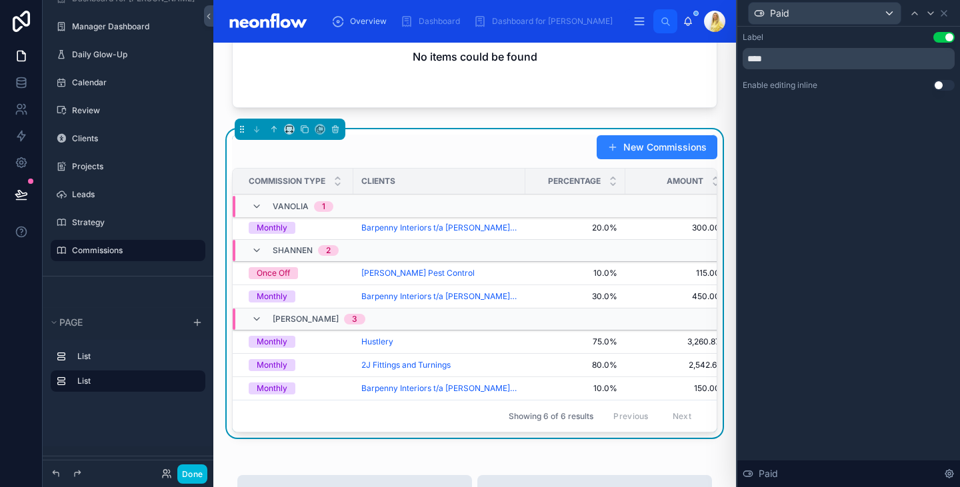
click at [945, 86] on button "Use setting" at bounding box center [944, 85] width 21 height 11
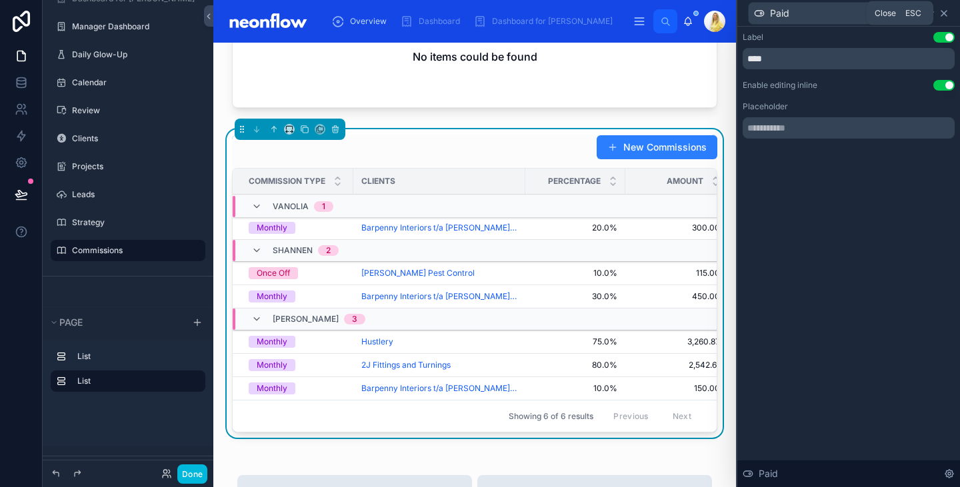
click at [944, 15] on icon at bounding box center [944, 13] width 11 height 11
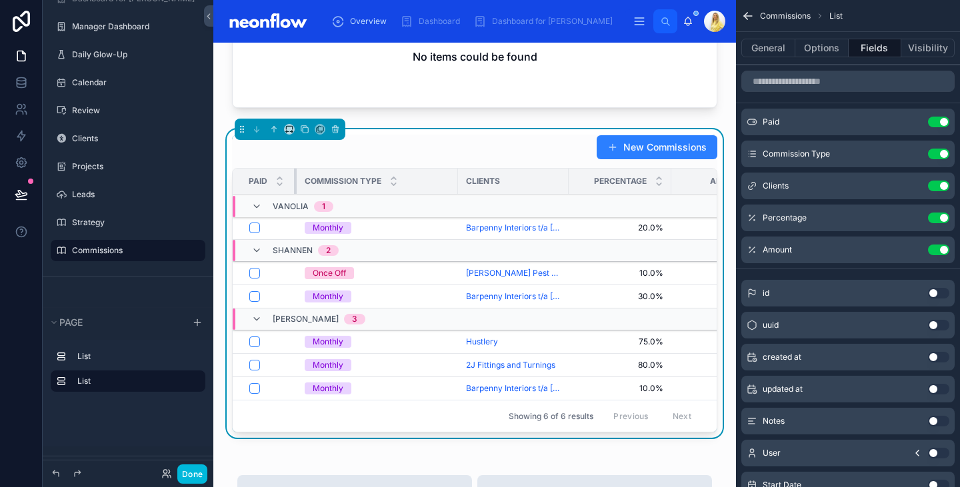
drag, startPoint x: 352, startPoint y: 180, endPoint x: 294, endPoint y: 177, distance: 58.1
click at [294, 177] on div at bounding box center [296, 181] width 5 height 25
click at [406, 137] on div "New Commissions" at bounding box center [474, 147] width 485 height 25
click at [308, 127] on icon at bounding box center [305, 129] width 5 height 5
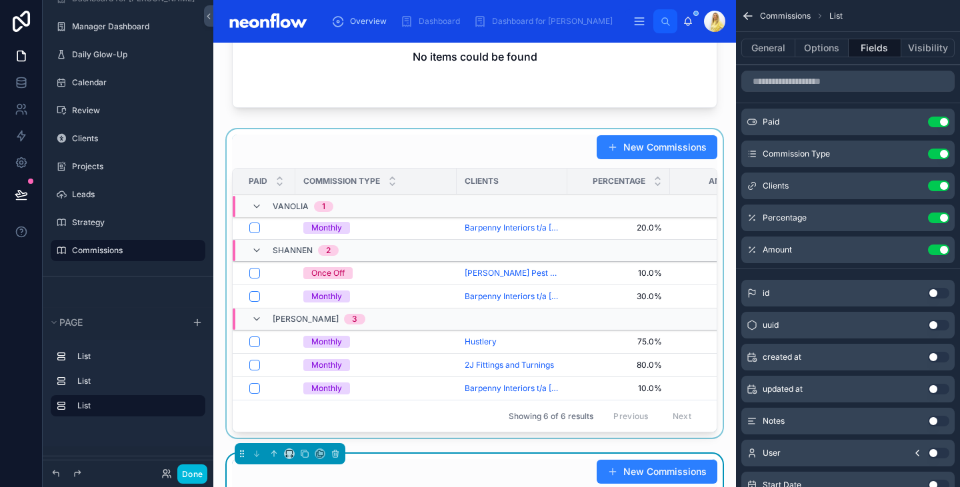
click at [446, 145] on div at bounding box center [474, 286] width 501 height 314
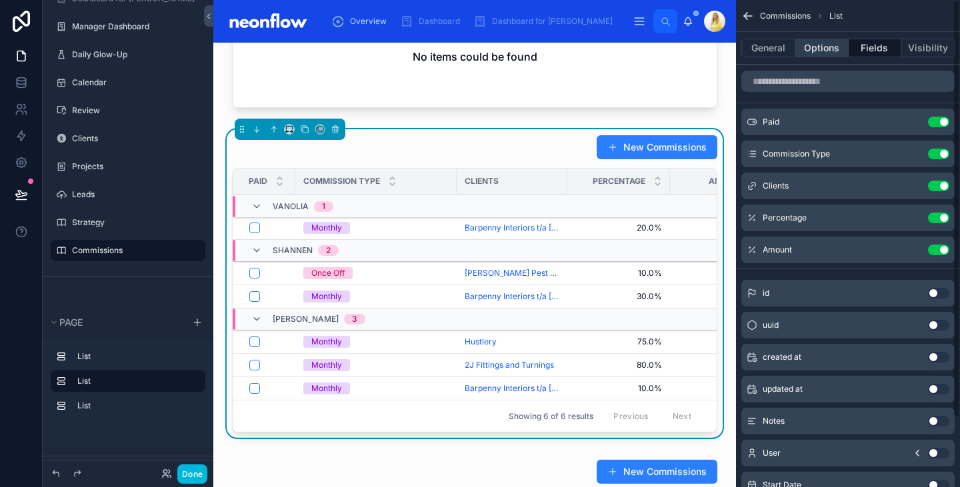
click at [818, 55] on button "Options" at bounding box center [822, 48] width 53 height 19
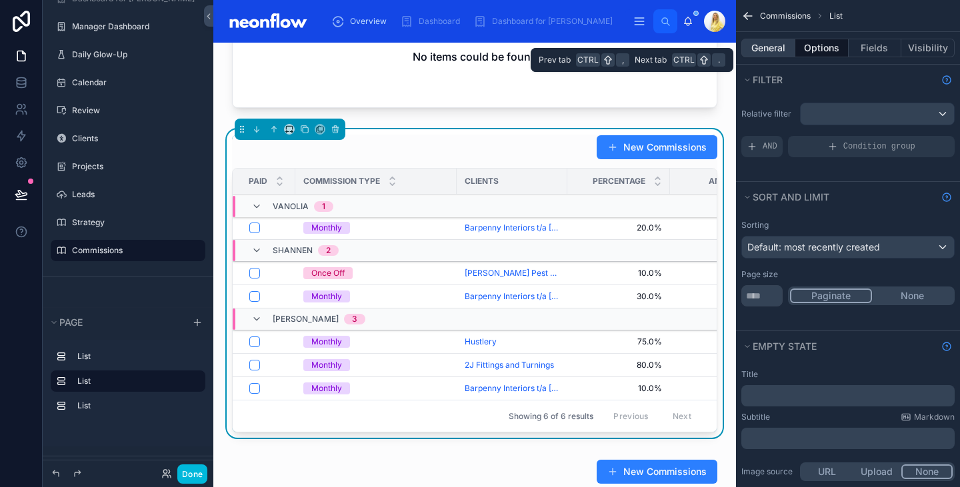
click at [758, 53] on button "General" at bounding box center [769, 48] width 54 height 19
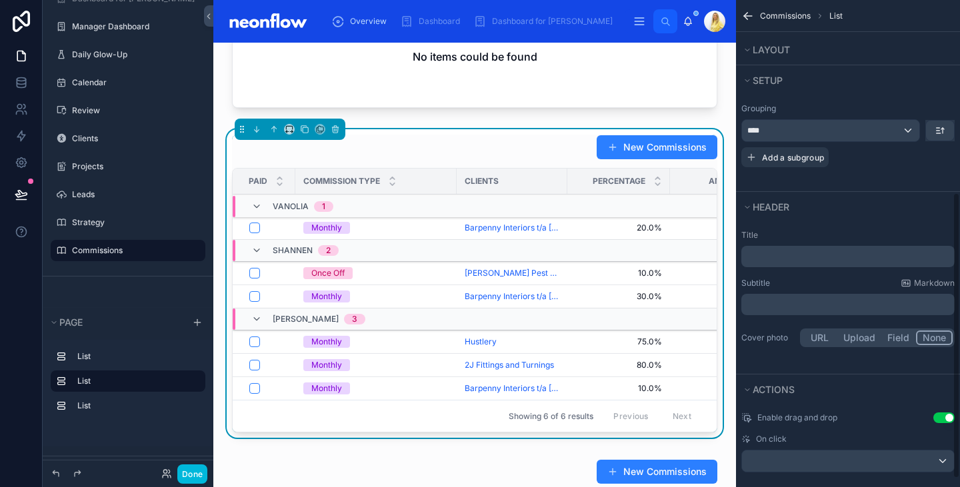
scroll to position [341, 0]
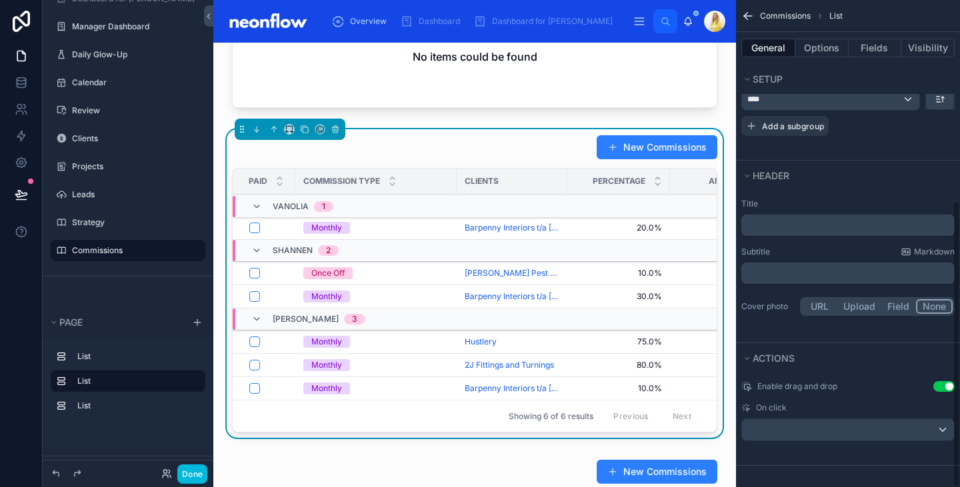
click at [816, 227] on p "﻿" at bounding box center [849, 225] width 205 height 13
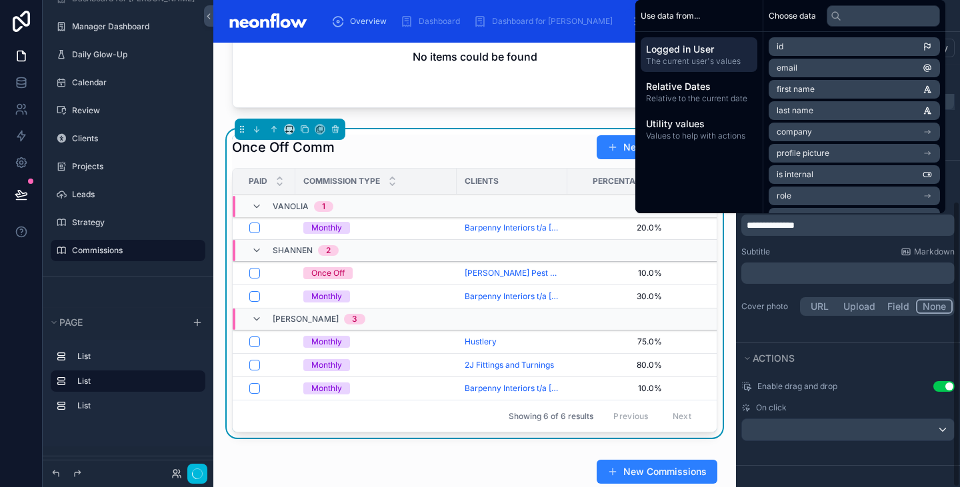
click at [905, 335] on div "**********" at bounding box center [848, 267] width 224 height 152
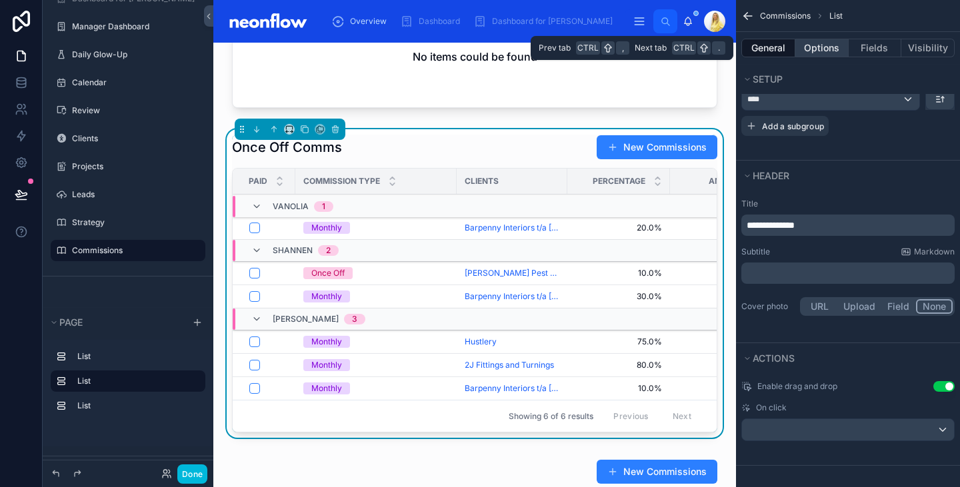
click at [814, 47] on button "Options" at bounding box center [822, 48] width 53 height 19
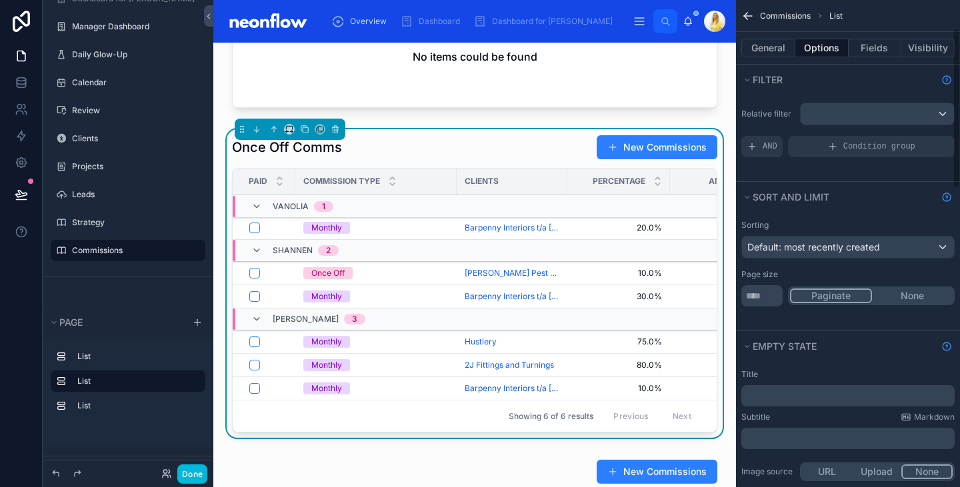
scroll to position [243, 0]
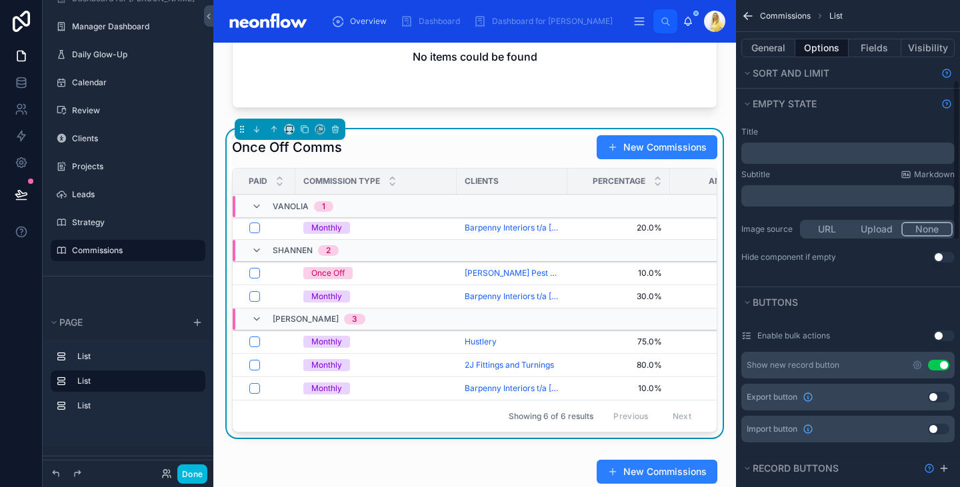
click at [946, 255] on button "Use setting" at bounding box center [944, 257] width 21 height 11
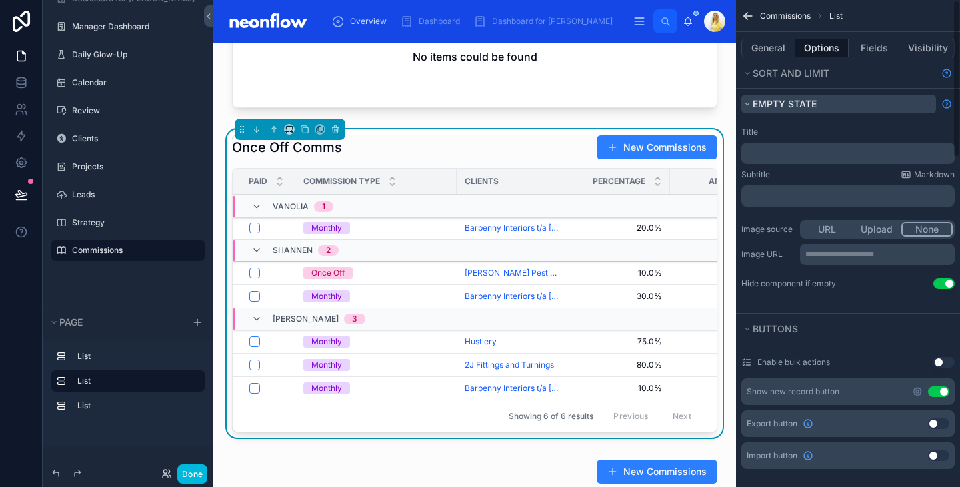
scroll to position [0, 0]
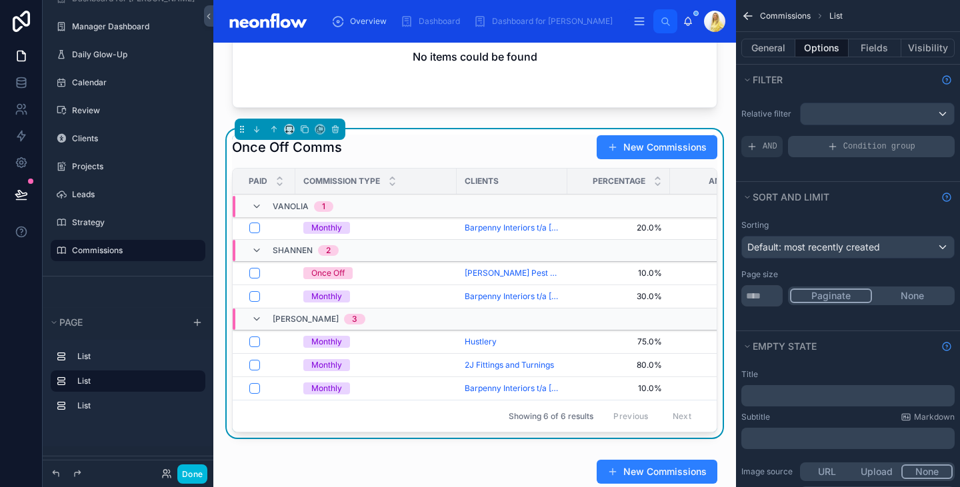
click at [868, 147] on span "Condition group" at bounding box center [880, 146] width 72 height 11
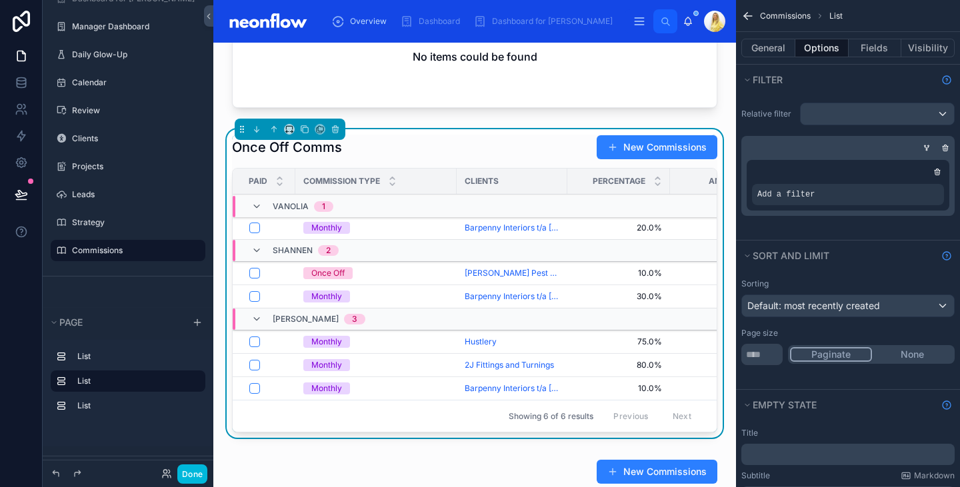
click at [0, 0] on icon "scrollable content" at bounding box center [0, 0] width 0 height 0
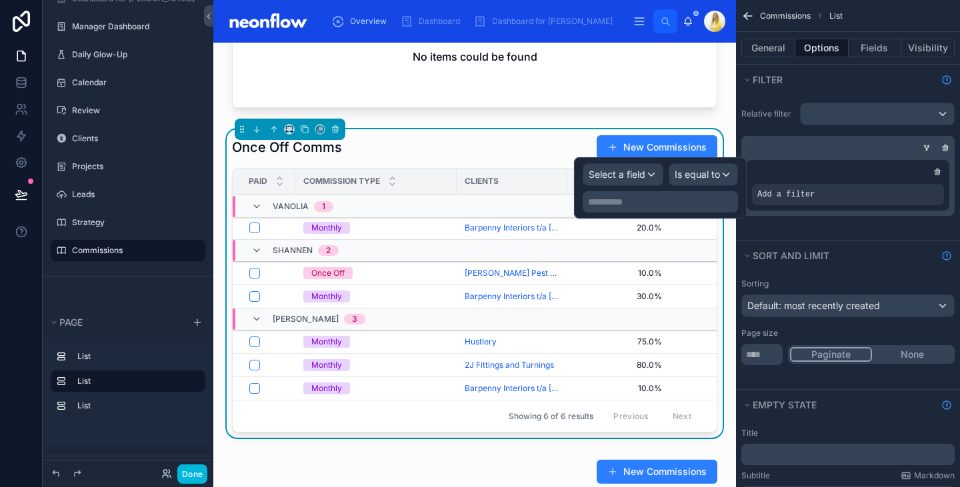
click at [674, 204] on p "**********" at bounding box center [661, 201] width 147 height 13
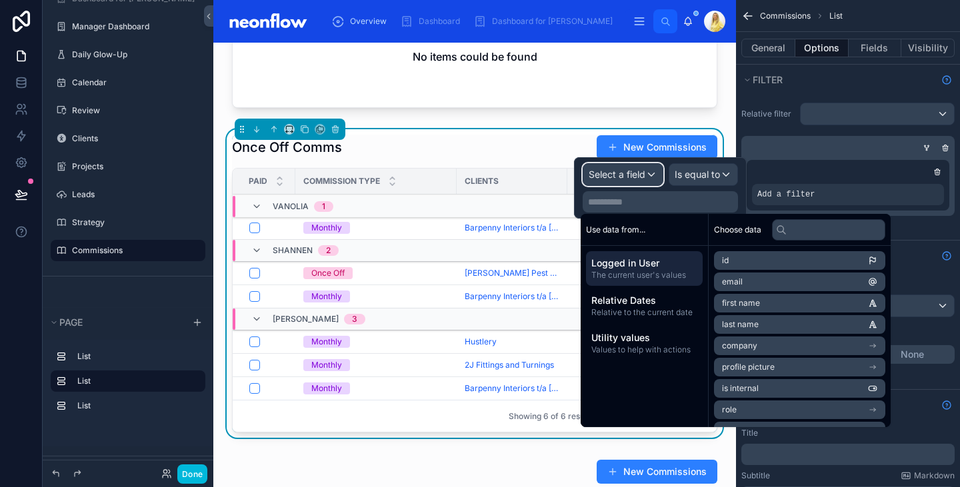
click at [626, 181] on div "Select a field" at bounding box center [623, 174] width 79 height 21
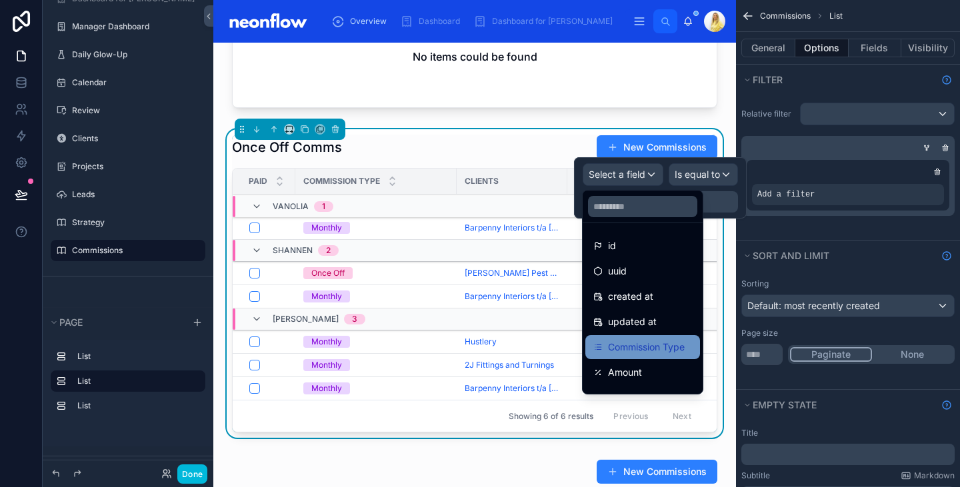
click at [646, 353] on span "Commission Type" at bounding box center [646, 347] width 77 height 16
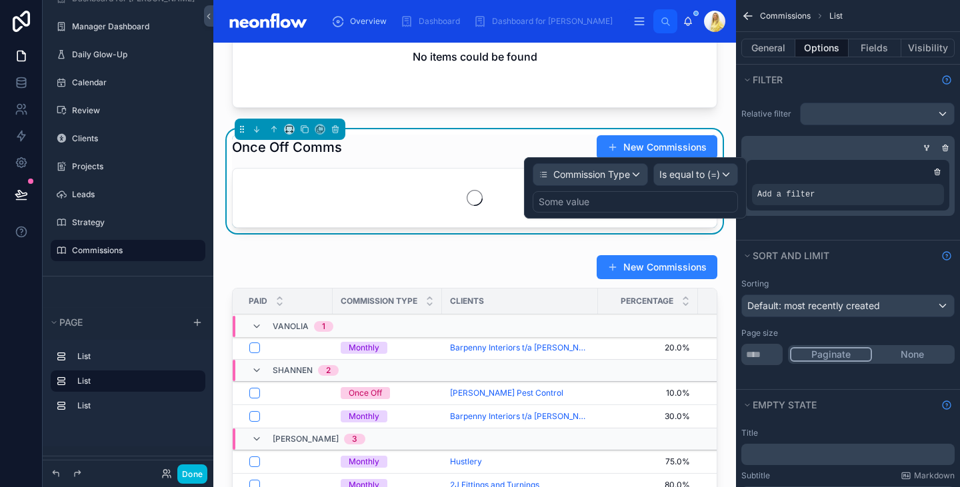
click at [708, 203] on div "Some value" at bounding box center [635, 201] width 205 height 21
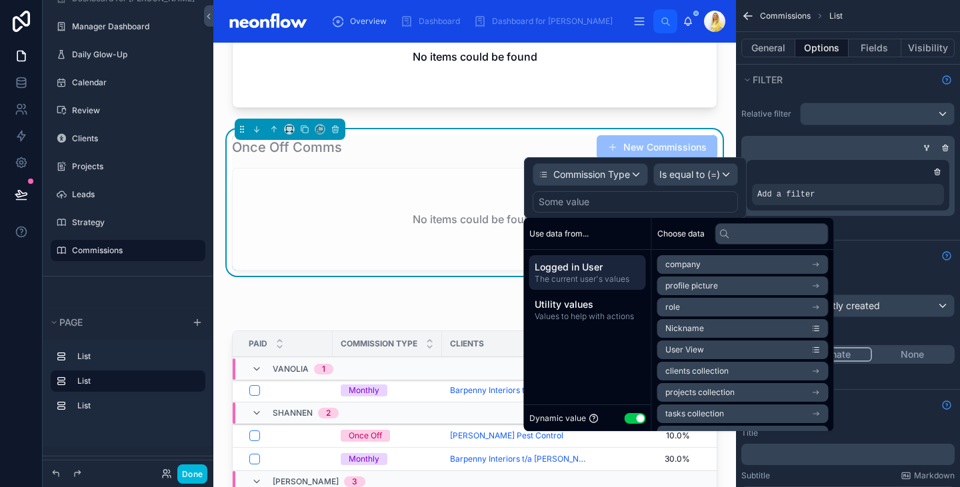
click at [638, 421] on button "Use setting" at bounding box center [635, 418] width 21 height 11
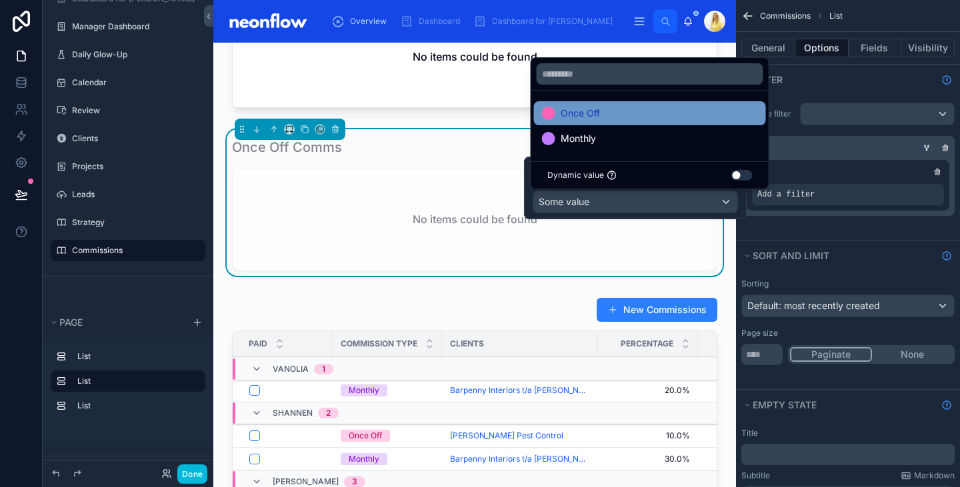
click at [671, 109] on div "Once Off" at bounding box center [650, 113] width 216 height 16
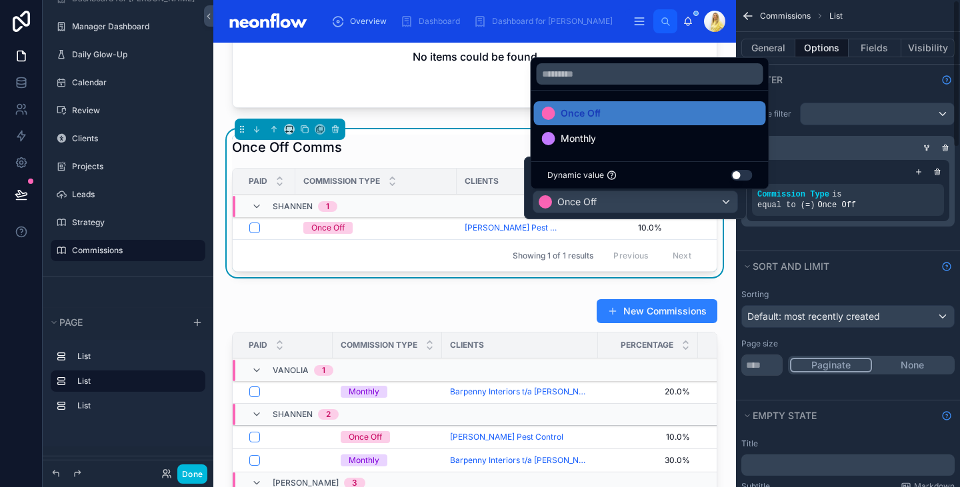
click at [443, 140] on div "Once Off Comms New Commissions" at bounding box center [474, 147] width 485 height 25
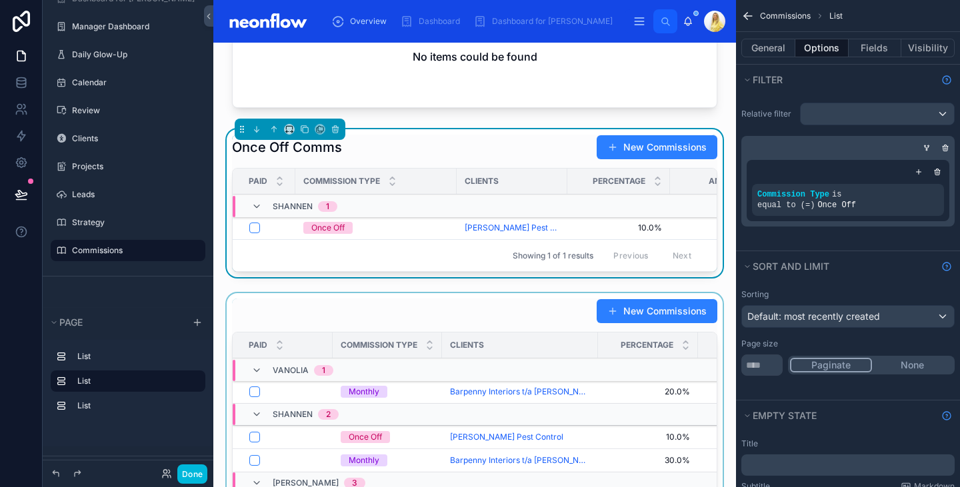
click at [463, 319] on div at bounding box center [474, 450] width 501 height 314
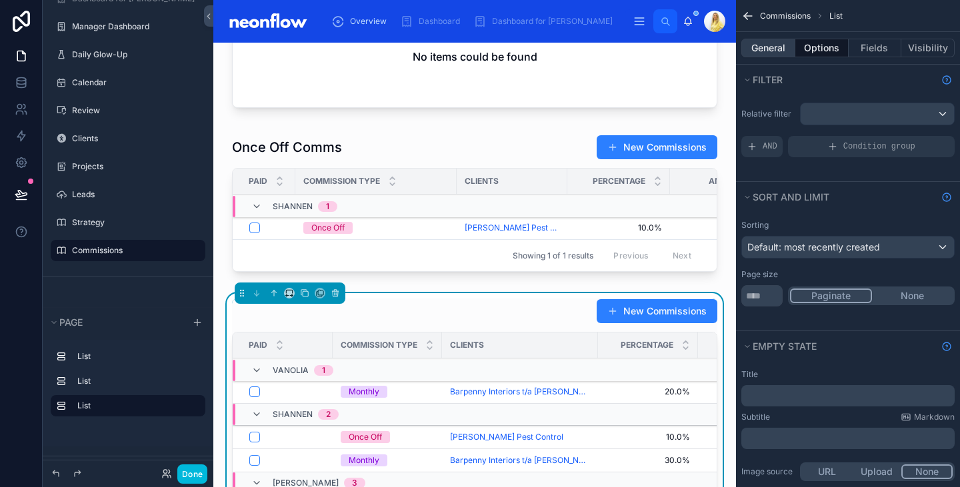
click at [767, 47] on button "General" at bounding box center [769, 48] width 54 height 19
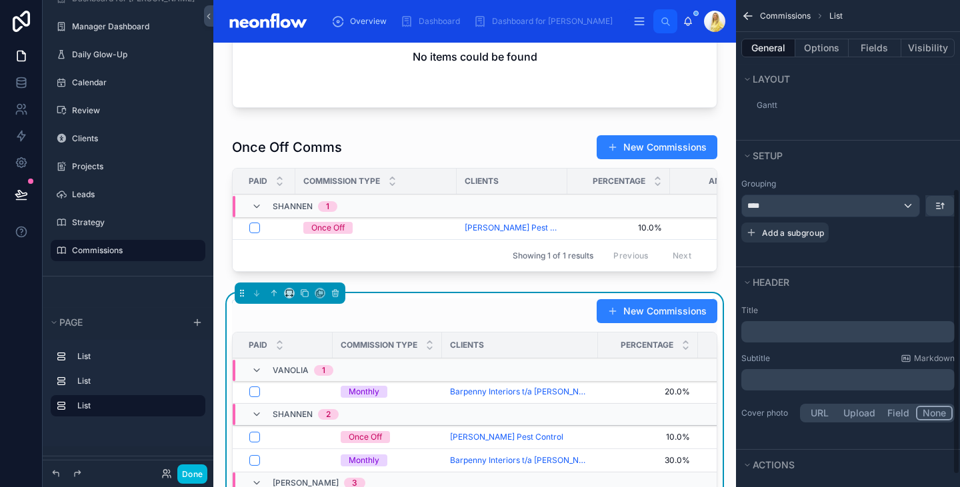
scroll to position [321, 0]
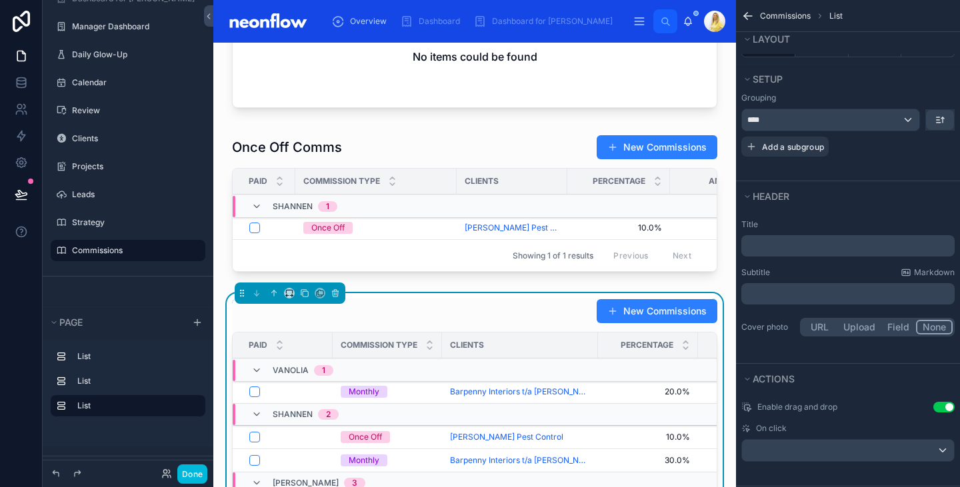
click at [834, 243] on p "﻿" at bounding box center [849, 245] width 205 height 13
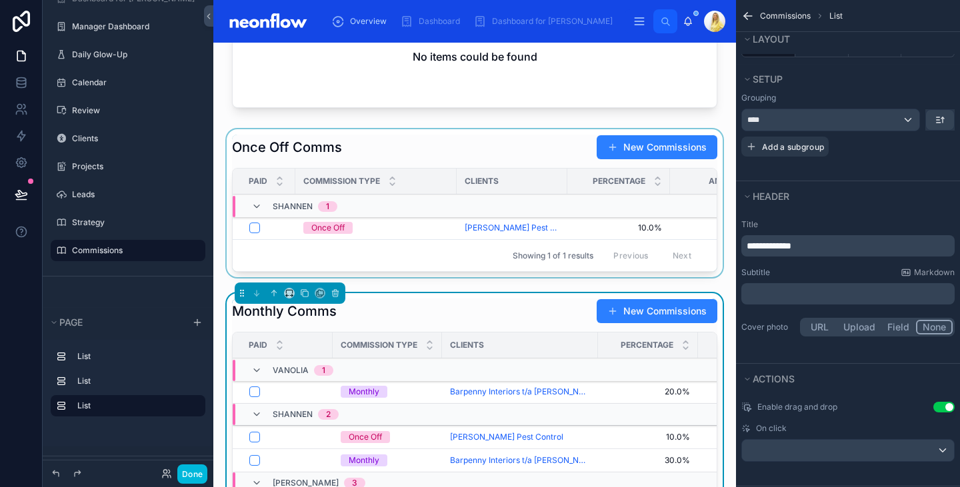
click at [462, 151] on div at bounding box center [474, 205] width 501 height 153
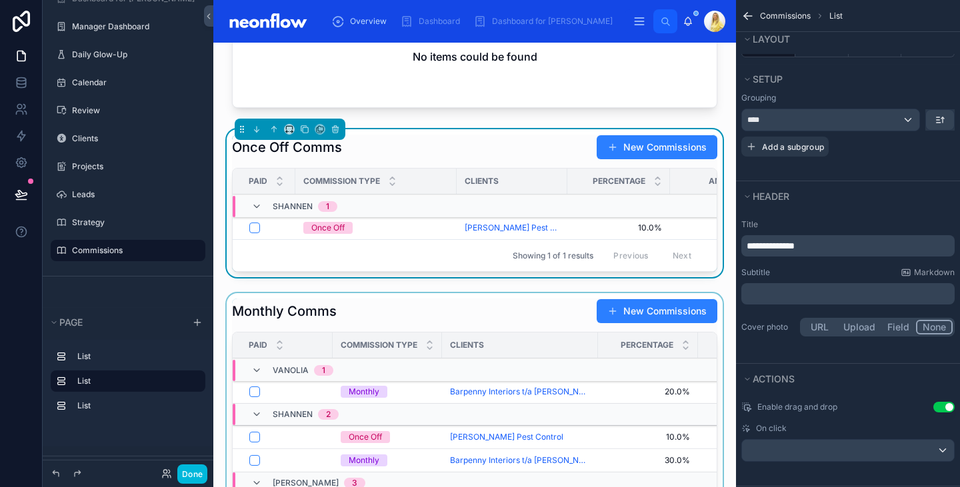
click at [461, 326] on div at bounding box center [474, 450] width 501 height 314
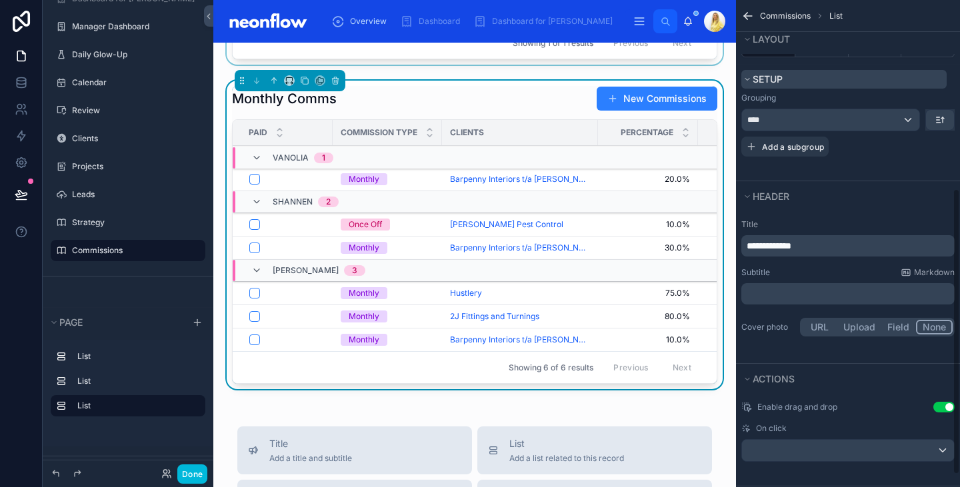
scroll to position [0, 0]
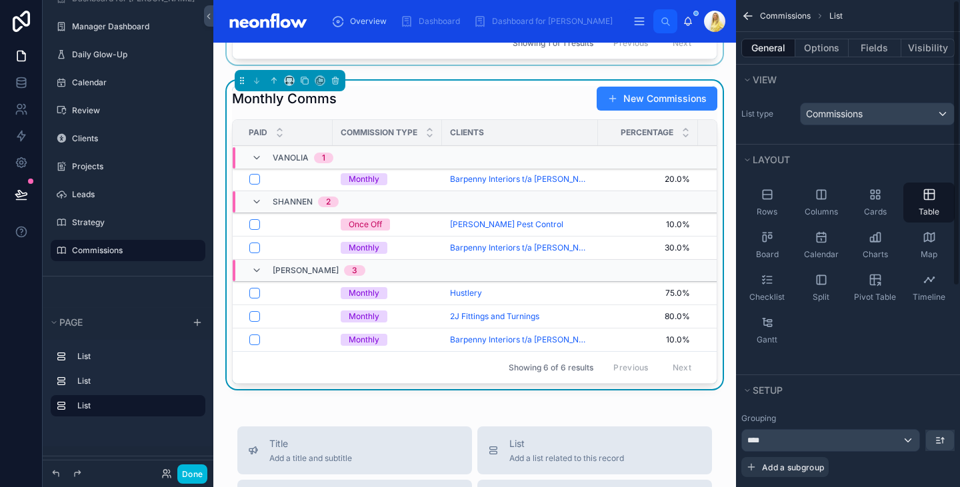
click at [870, 57] on div "General Options Fields Visibility" at bounding box center [848, 48] width 224 height 32
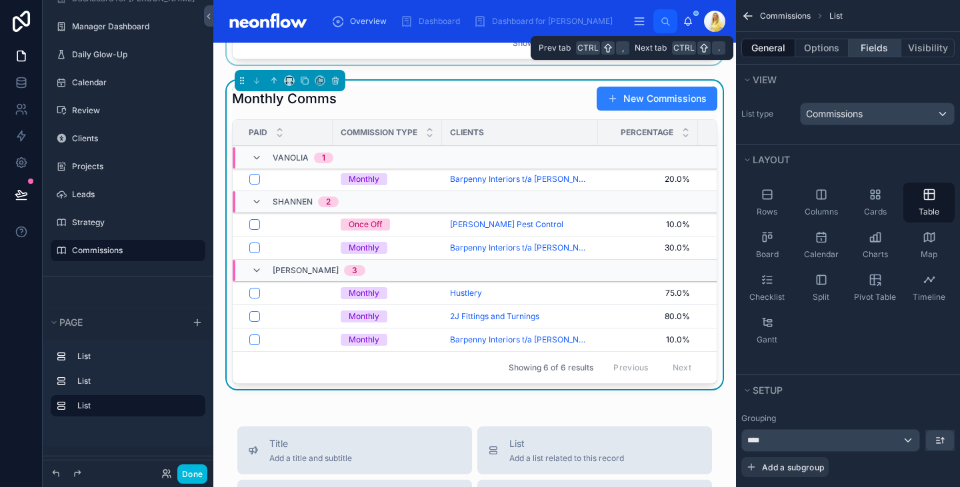
click at [874, 42] on button "Fields" at bounding box center [875, 48] width 53 height 19
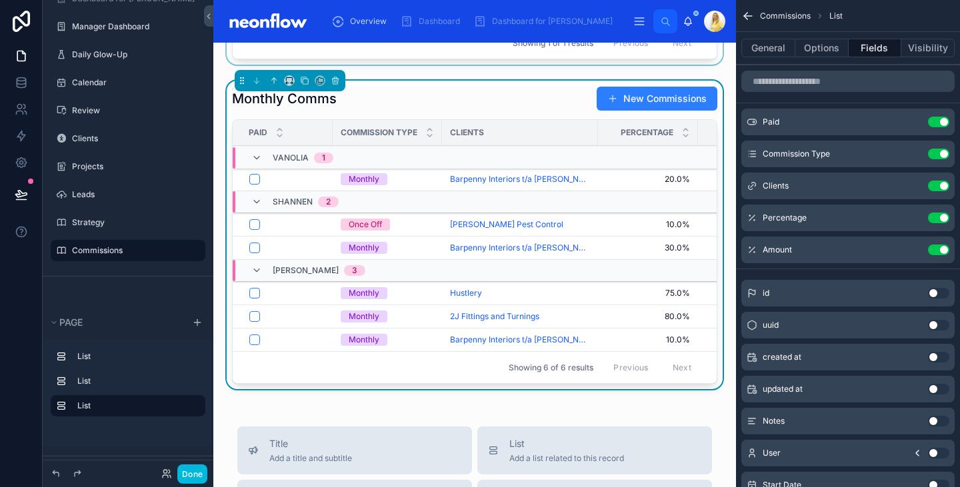
click at [0, 0] on icon "scrollable content" at bounding box center [0, 0] width 0 height 0
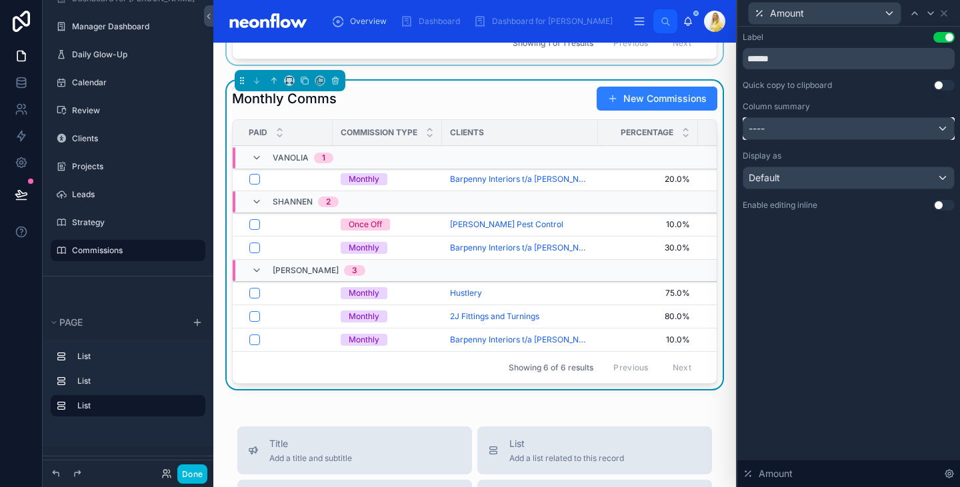
click at [863, 119] on div "----" at bounding box center [849, 128] width 211 height 21
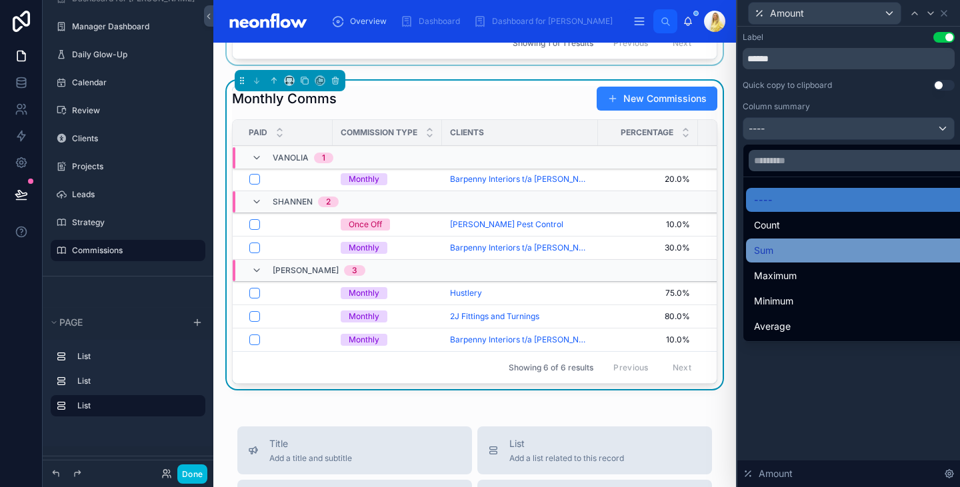
click at [840, 253] on div "Sum" at bounding box center [864, 251] width 220 height 16
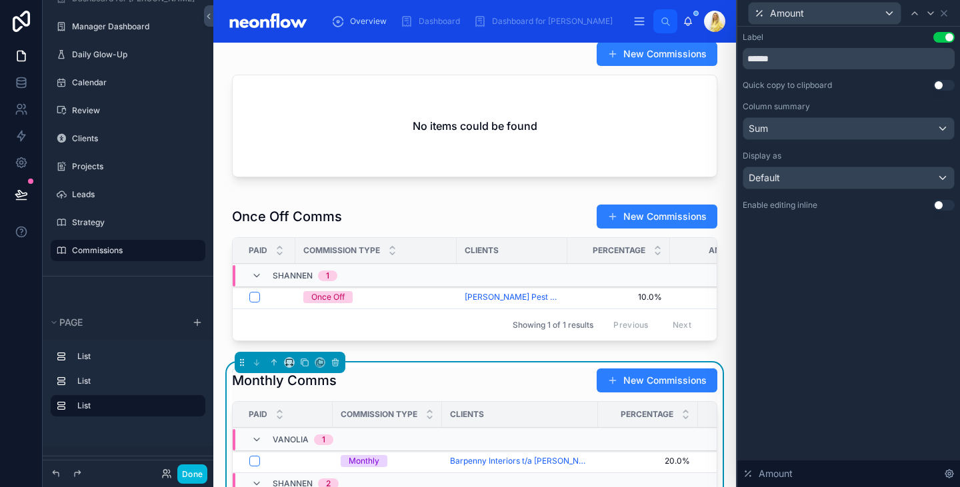
scroll to position [17, 0]
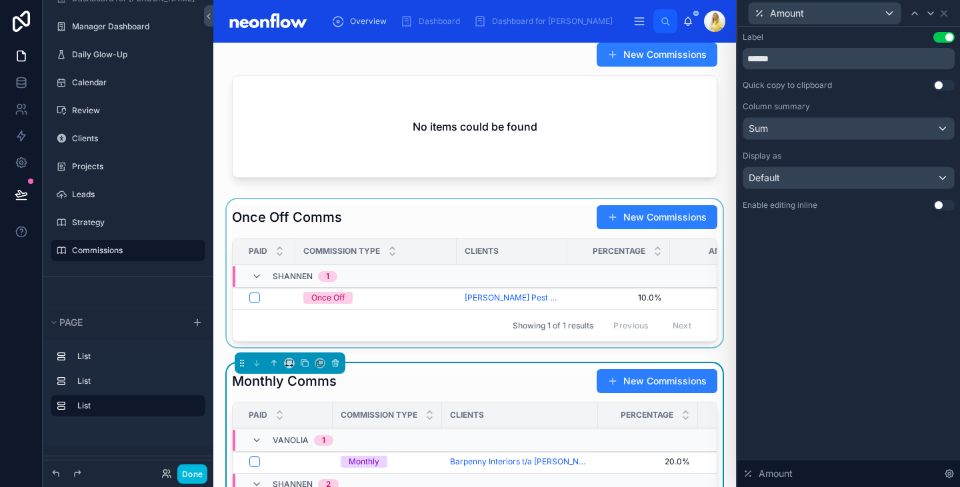
click at [512, 217] on div at bounding box center [474, 275] width 501 height 153
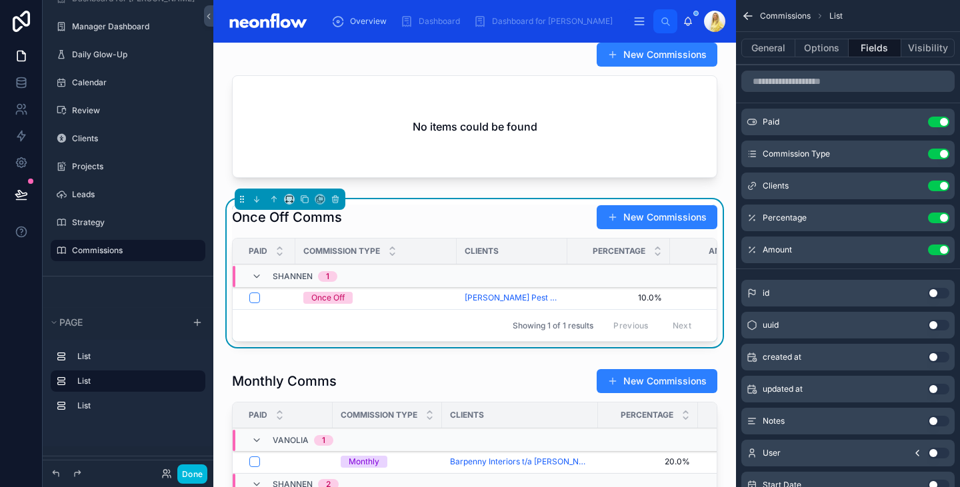
click at [0, 0] on icon "scrollable content" at bounding box center [0, 0] width 0 height 0
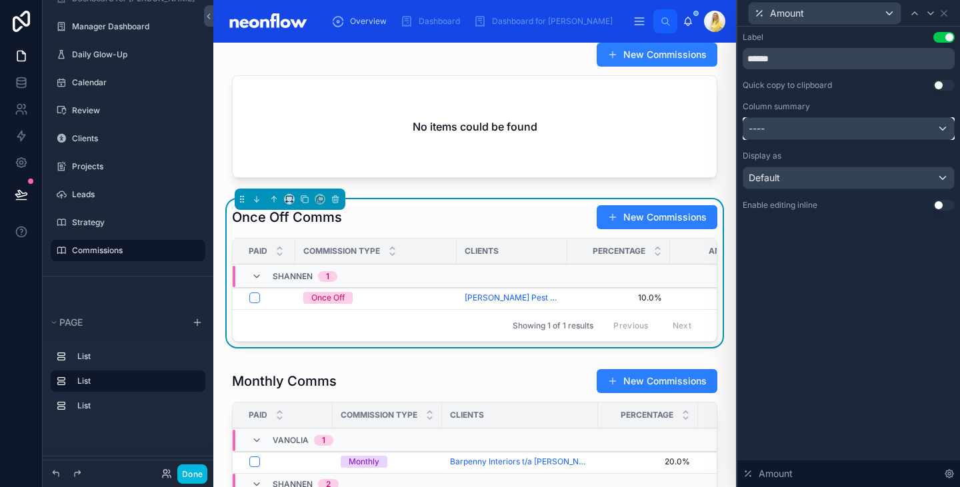
click at [887, 126] on div "----" at bounding box center [849, 128] width 211 height 21
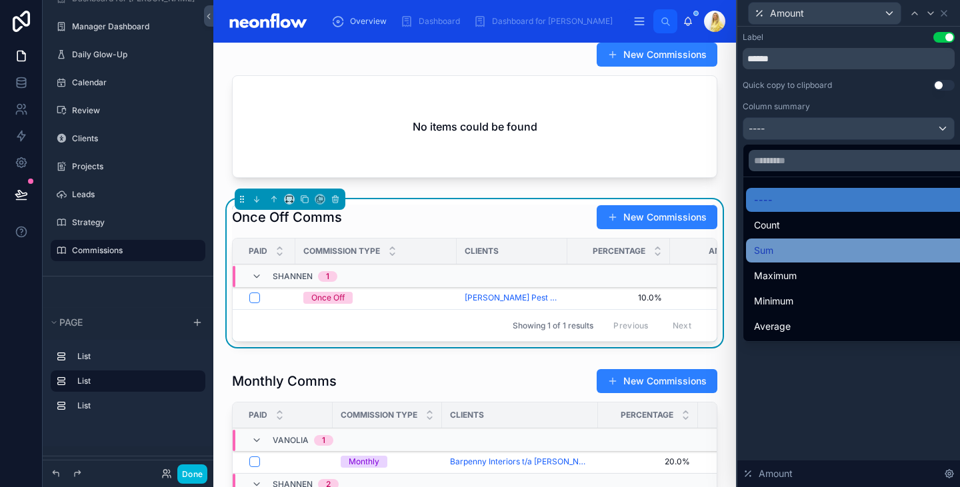
click at [855, 245] on div "Sum" at bounding box center [864, 251] width 220 height 16
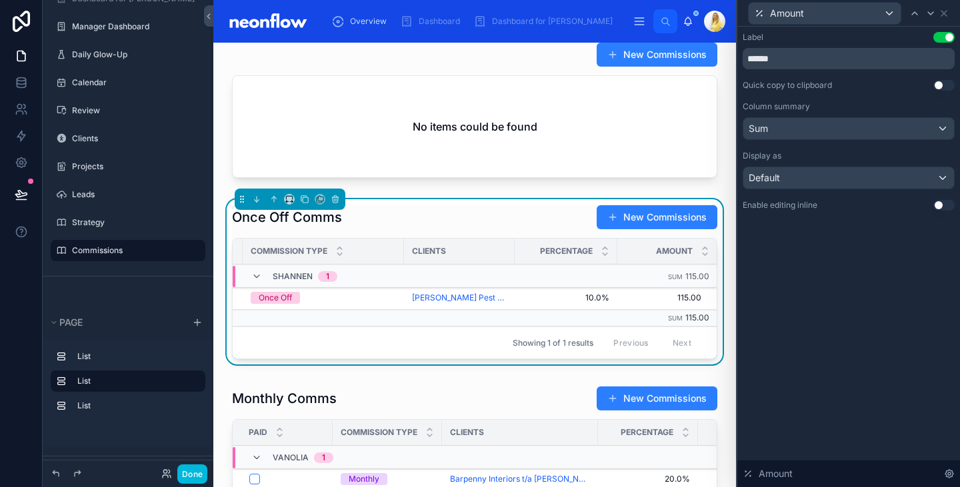
scroll to position [0, 0]
drag, startPoint x: 455, startPoint y: 251, endPoint x: 389, endPoint y: 251, distance: 66.0
click at [389, 251] on th "Commission Type" at bounding box center [349, 252] width 109 height 26
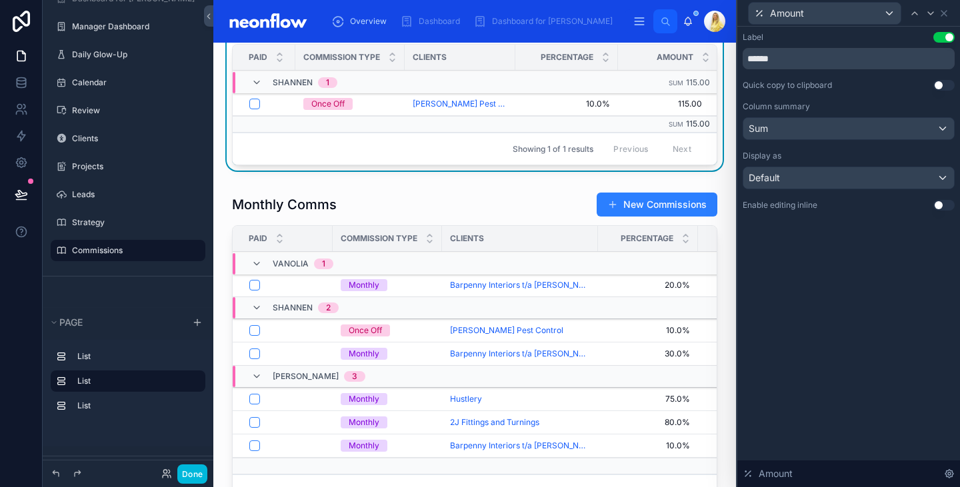
scroll to position [276, 0]
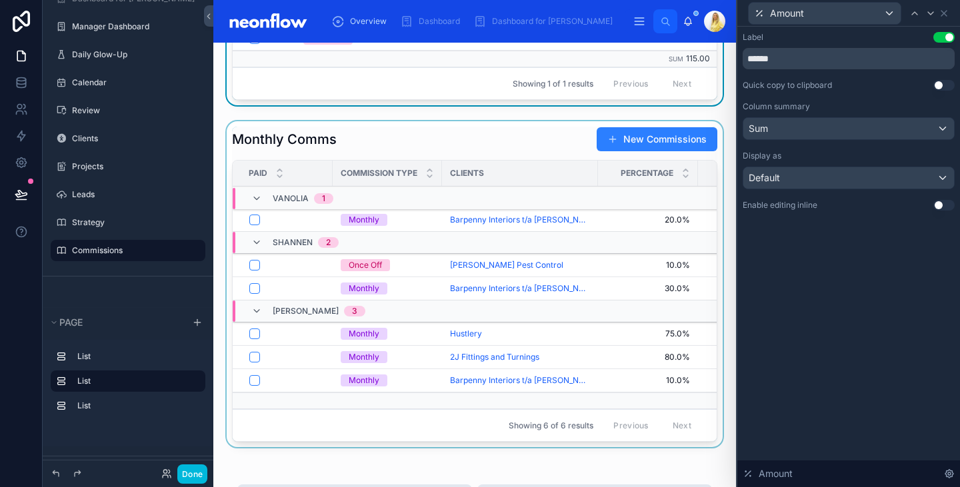
click at [554, 141] on div at bounding box center [474, 286] width 501 height 331
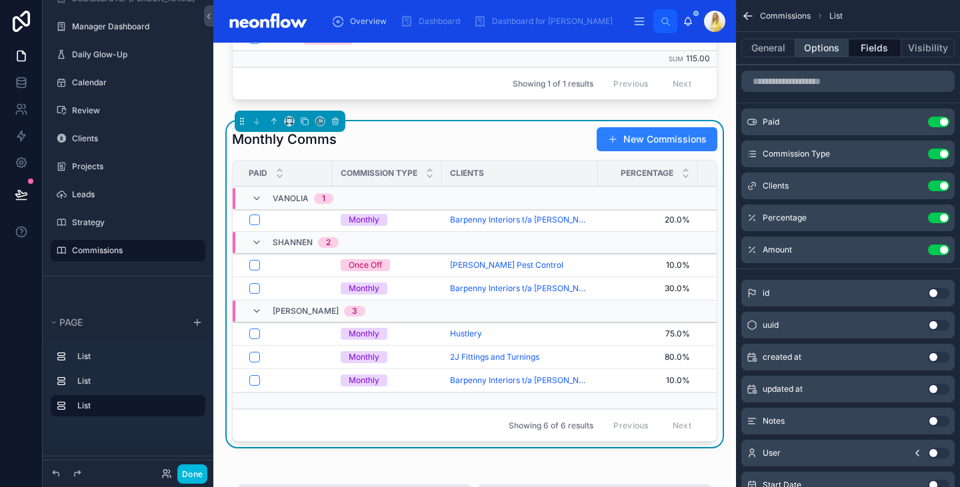
click at [832, 47] on button "Options" at bounding box center [822, 48] width 53 height 19
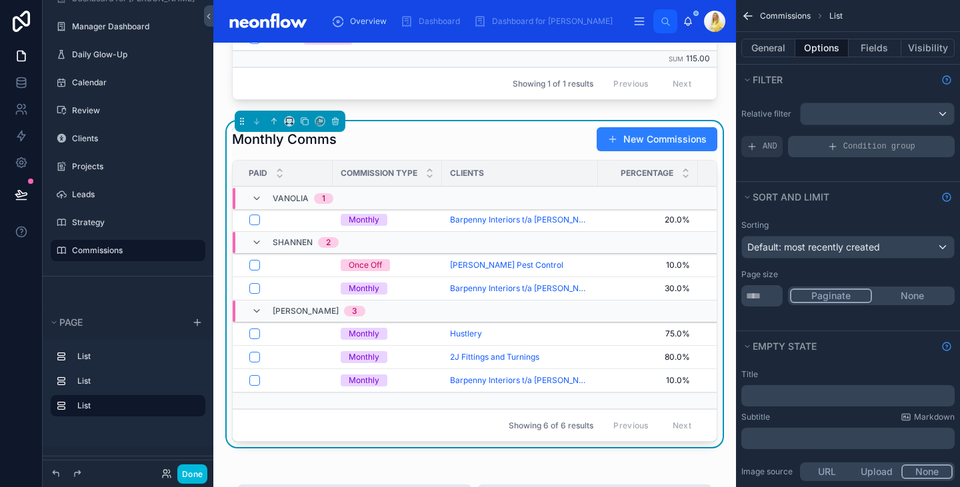
click at [842, 145] on div "Condition group" at bounding box center [871, 146] width 167 height 21
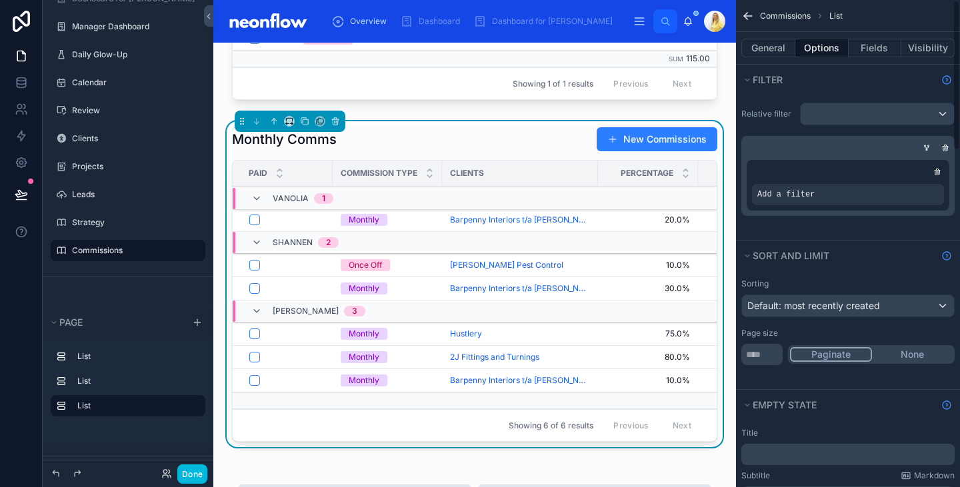
click at [0, 0] on div "scrollable content" at bounding box center [0, 0] width 0 height 0
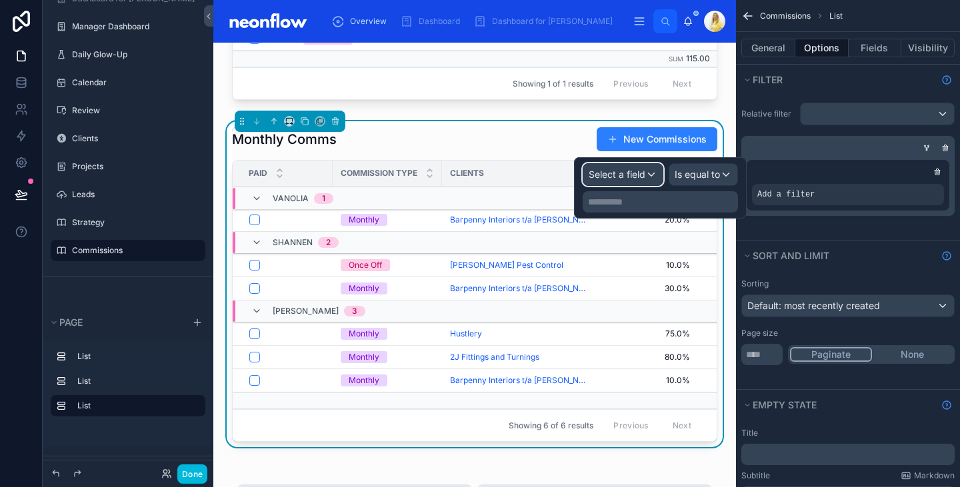
click at [646, 176] on div "Select a field" at bounding box center [623, 174] width 79 height 21
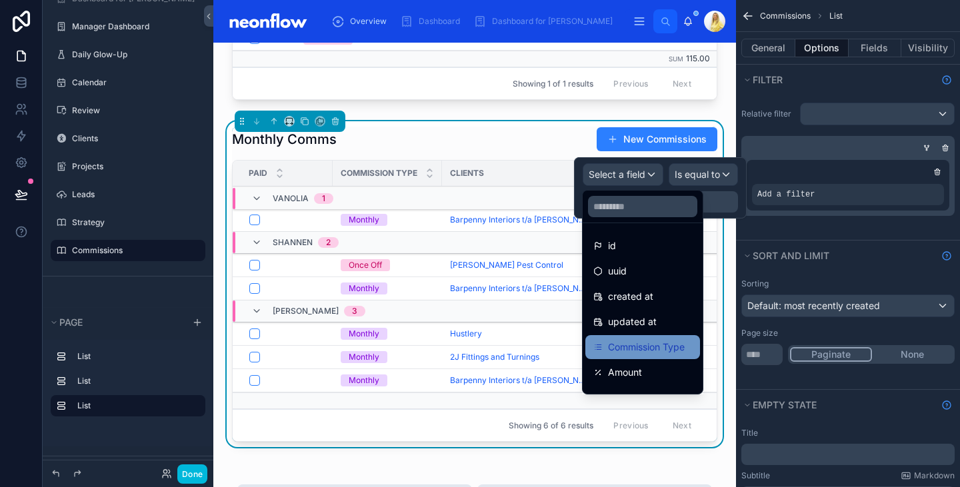
click at [650, 339] on div "Commission Type" at bounding box center [643, 347] width 115 height 24
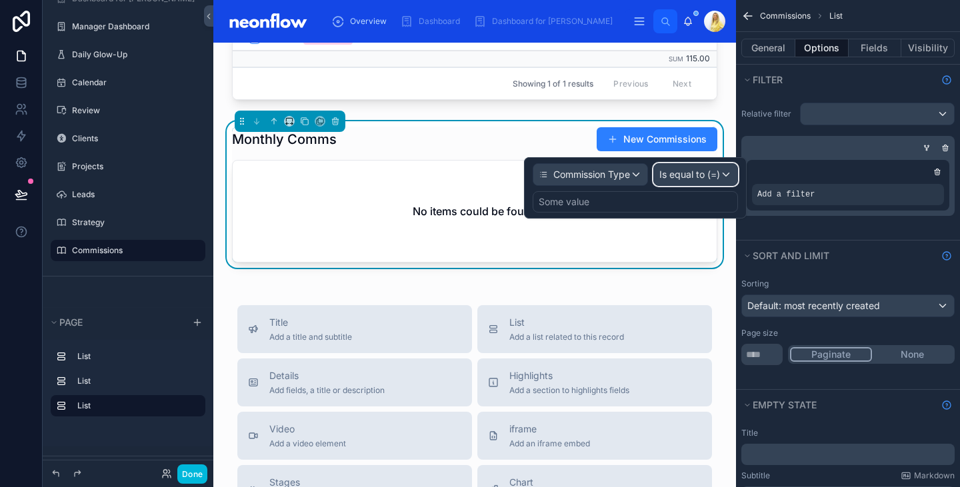
click at [714, 173] on span "Is equal to (=)" at bounding box center [690, 174] width 61 height 13
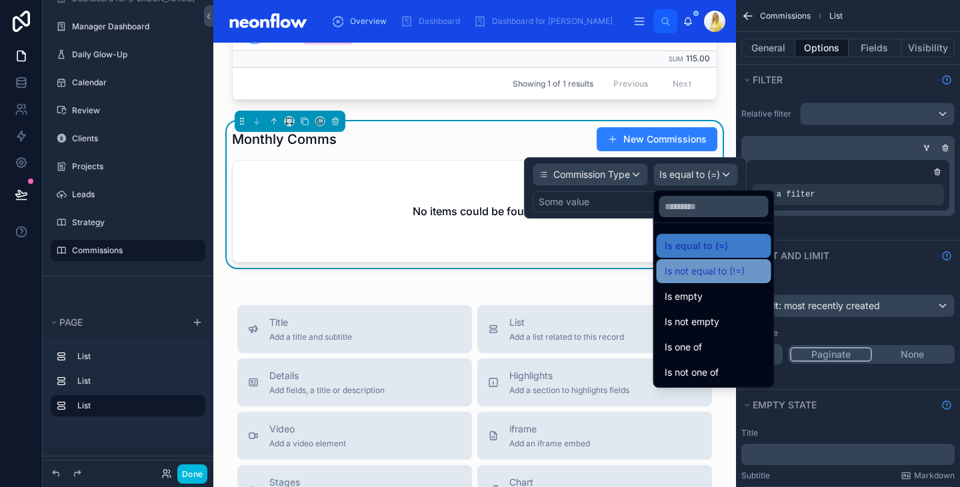
click at [712, 276] on span "Is not equal to (!=)" at bounding box center [705, 271] width 80 height 16
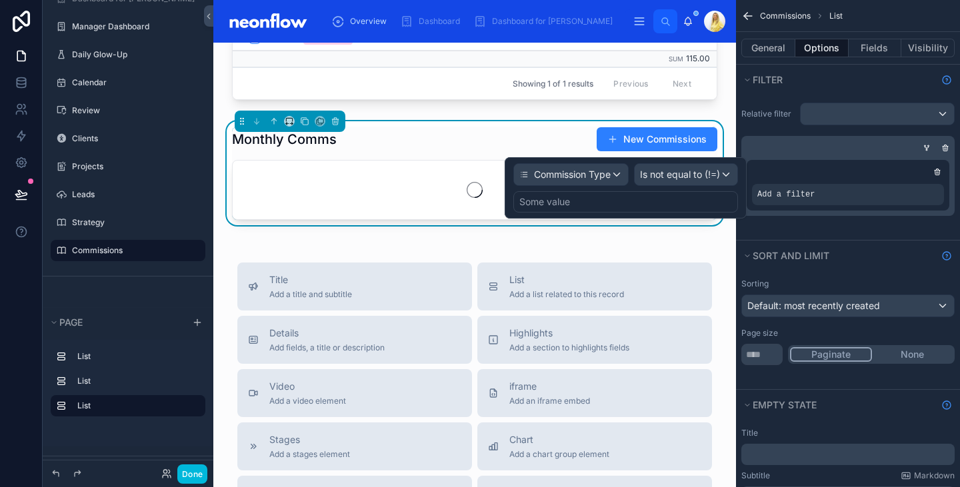
click at [700, 203] on div "Some value" at bounding box center [626, 201] width 225 height 21
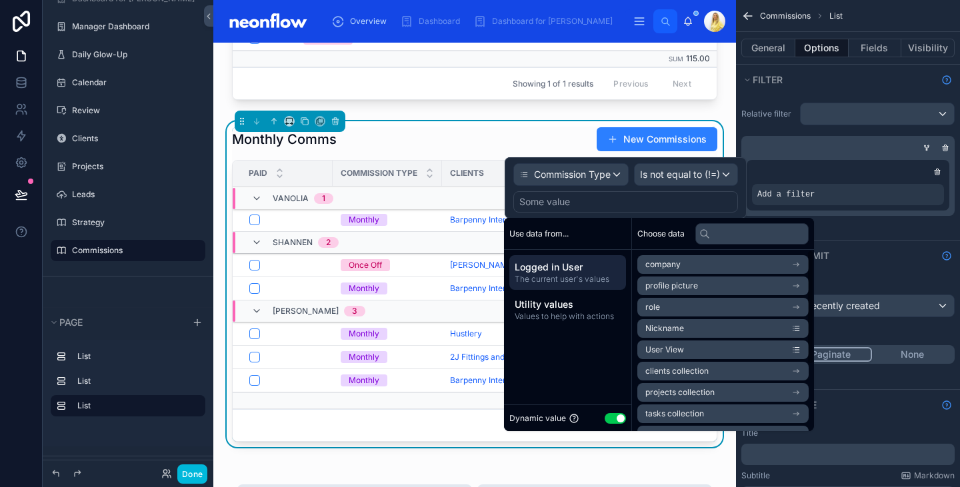
click at [617, 416] on button "Use setting" at bounding box center [615, 418] width 21 height 11
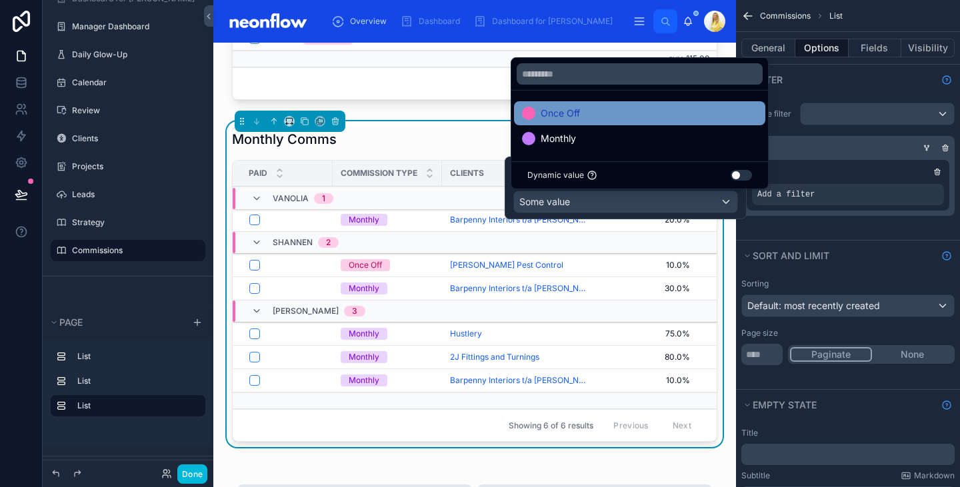
click at [672, 115] on div "Once Off" at bounding box center [639, 113] width 235 height 16
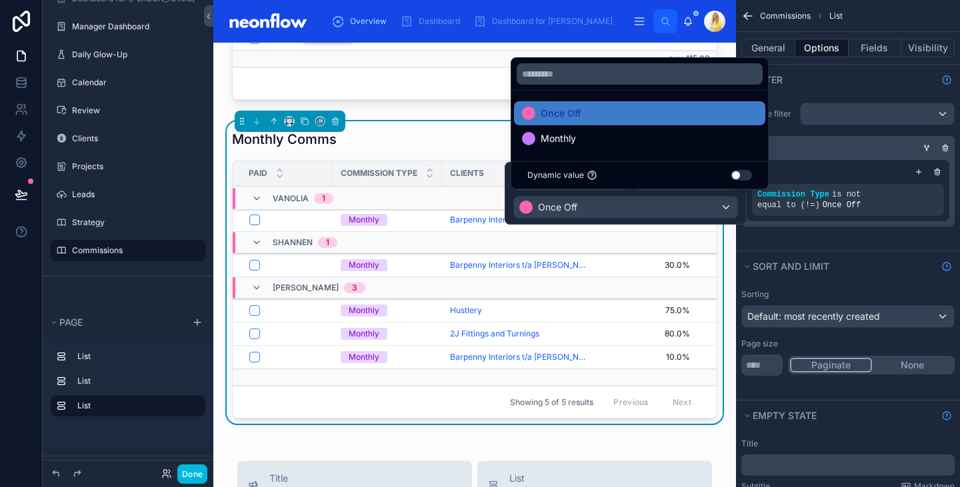
click at [434, 148] on div "Monthly Comms New Commissions" at bounding box center [474, 139] width 485 height 25
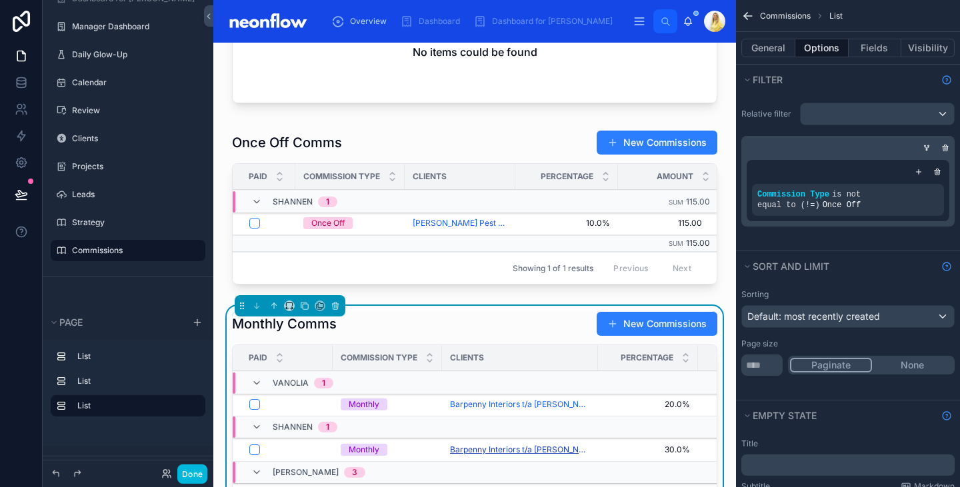
scroll to position [173, 0]
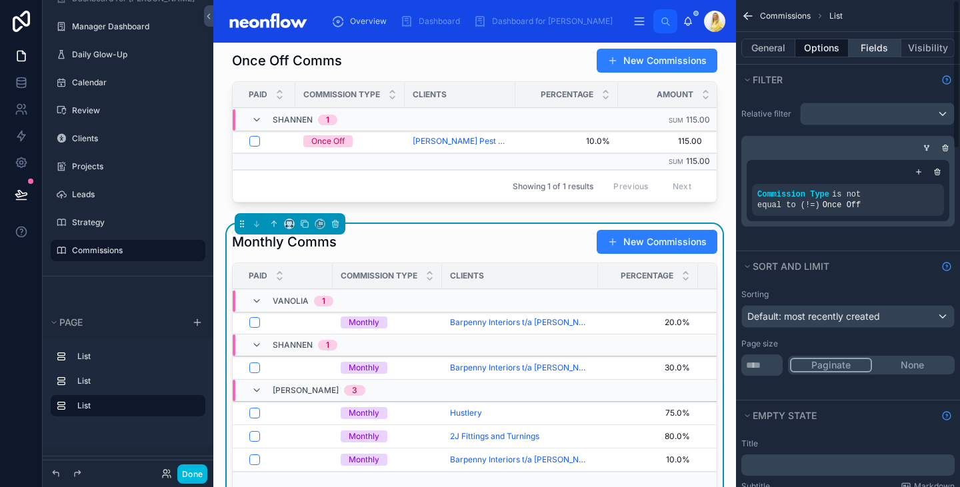
click at [878, 55] on button "Fields" at bounding box center [875, 48] width 53 height 19
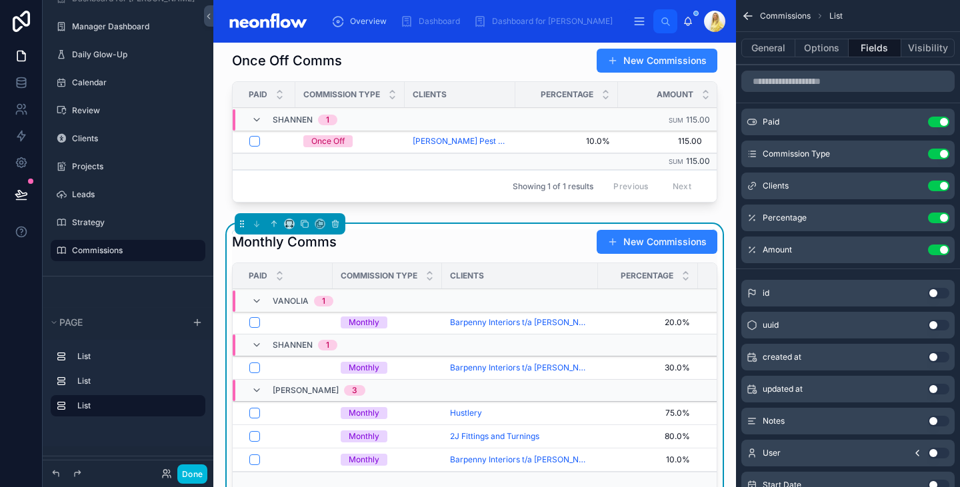
click at [945, 123] on button "Use setting" at bounding box center [938, 122] width 21 height 11
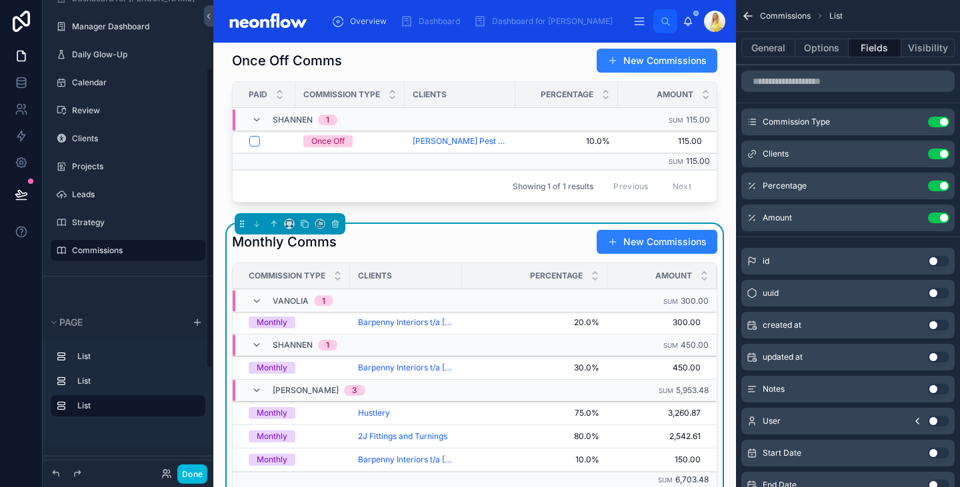
scroll to position [0, 0]
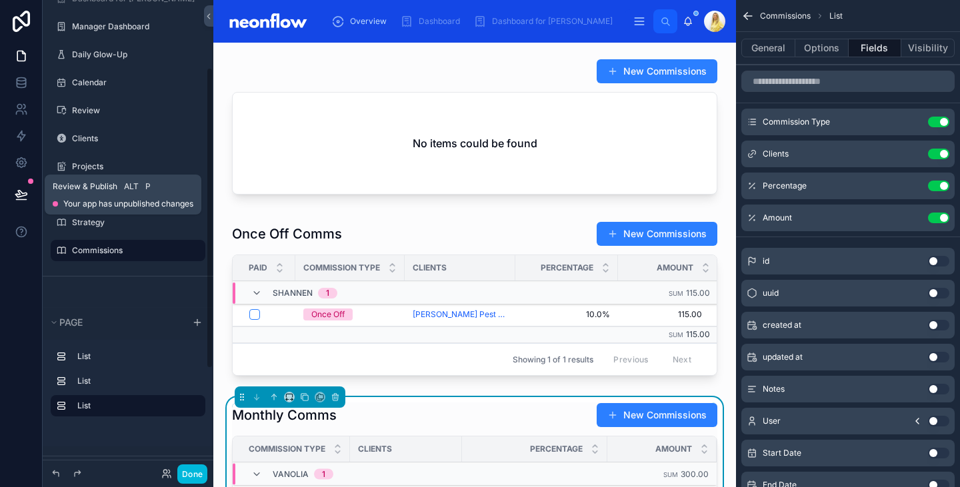
click at [25, 195] on icon at bounding box center [20, 194] width 11 height 7
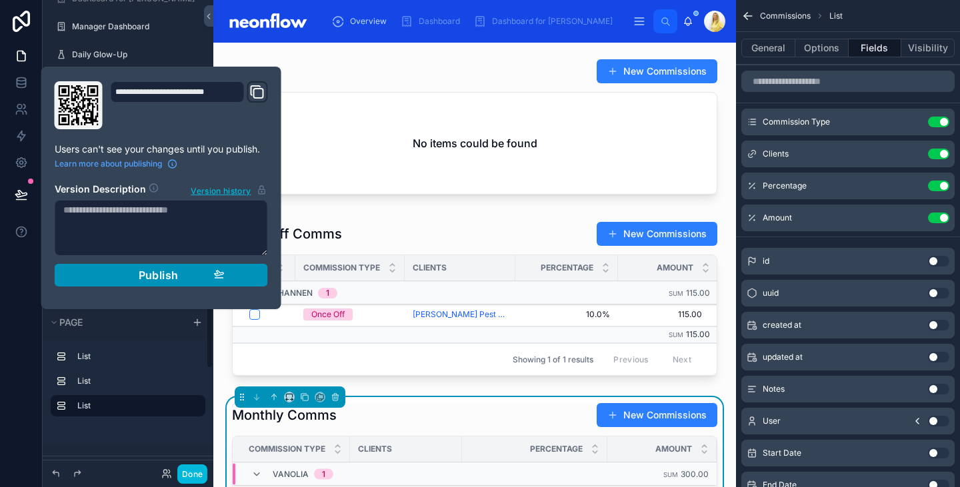
click at [111, 269] on div "Publish" at bounding box center [161, 275] width 127 height 13
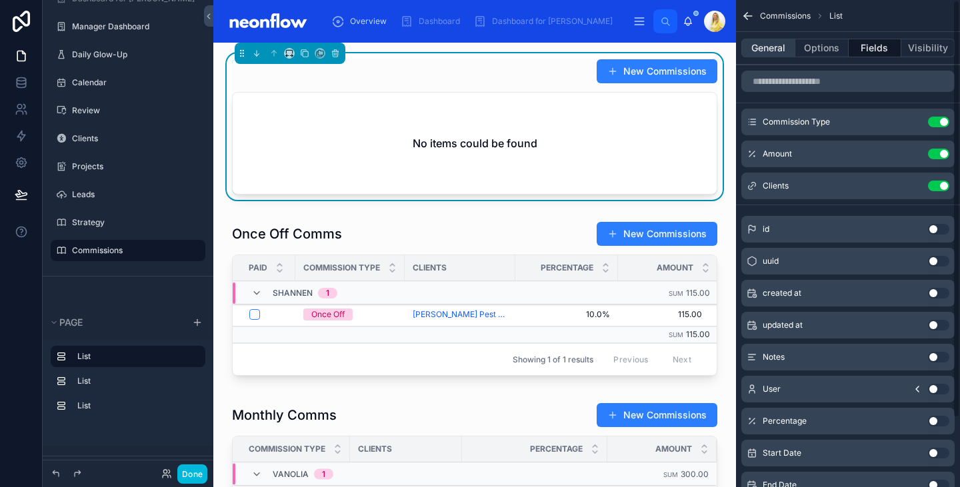
click at [772, 43] on button "General" at bounding box center [769, 48] width 54 height 19
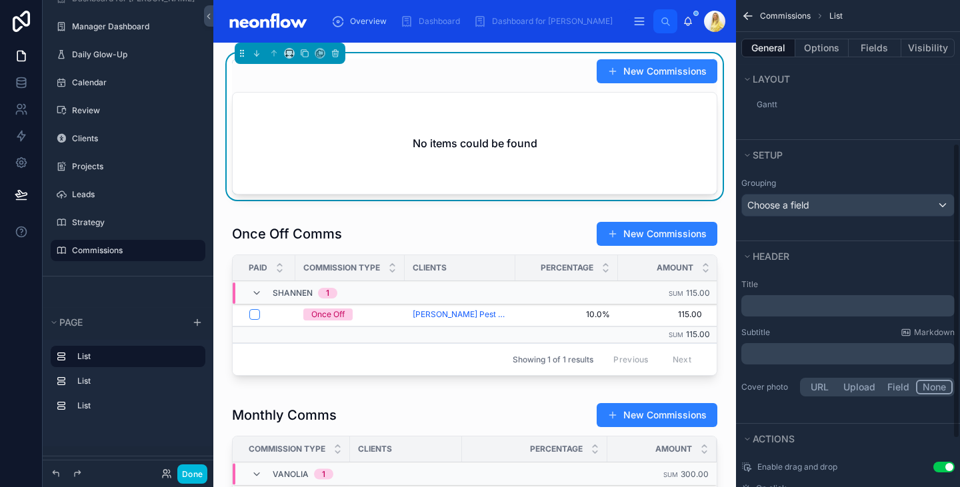
scroll to position [236, 0]
click at [779, 315] on div "﻿" at bounding box center [848, 305] width 213 height 21
click at [776, 303] on p "﻿" at bounding box center [849, 305] width 205 height 13
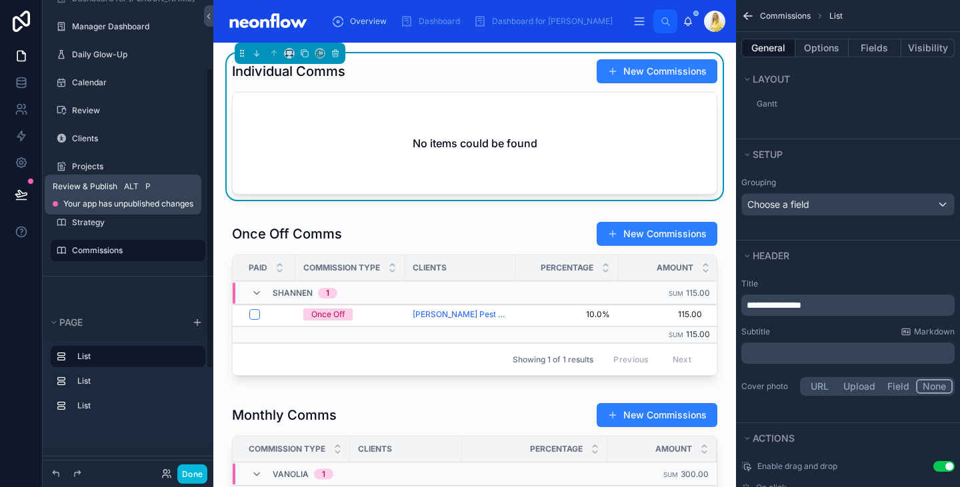
click at [16, 185] on button at bounding box center [21, 194] width 29 height 37
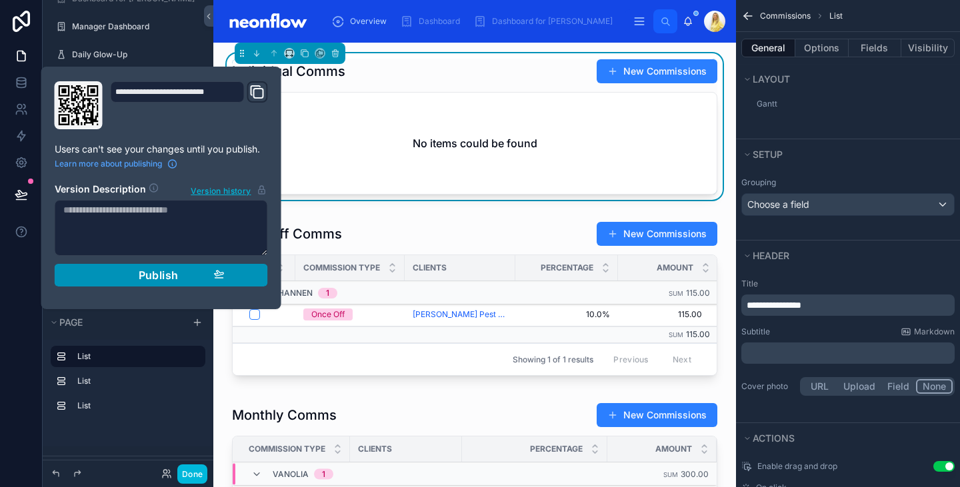
click at [116, 273] on div "Publish" at bounding box center [161, 275] width 127 height 13
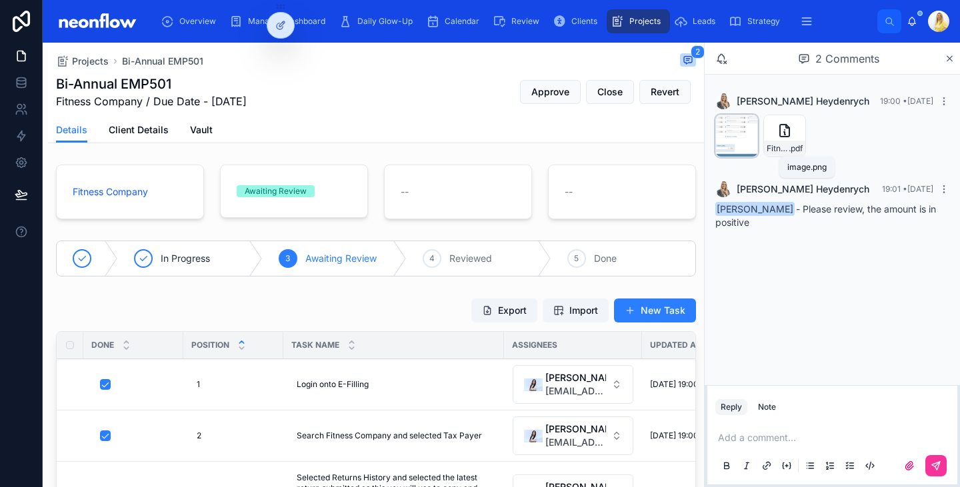
click at [0, 0] on span ".png" at bounding box center [0, 0] width 0 height 0
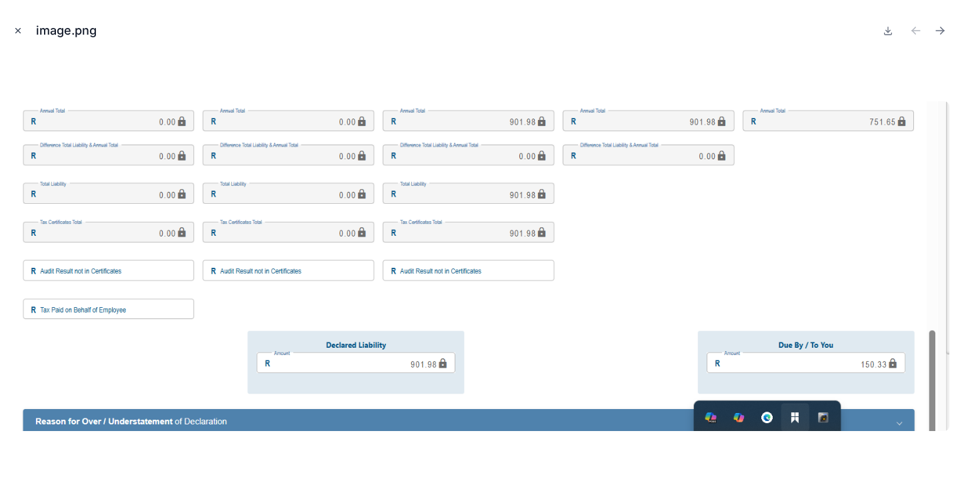
click at [15, 29] on icon "Close modal" at bounding box center [17, 30] width 9 height 9
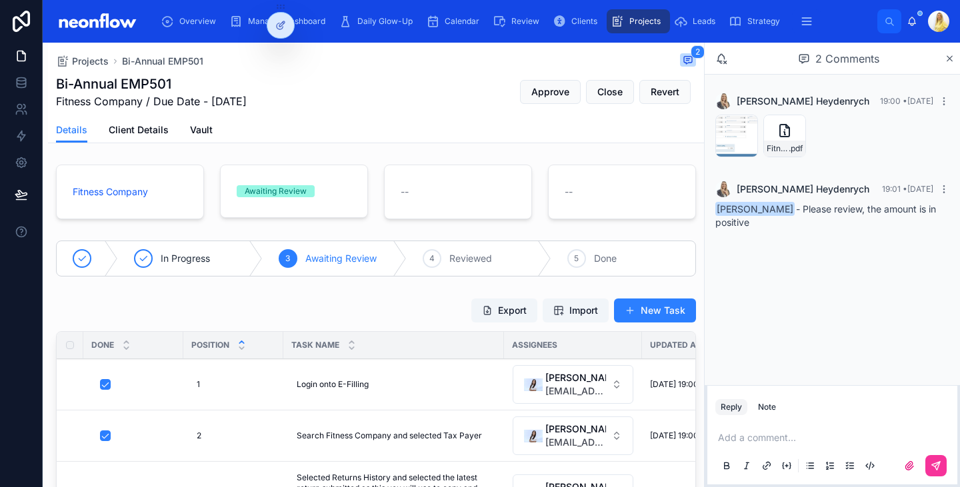
click at [798, 439] on p at bounding box center [835, 437] width 234 height 13
click at [941, 465] on icon at bounding box center [936, 466] width 11 height 11
click at [536, 97] on span "Approve" at bounding box center [551, 91] width 38 height 13
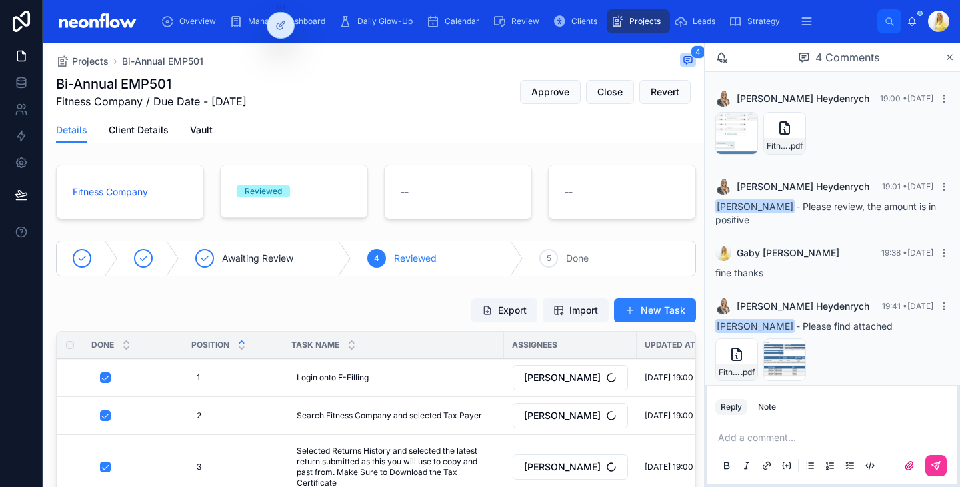
scroll to position [20, 0]
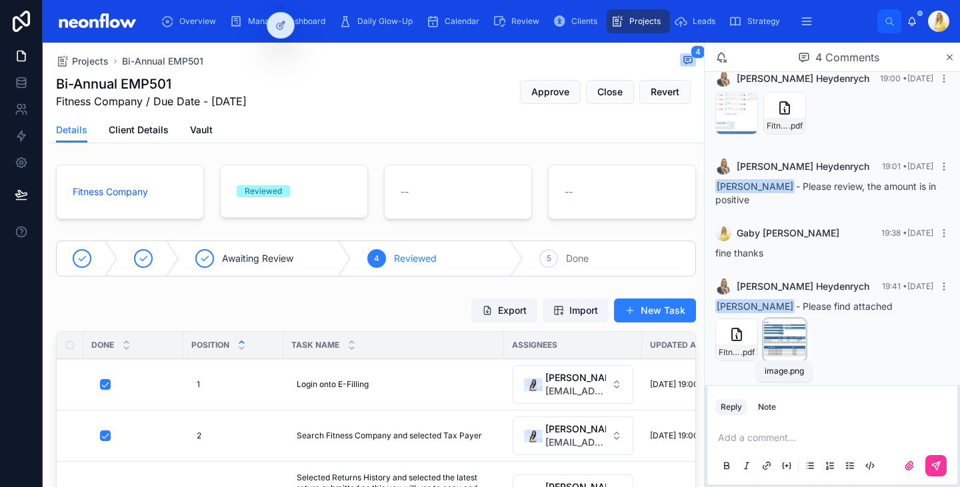
click at [0, 0] on span "image" at bounding box center [0, 0] width 0 height 0
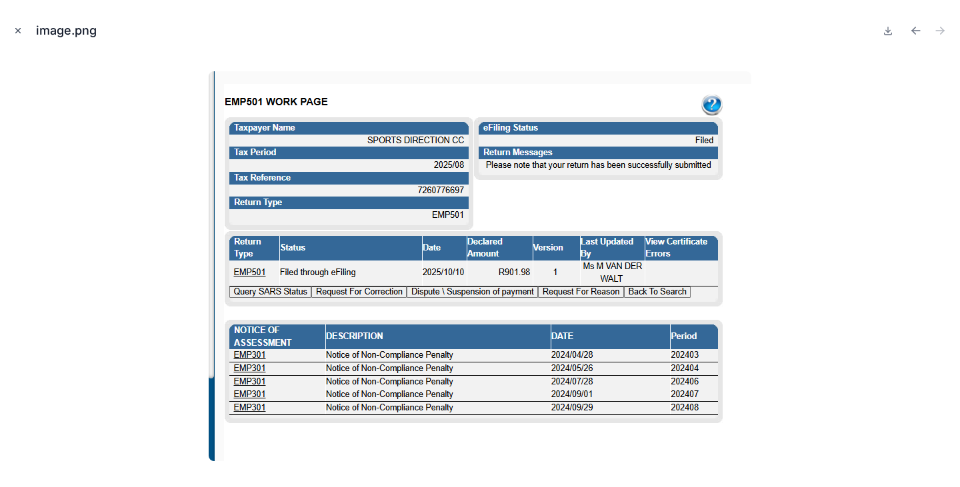
click at [21, 29] on icon "Close modal" at bounding box center [17, 30] width 9 height 9
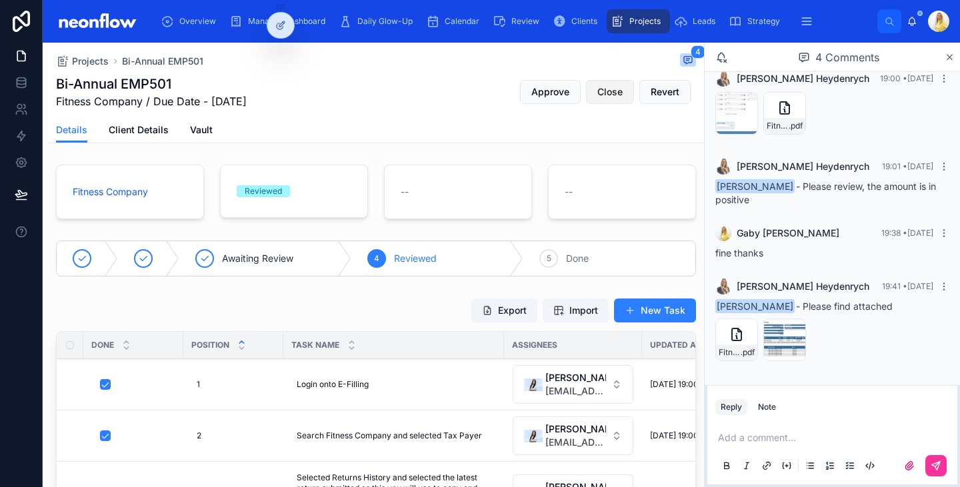
click at [606, 93] on span "Close" at bounding box center [610, 91] width 25 height 13
